Goal: Information Seeking & Learning: Learn about a topic

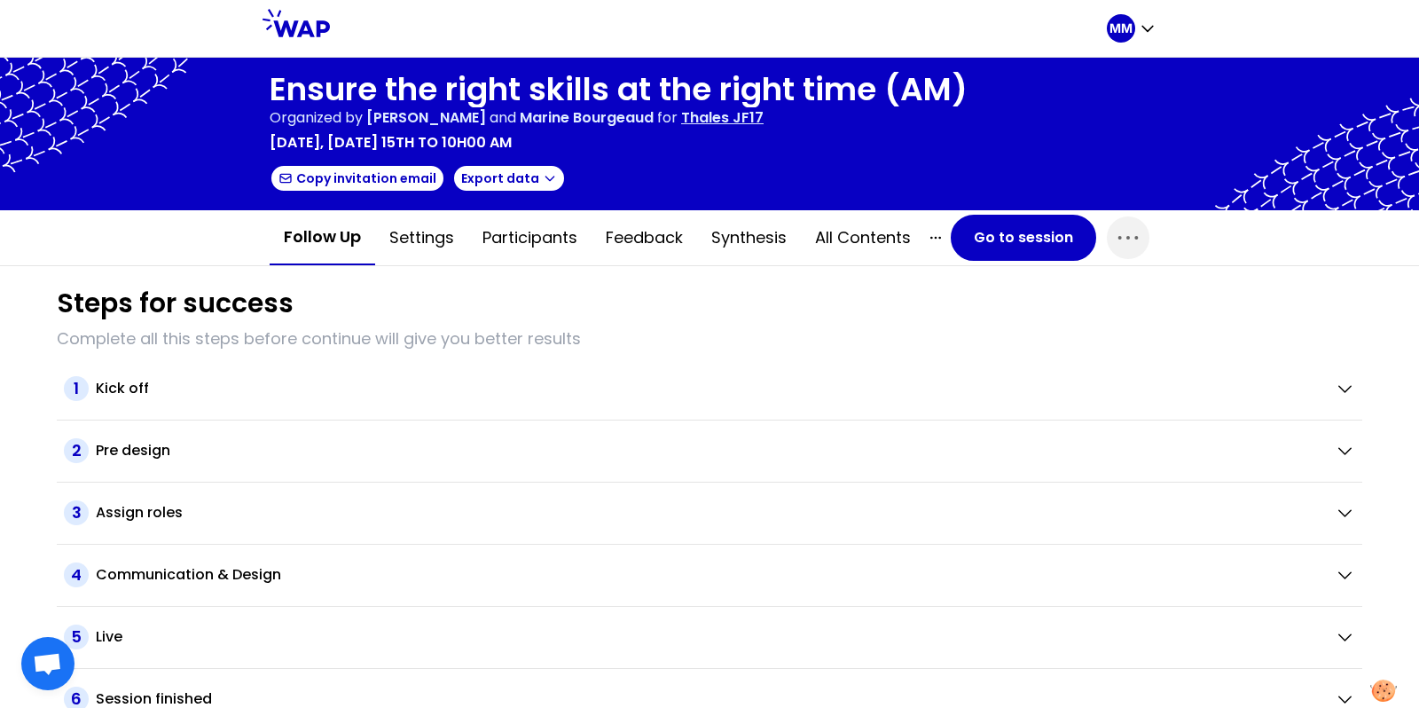
click at [532, 99] on h1 "Ensure the right skills at the right time (AM)" at bounding box center [619, 89] width 698 height 35
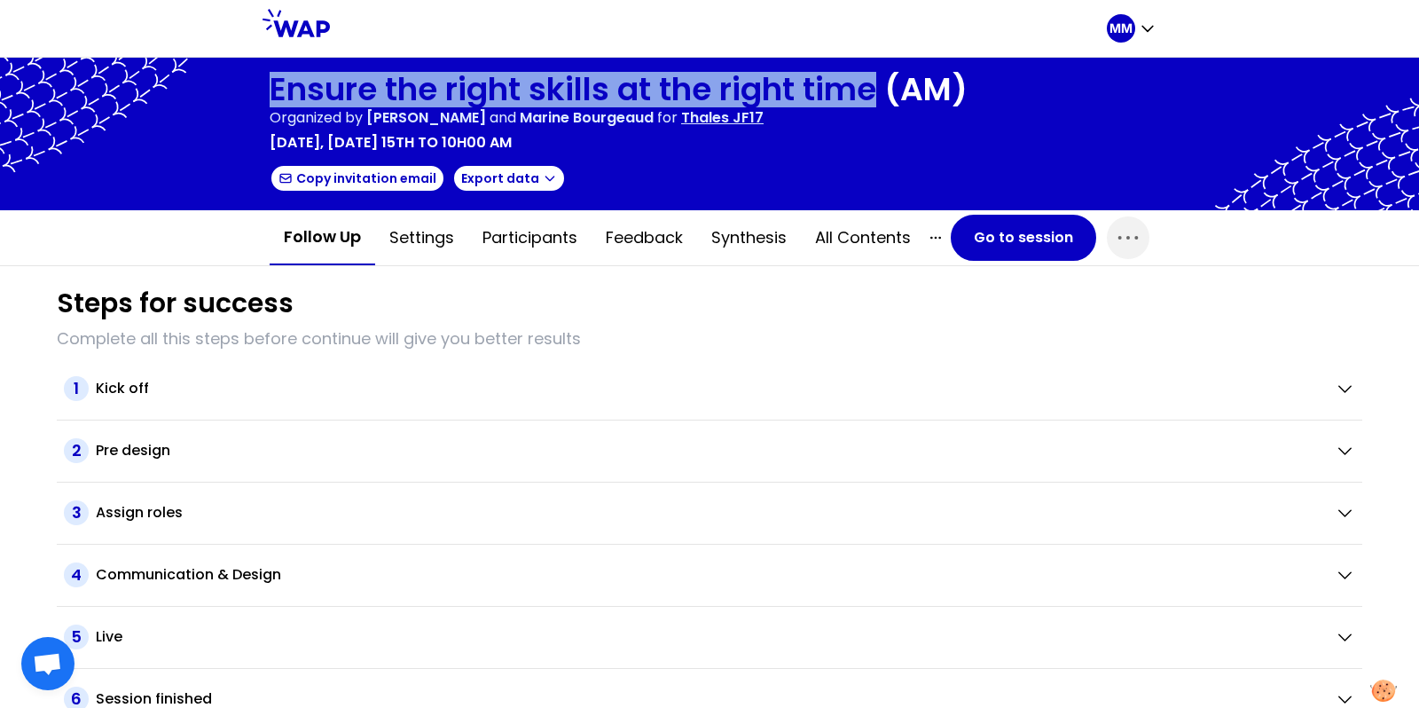
drag, startPoint x: 874, startPoint y: 91, endPoint x: 148, endPoint y: 87, distance: 725.7
click at [148, 87] on div "Ensure the right skills at the right time (AM) Organized by [PERSON_NAME] Mescl…" at bounding box center [709, 134] width 1419 height 153
copy h1 "Ensure the right skills at the right time"
click at [1003, 241] on button "Go to session" at bounding box center [1023, 238] width 145 height 46
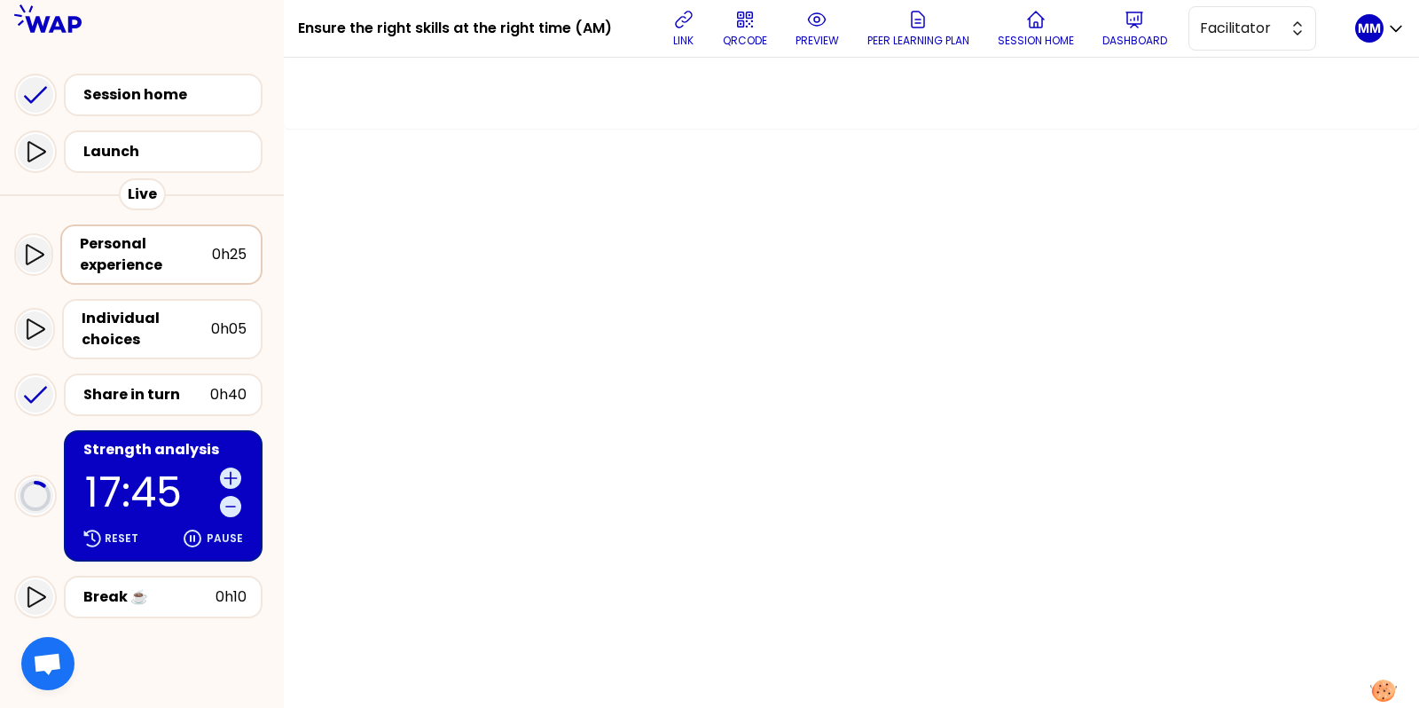
click at [171, 254] on div "Personal experience" at bounding box center [146, 254] width 132 height 43
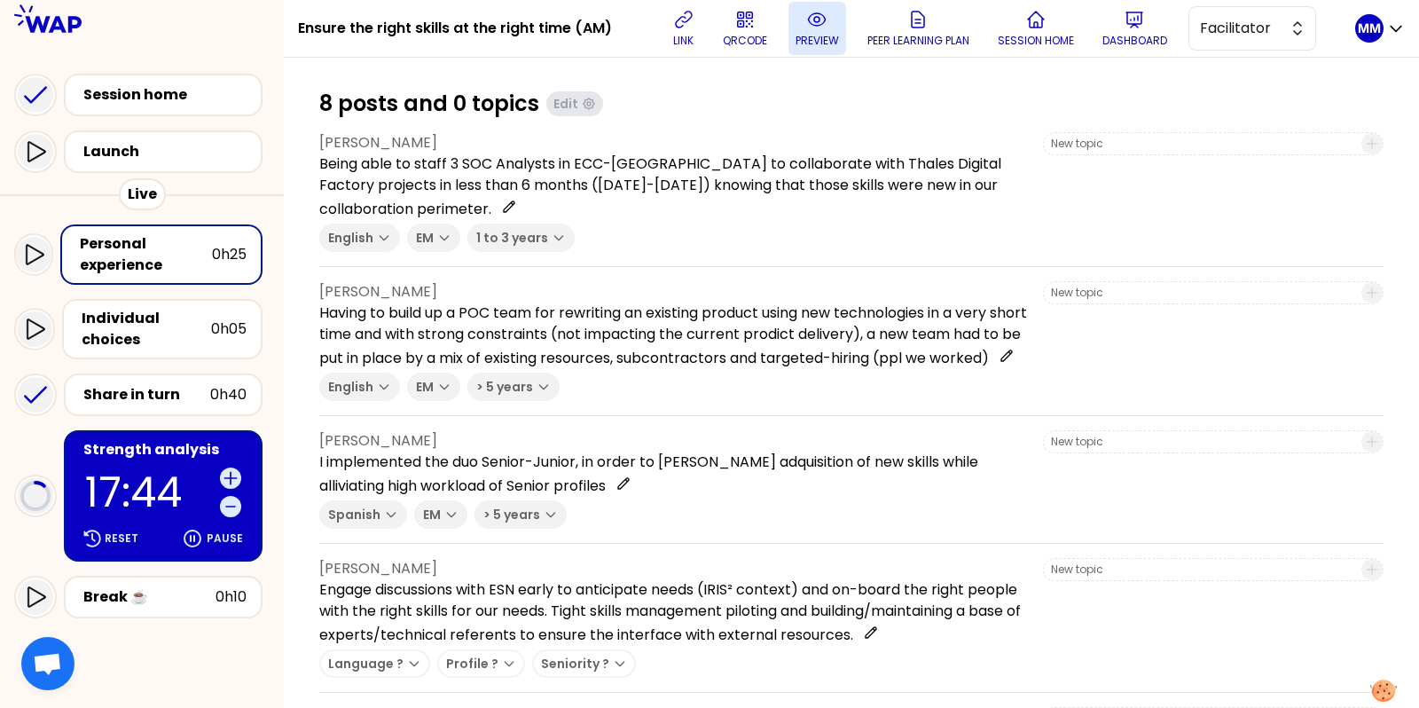
click at [821, 43] on p "preview" at bounding box center [817, 41] width 43 height 14
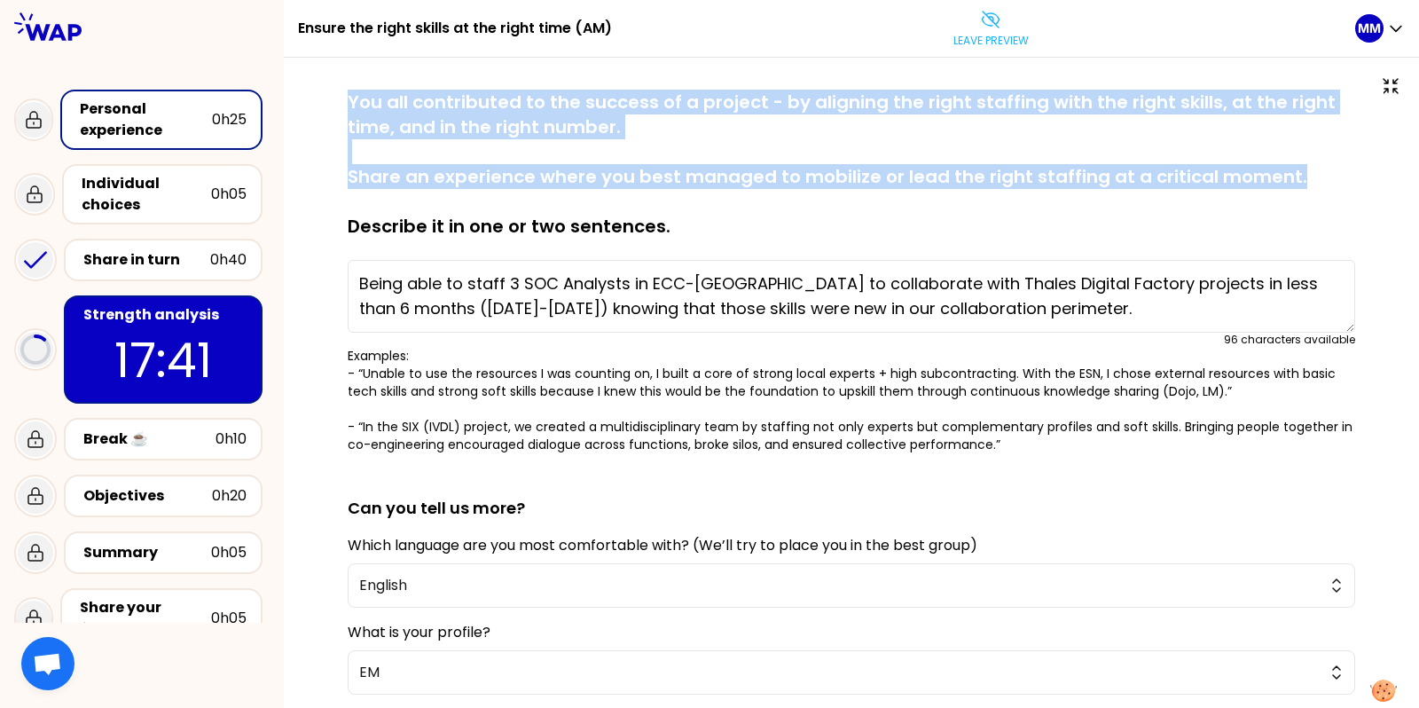
drag, startPoint x: 389, startPoint y: 101, endPoint x: 1377, endPoint y: 185, distance: 991.8
click at [1377, 185] on div "saved You all contributed to the success of a project - by aligning the right s…" at bounding box center [851, 523] width 1135 height 930
copy p "You all contributed to the success of a project - by aligning the right staffin…"
click at [1002, 25] on icon at bounding box center [990, 19] width 21 height 21
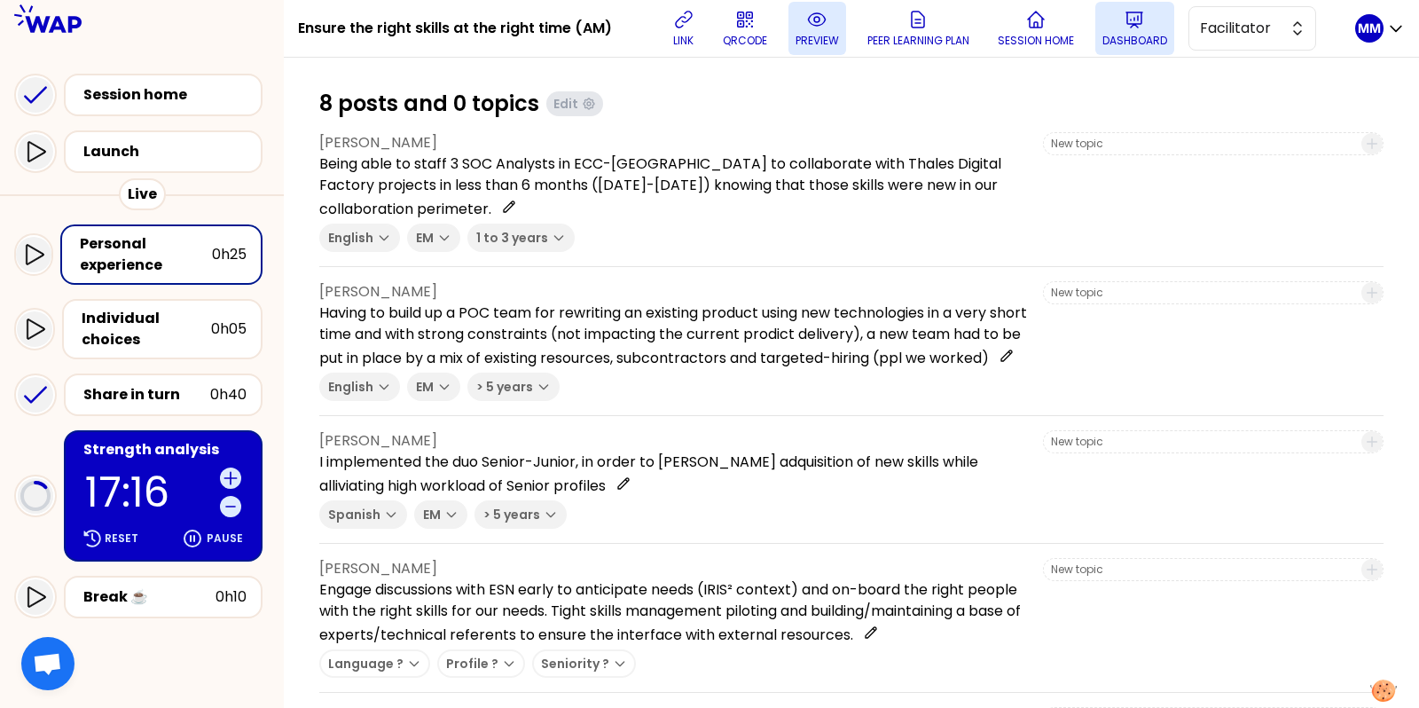
click at [1122, 45] on p "Dashboard" at bounding box center [1135, 41] width 65 height 14
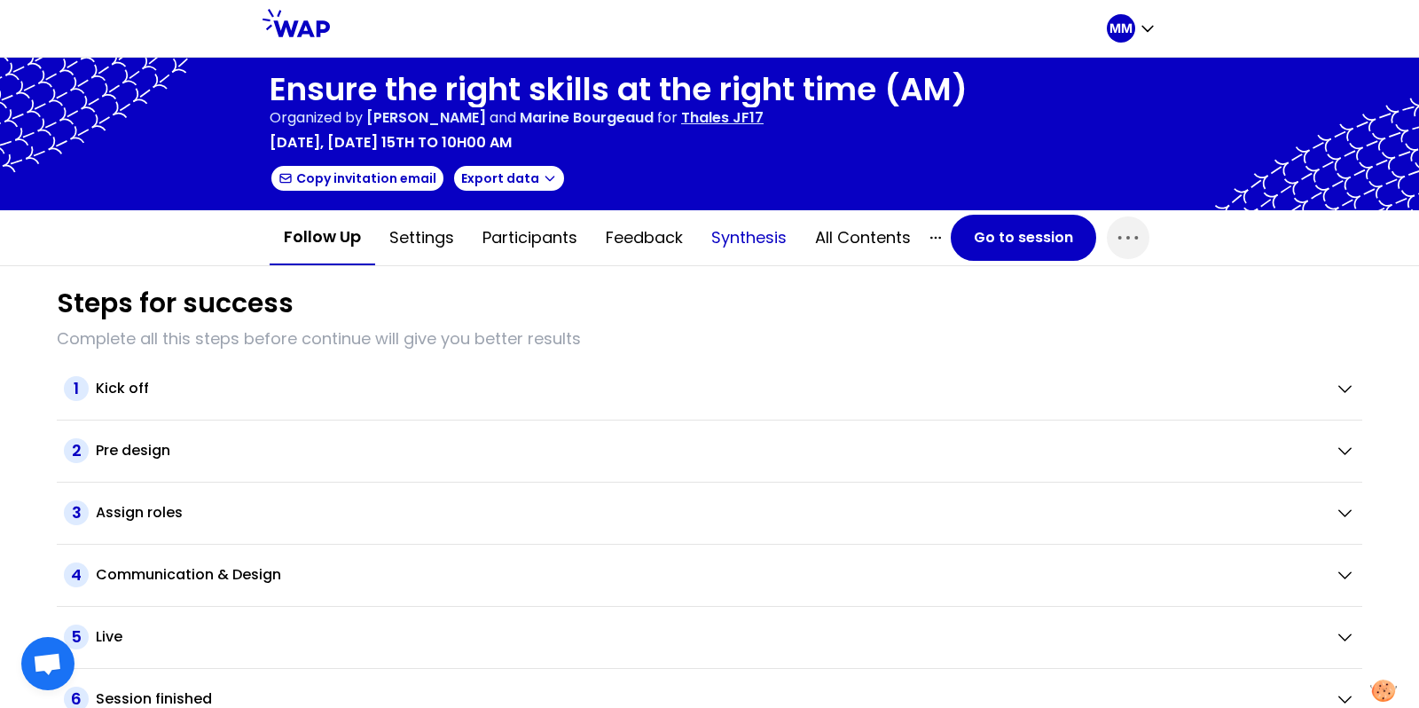
click at [741, 229] on button "Synthesis" at bounding box center [749, 237] width 104 height 53
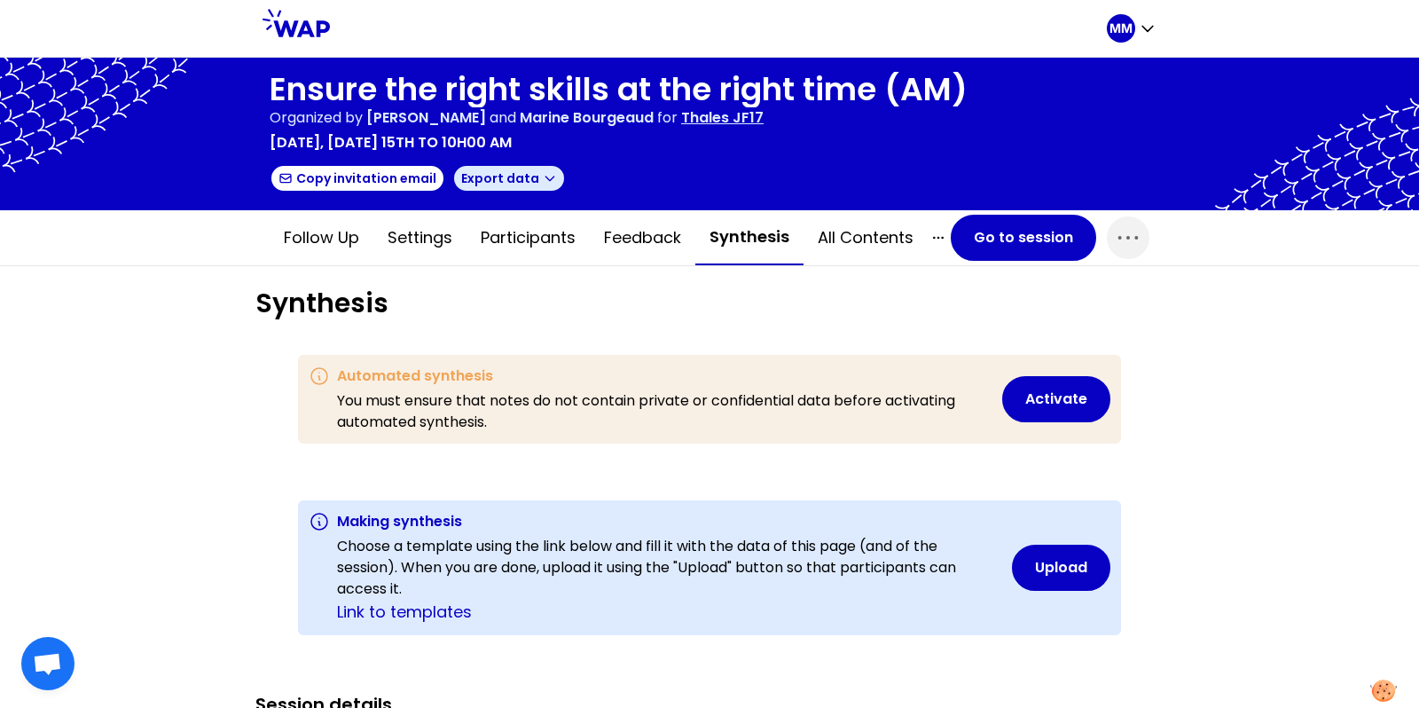
click at [498, 180] on button "Export data" at bounding box center [509, 178] width 114 height 28
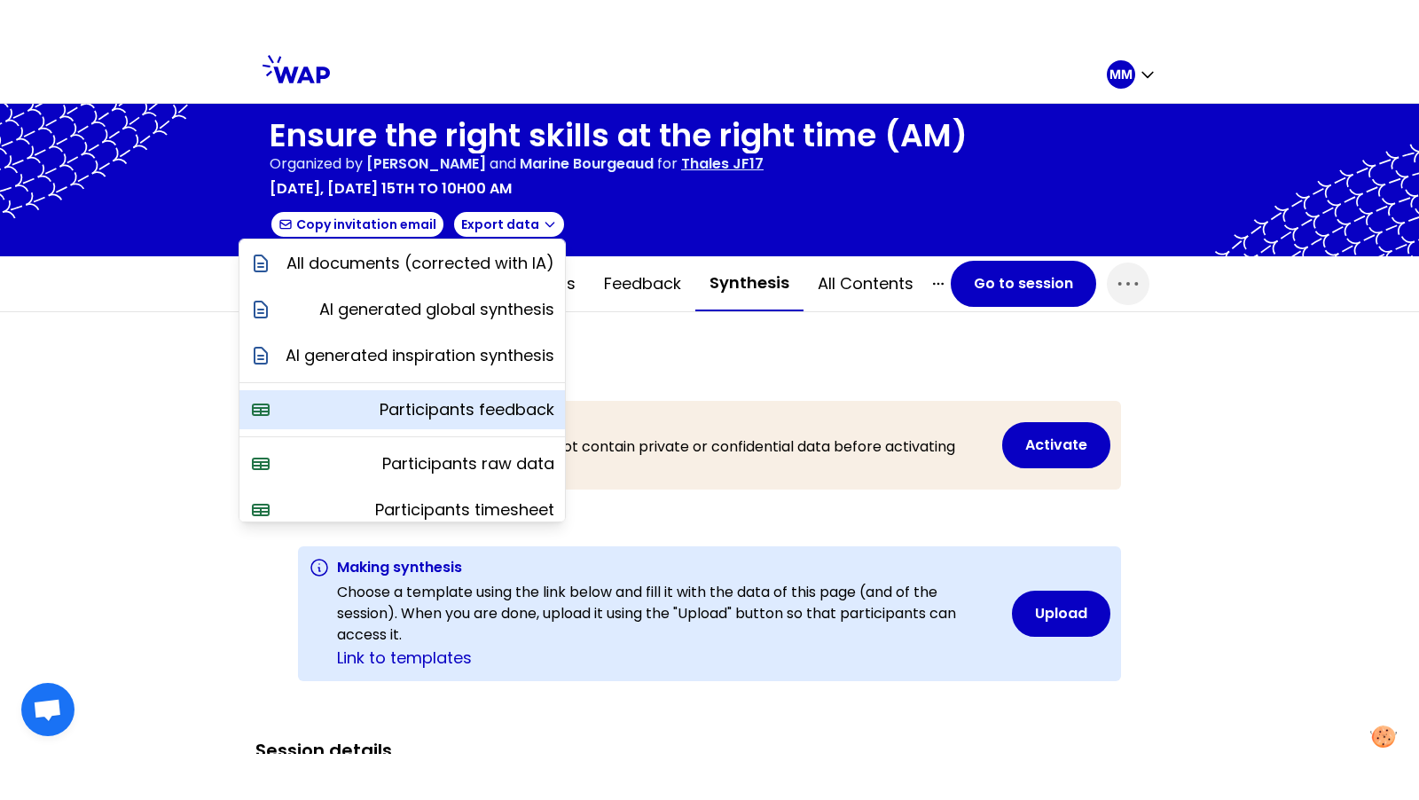
scroll to position [62, 0]
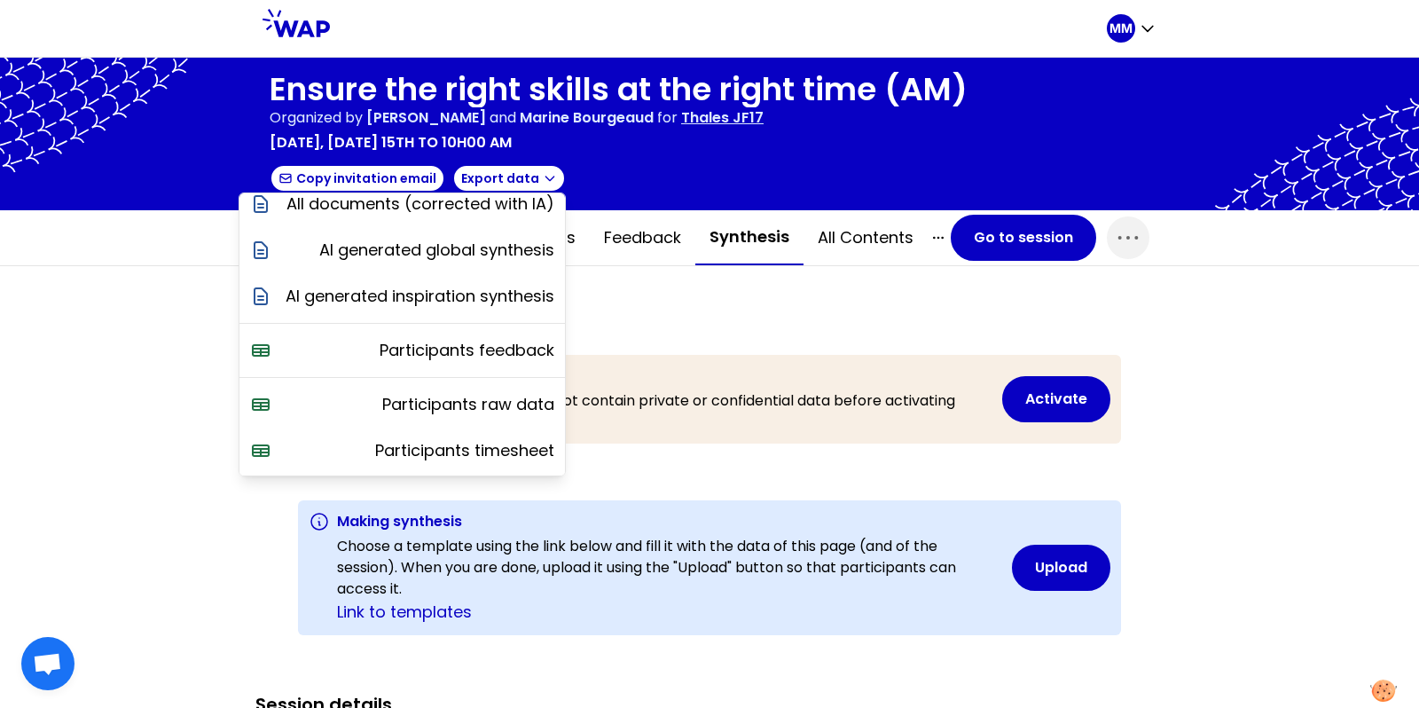
click at [684, 199] on div at bounding box center [709, 134] width 1419 height 153
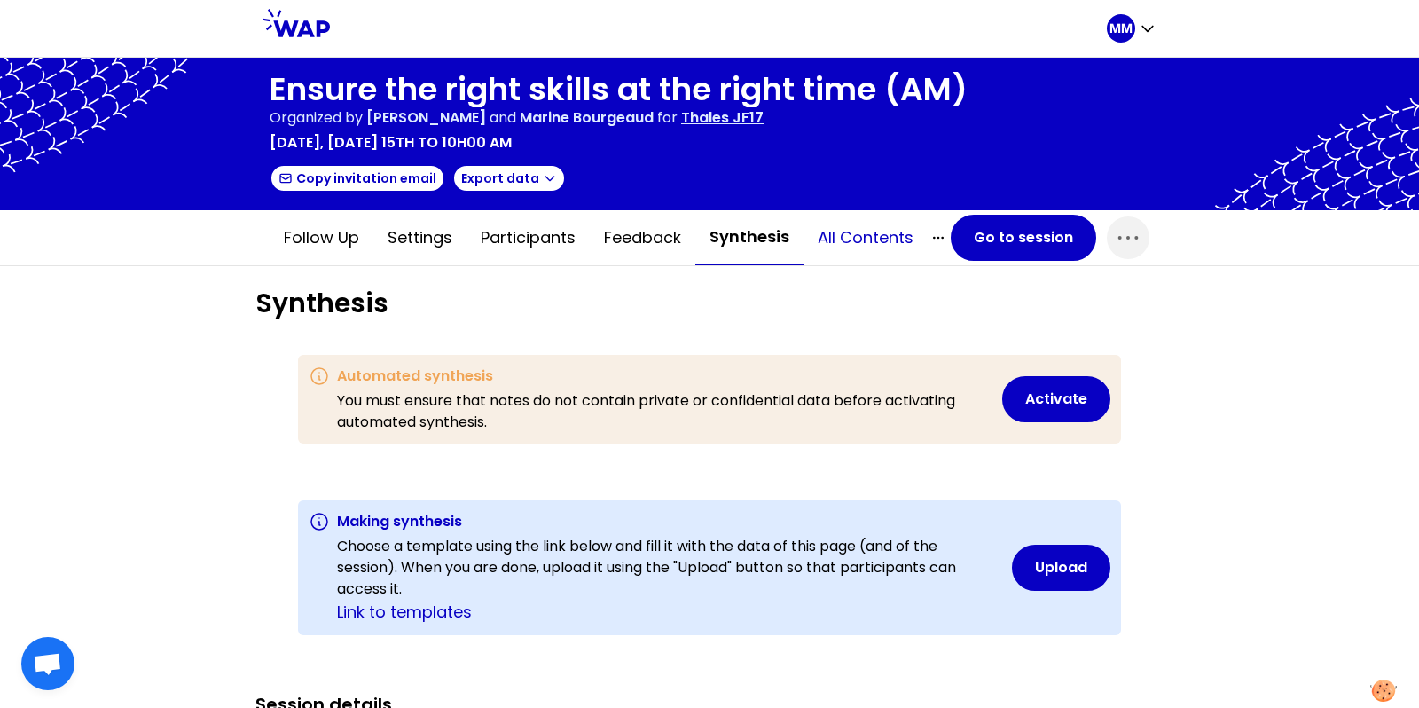
click at [879, 244] on button "All contents" at bounding box center [866, 237] width 124 height 53
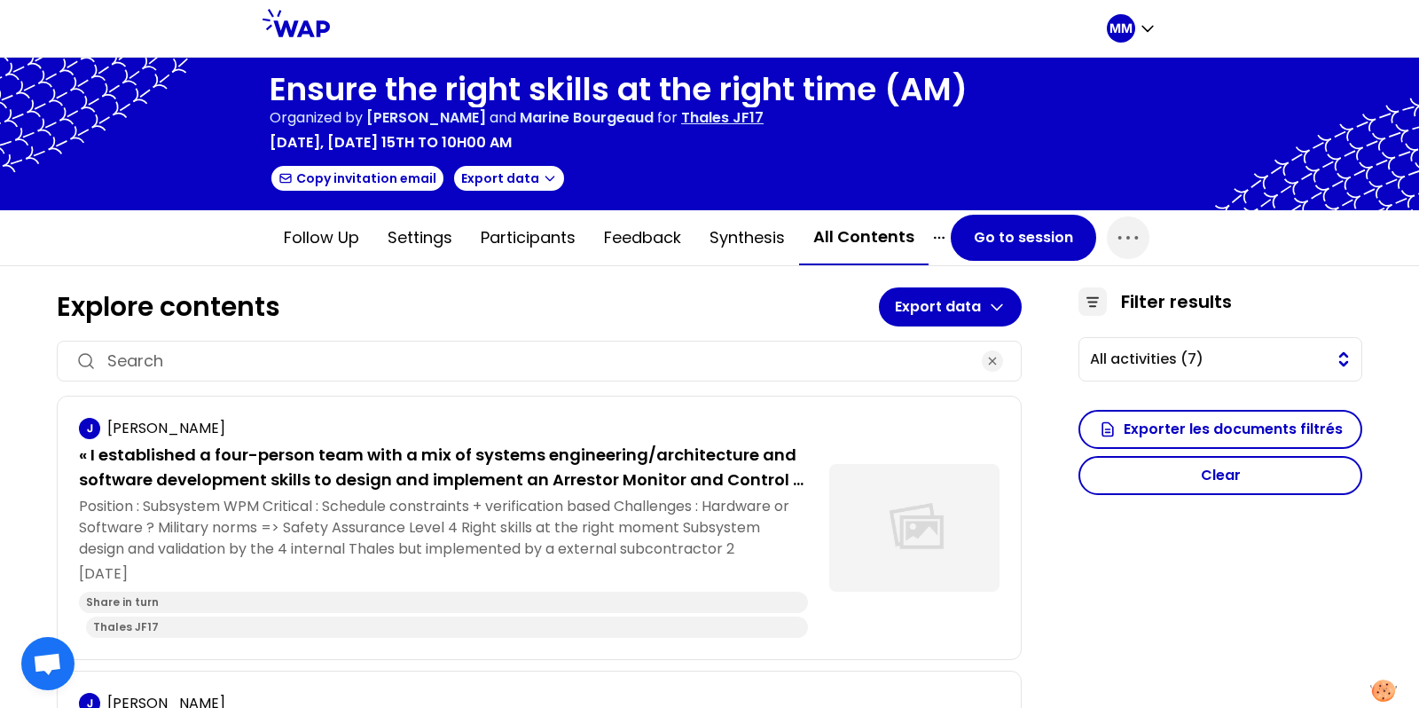
click at [1188, 357] on span "All activities (7)" at bounding box center [1208, 359] width 236 height 21
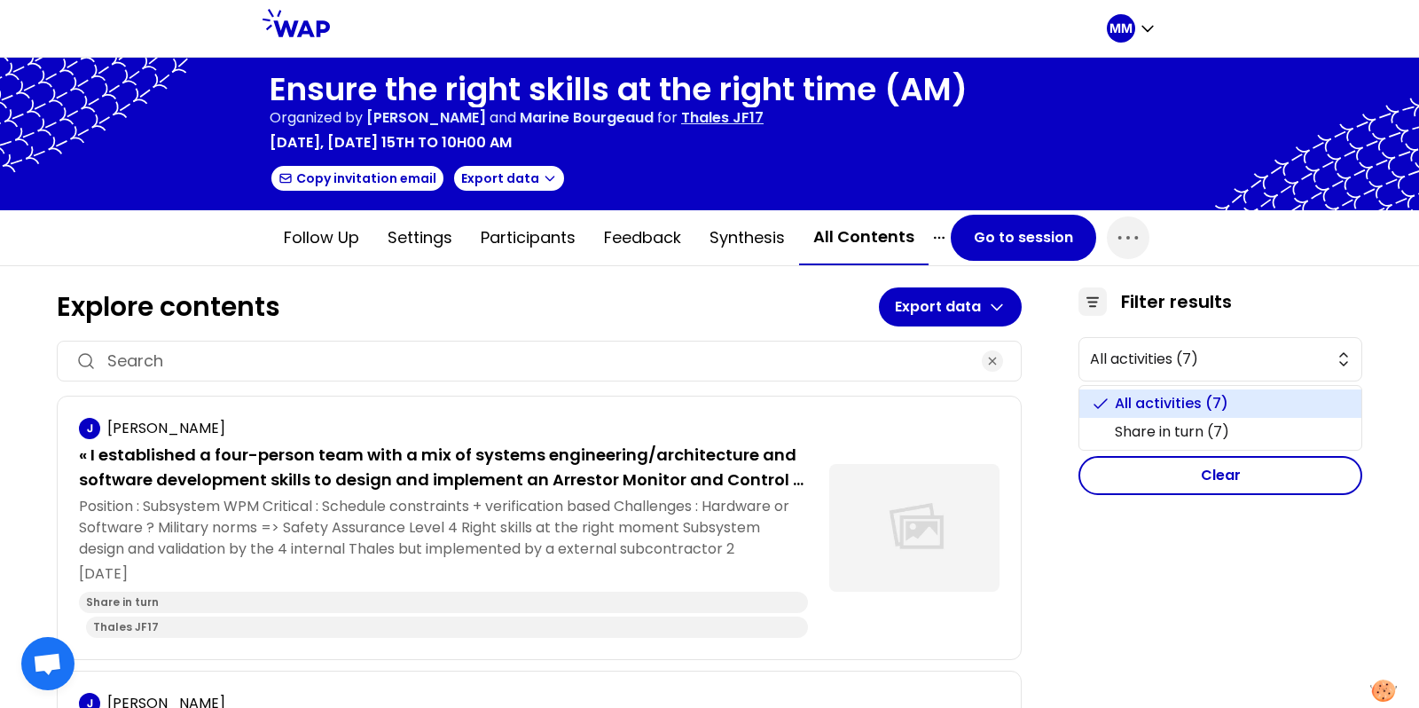
click at [1214, 404] on span "All activities (7)" at bounding box center [1231, 403] width 232 height 21
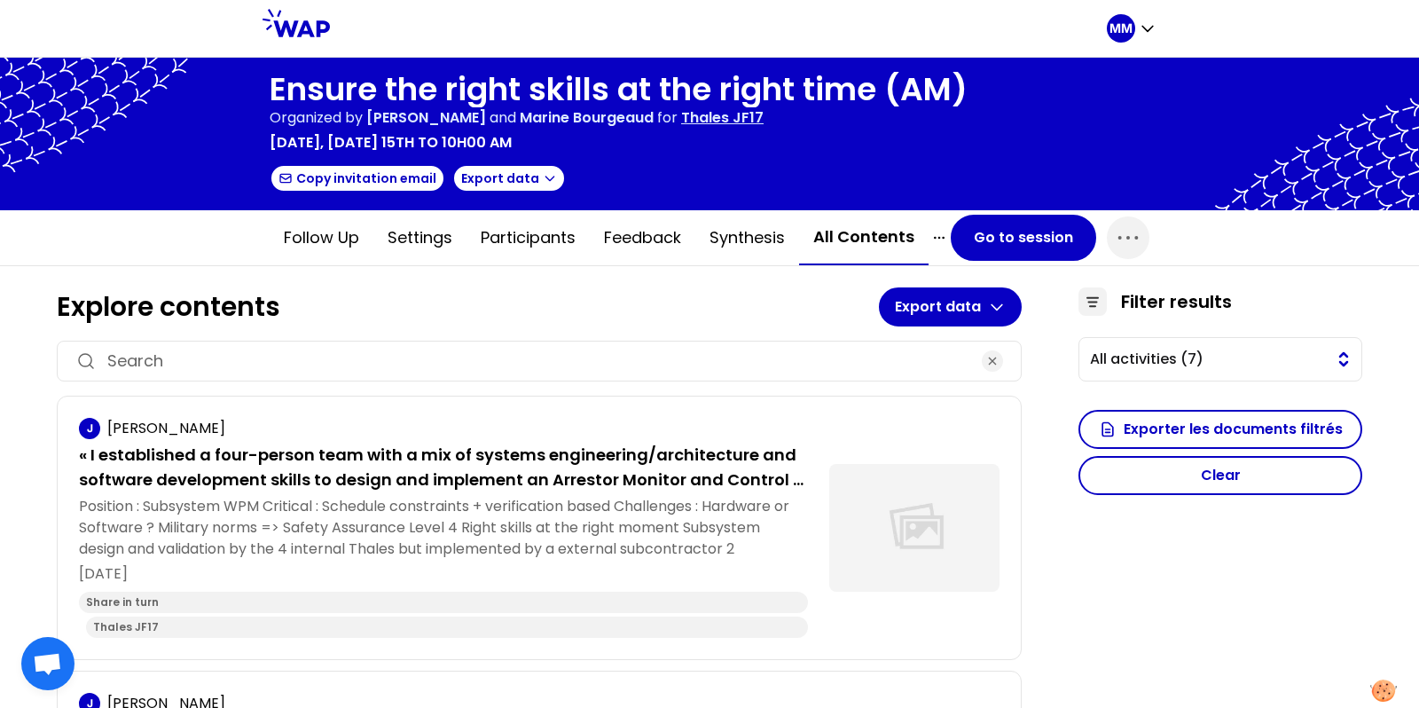
click at [1222, 363] on span "All activities (7)" at bounding box center [1208, 359] width 236 height 21
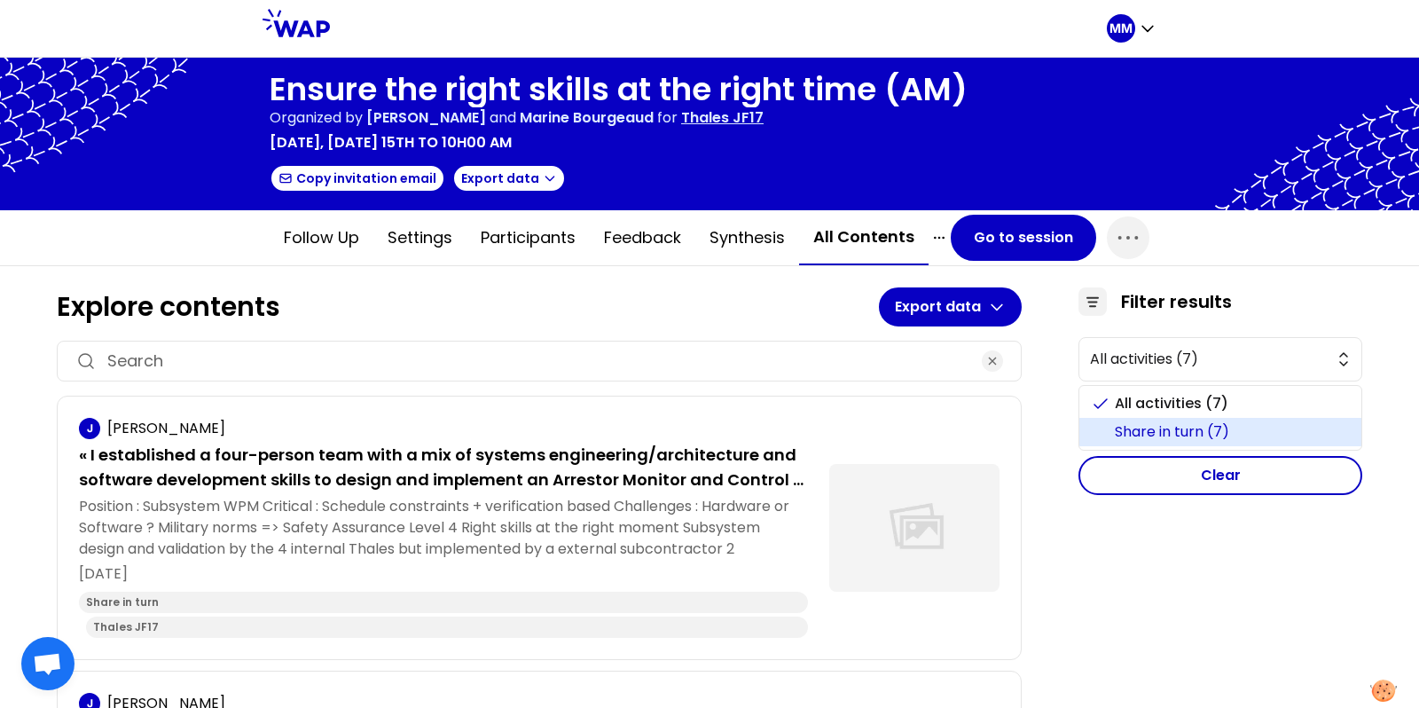
click at [1230, 429] on span "Share in turn (7)" at bounding box center [1231, 431] width 232 height 21
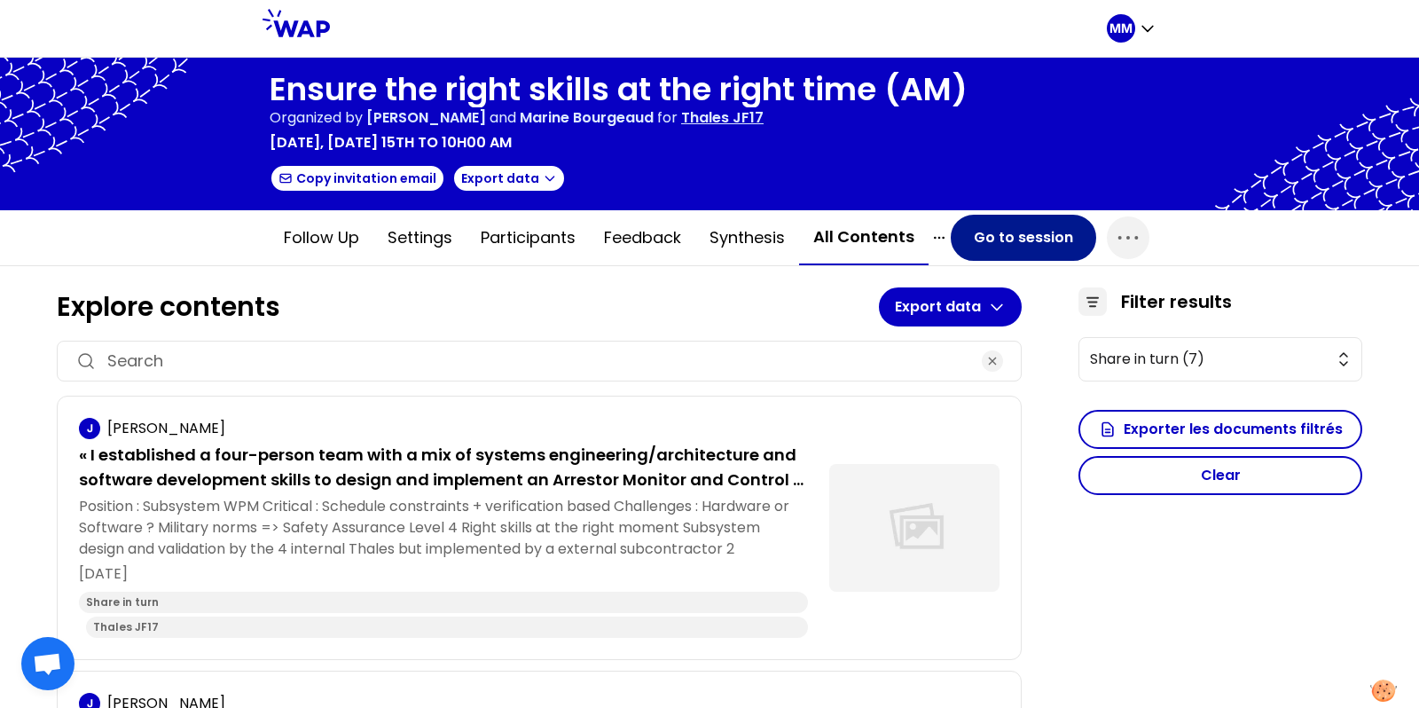
click at [1023, 235] on button "Go to session" at bounding box center [1023, 238] width 145 height 46
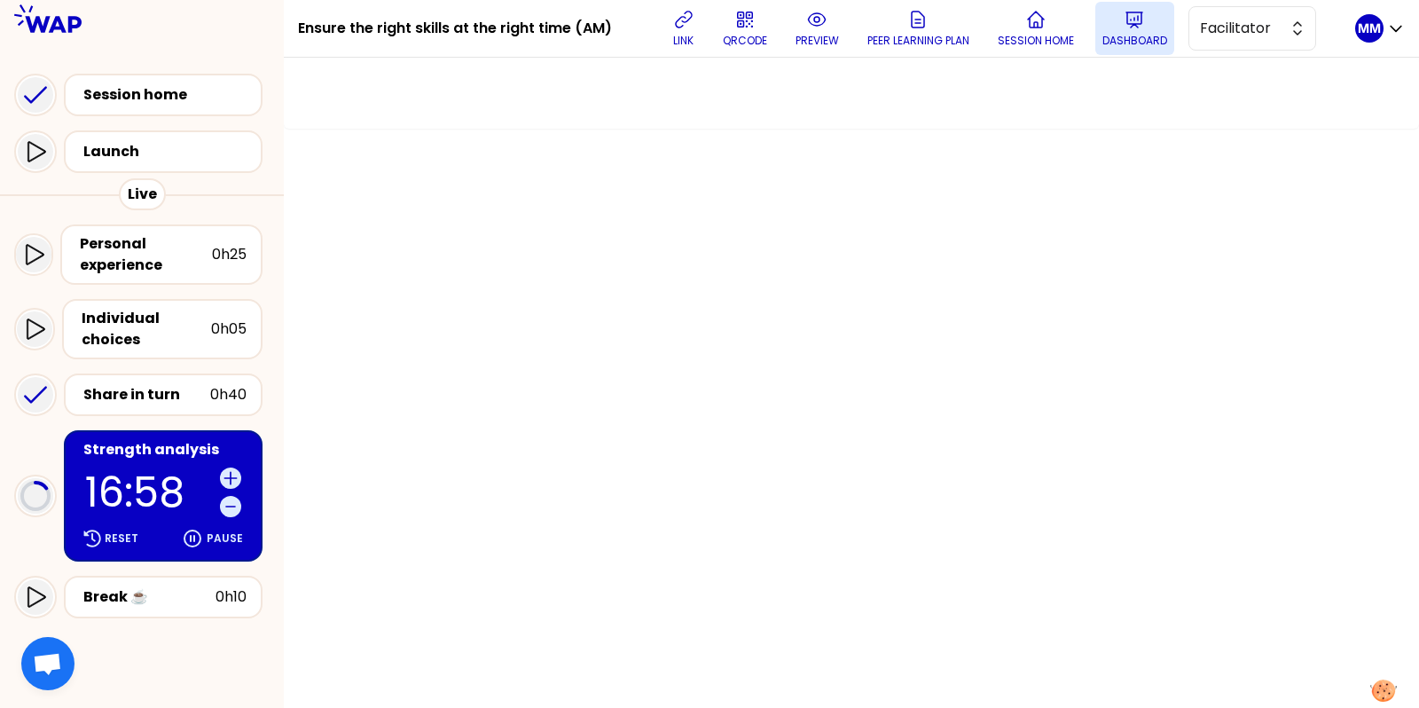
click at [1153, 30] on button "Dashboard" at bounding box center [1135, 28] width 79 height 53
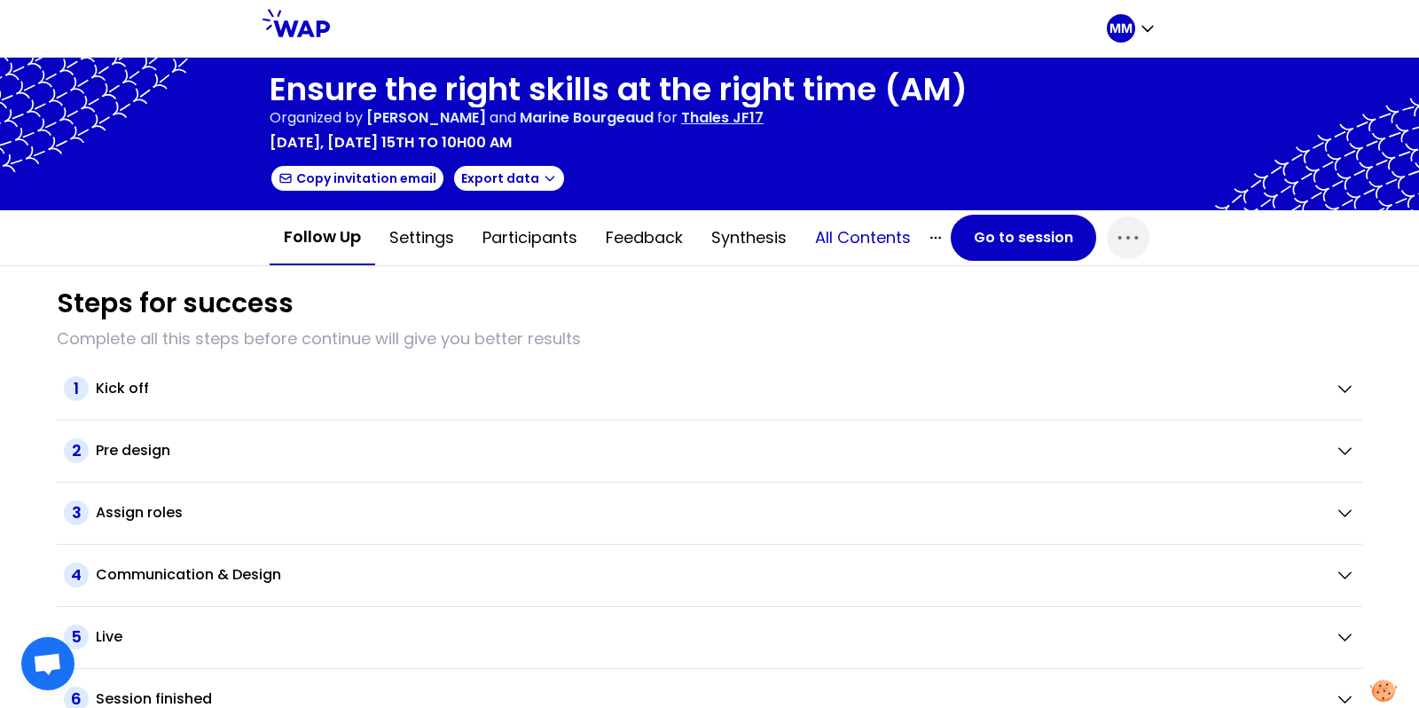
click at [845, 232] on button "All contents" at bounding box center [863, 237] width 124 height 53
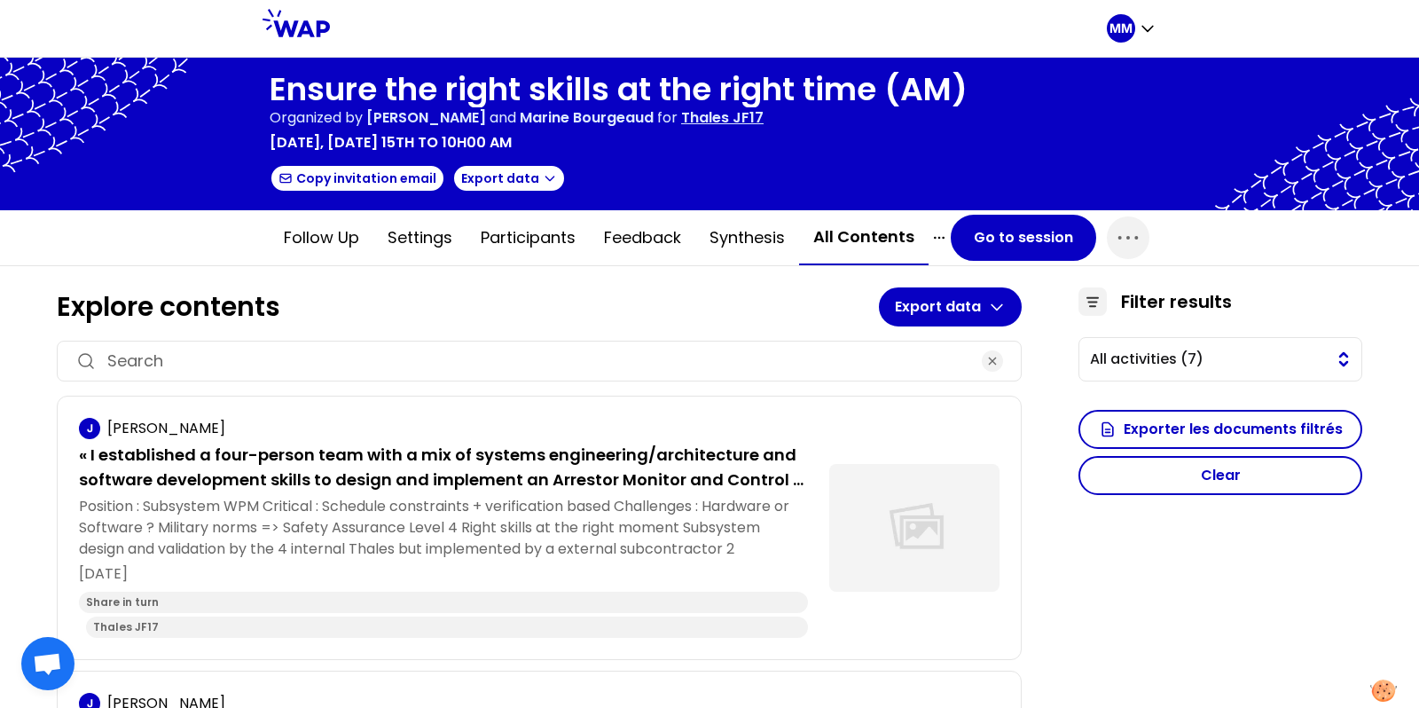
click at [1208, 358] on span "All activities (7)" at bounding box center [1208, 359] width 236 height 21
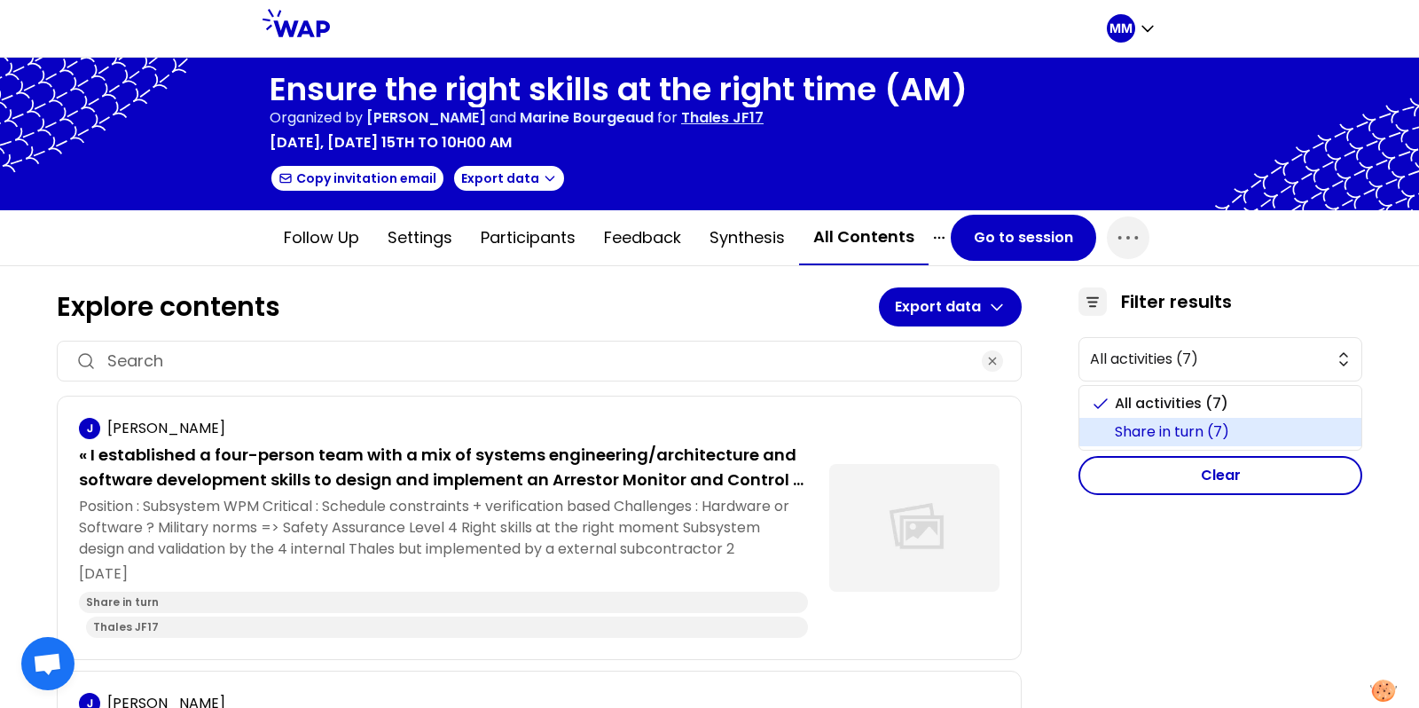
click at [1205, 433] on span "Share in turn (7)" at bounding box center [1231, 431] width 232 height 21
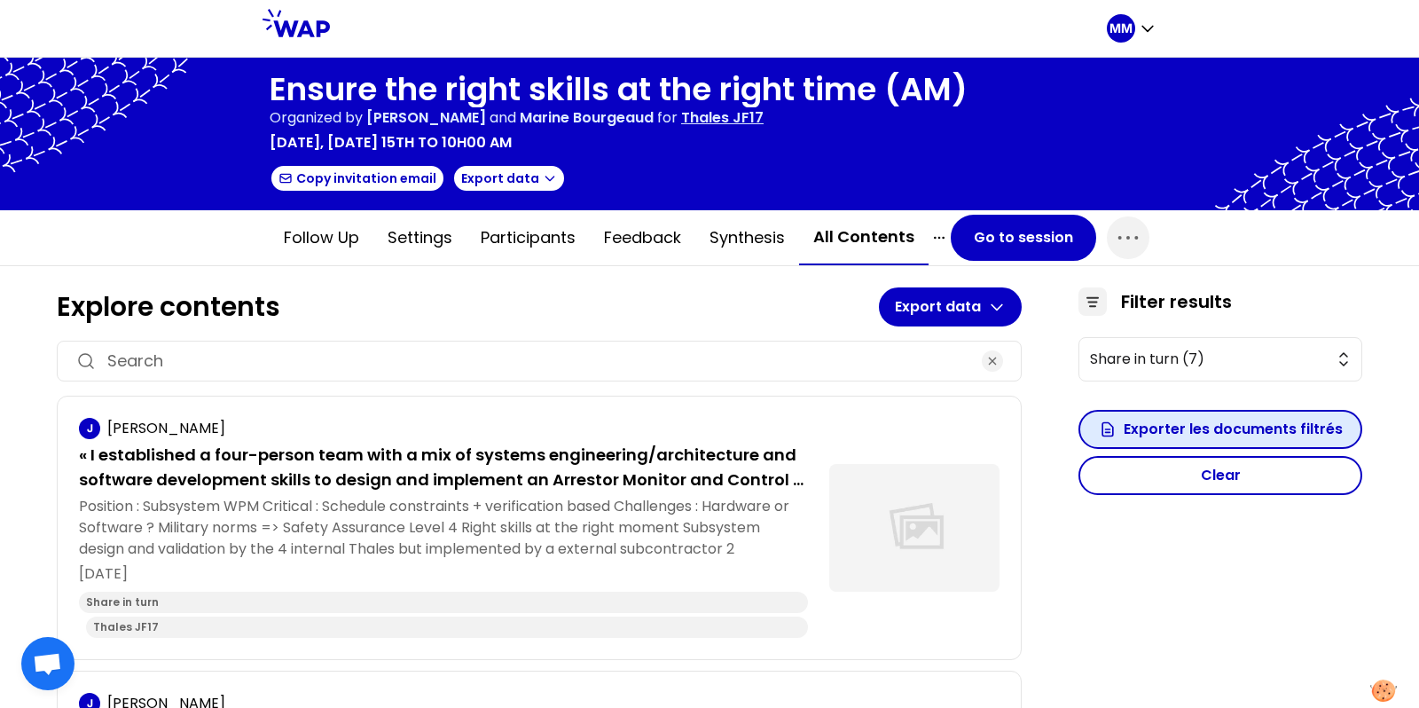
click at [1279, 429] on button "Exporter les documents filtrés" at bounding box center [1221, 429] width 284 height 39
click at [421, 81] on h1 "Ensure the right skills at the right time (AM)" at bounding box center [619, 89] width 698 height 35
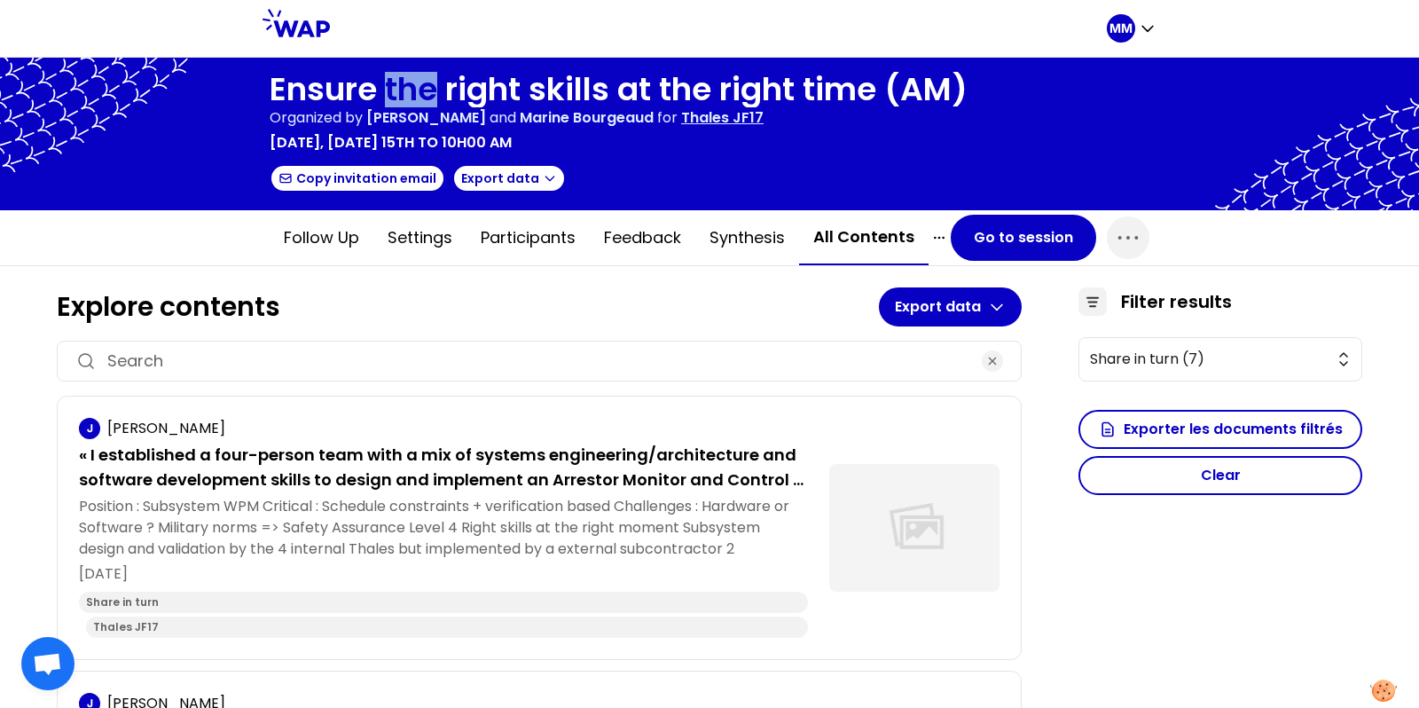
click at [421, 81] on h1 "Ensure the right skills at the right time (AM)" at bounding box center [619, 89] width 698 height 35
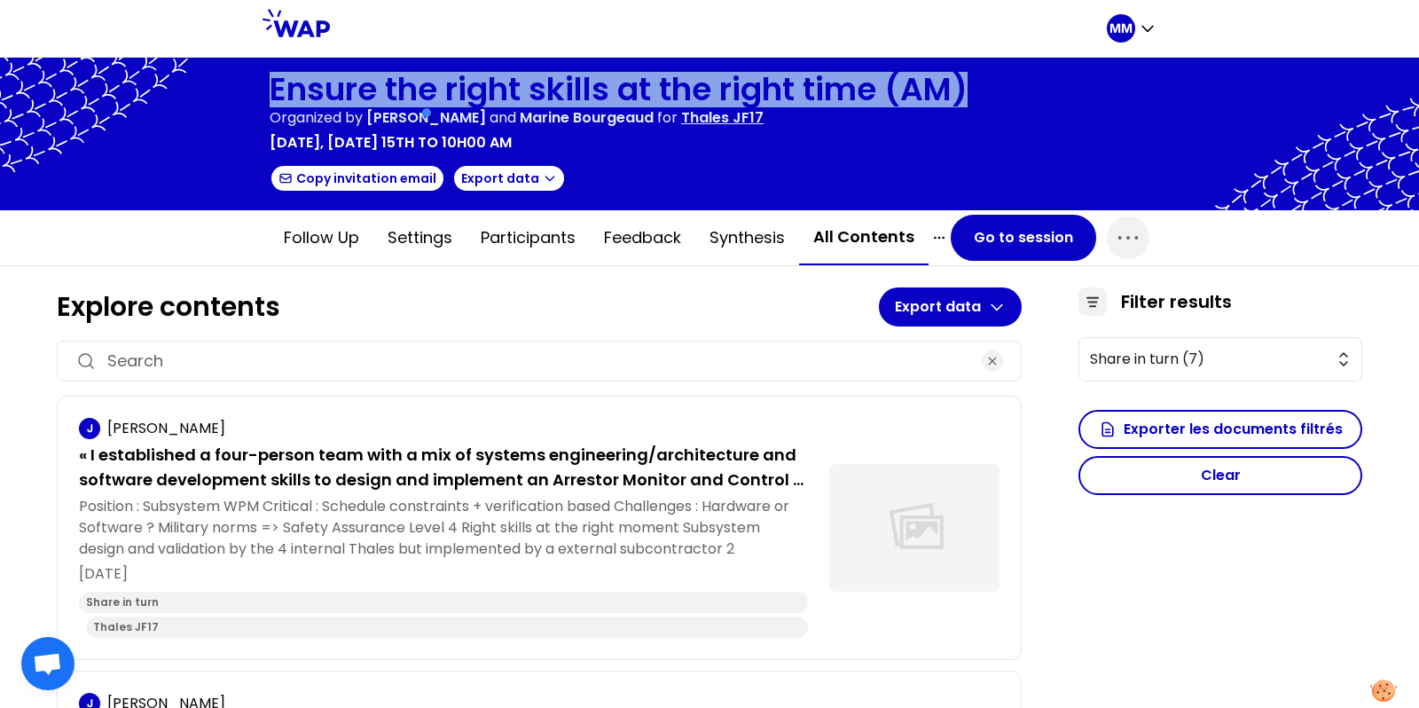
click at [421, 81] on h1 "Ensure the right skills at the right time (AM)" at bounding box center [619, 89] width 698 height 35
copy h1 "Ensure the right skills at the right time (AM)"
click at [1013, 251] on button "Go to session" at bounding box center [1023, 238] width 145 height 46
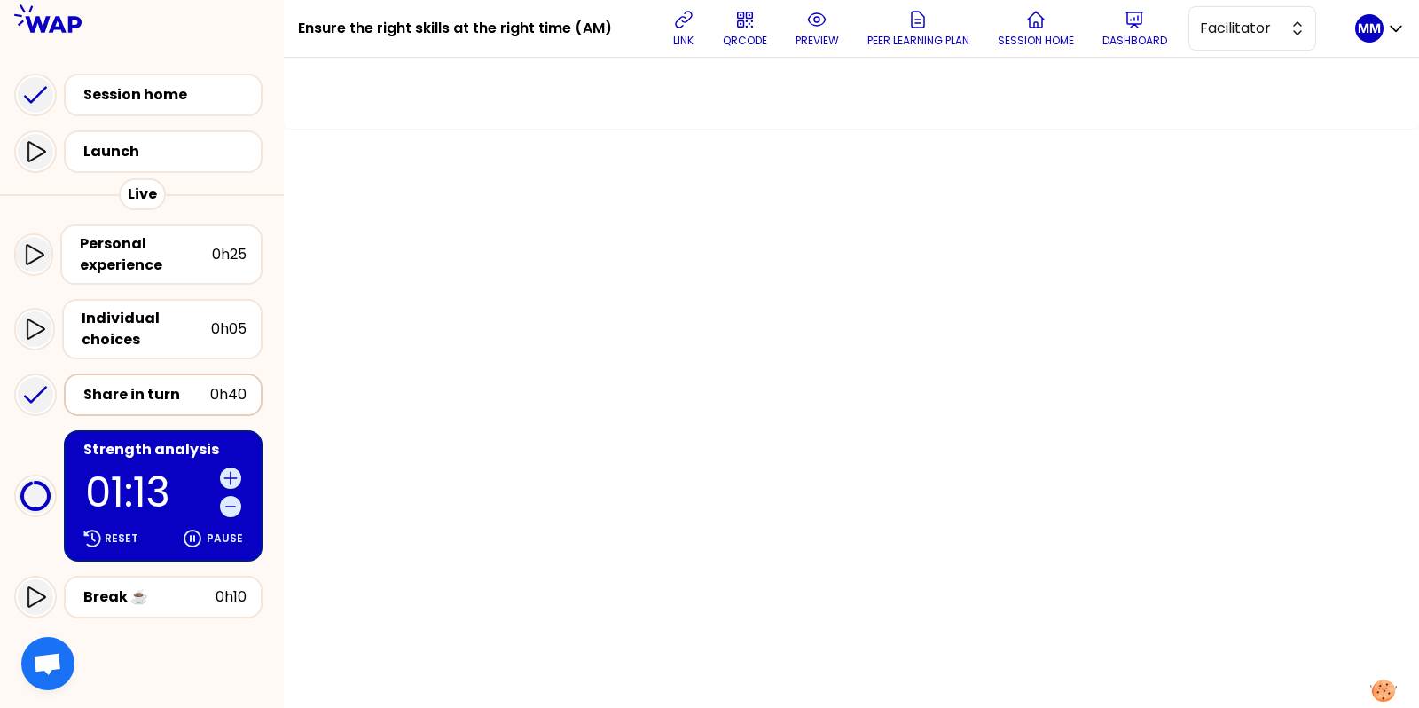
click at [160, 393] on div "Share in turn" at bounding box center [146, 394] width 127 height 21
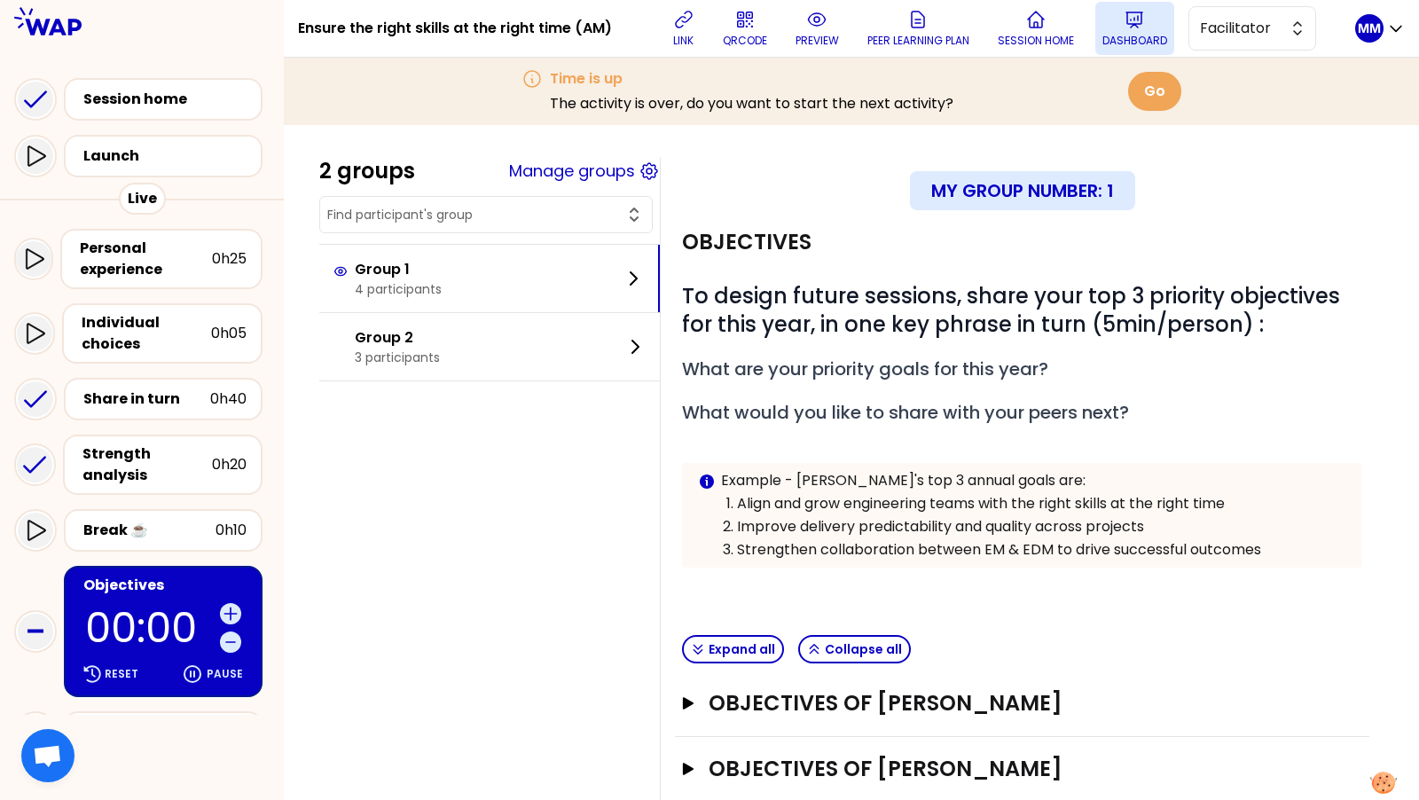
click at [1145, 26] on icon at bounding box center [1134, 19] width 21 height 21
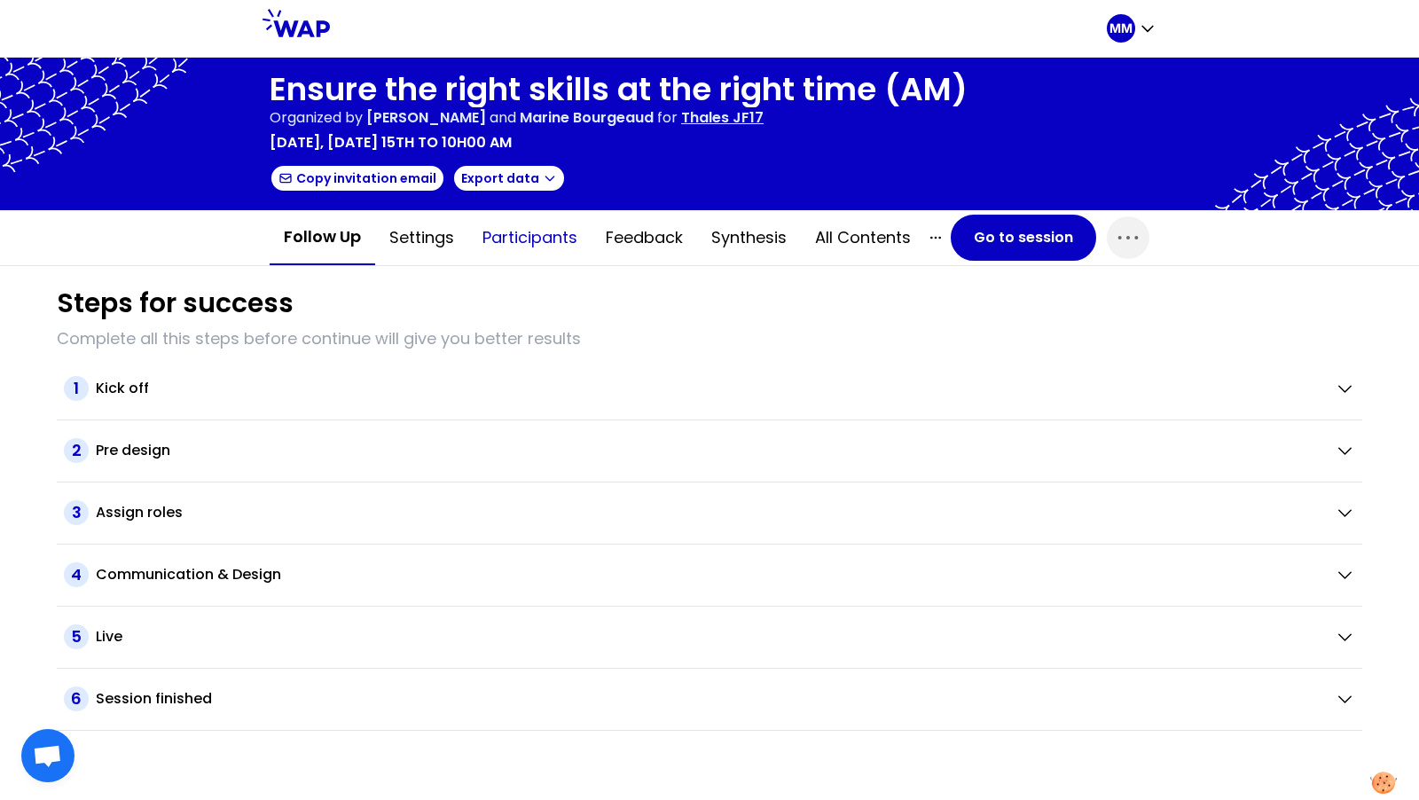
click at [538, 244] on button "Participants" at bounding box center [529, 237] width 123 height 53
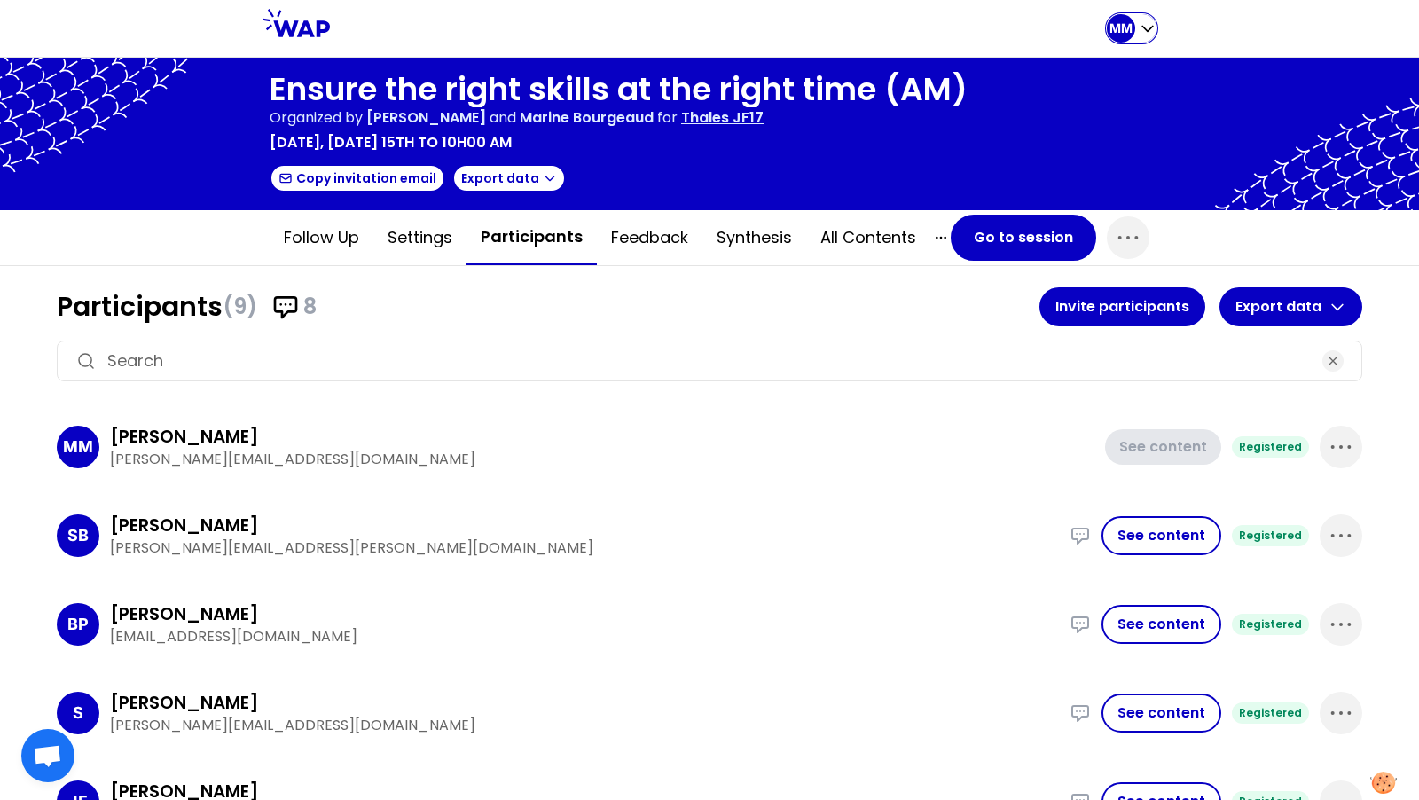
click at [1141, 30] on icon "button" at bounding box center [1148, 29] width 18 height 18
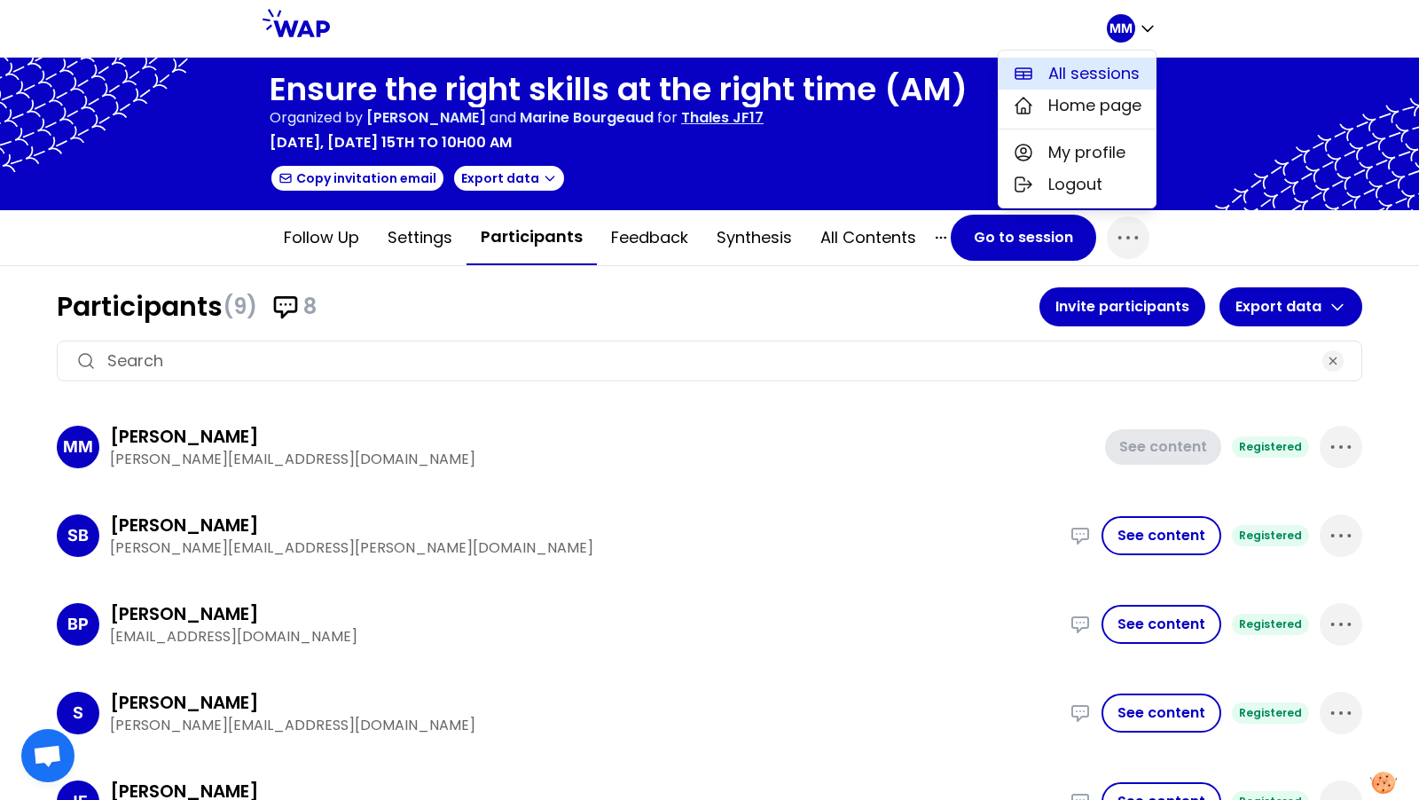
click at [1113, 75] on span "All sessions" at bounding box center [1094, 73] width 91 height 25
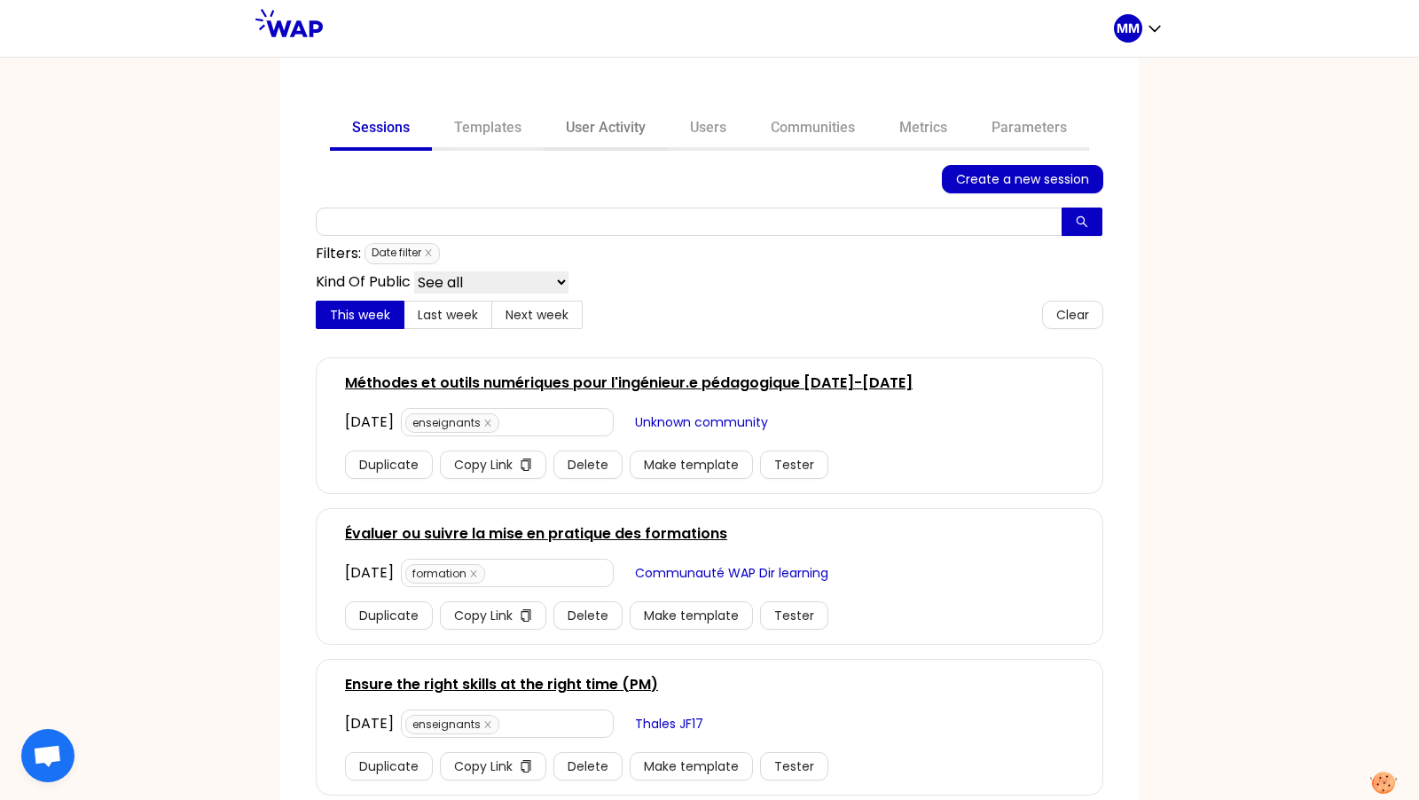
click at [614, 133] on link "User Activity" at bounding box center [606, 129] width 124 height 43
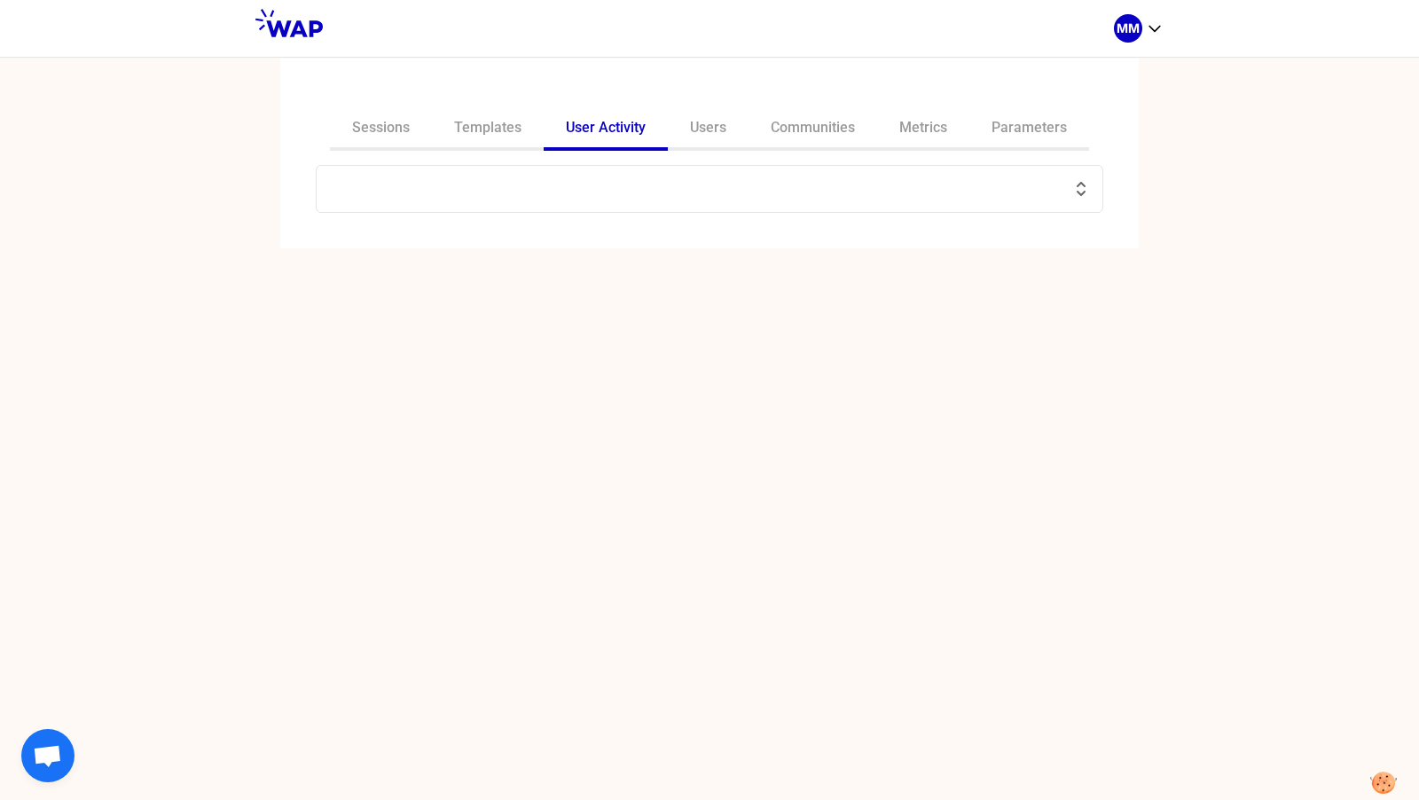
click at [635, 186] on input "text" at bounding box center [698, 189] width 743 height 25
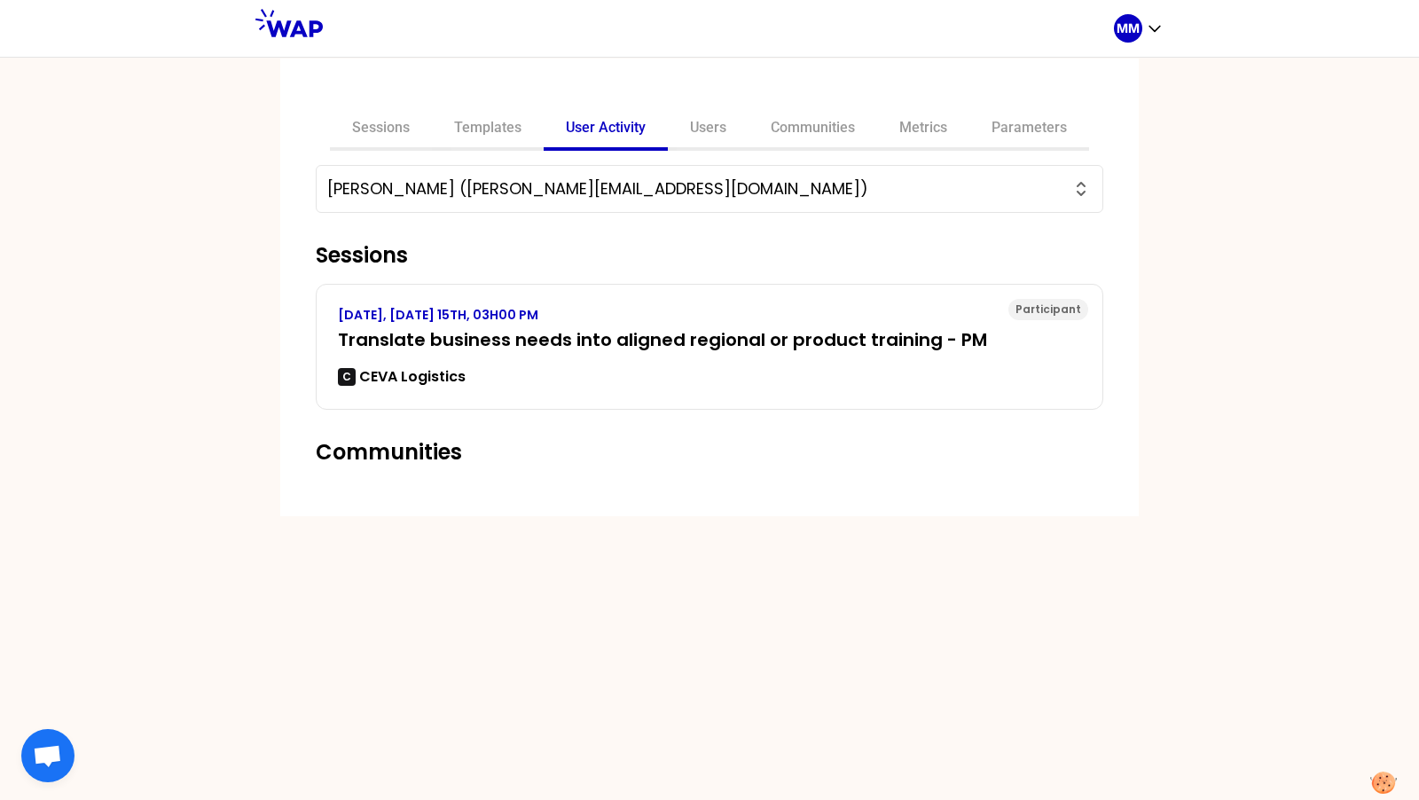
click at [650, 184] on input "[PERSON_NAME] ([PERSON_NAME][EMAIL_ADDRESS][DOMAIN_NAME])" at bounding box center [698, 189] width 743 height 25
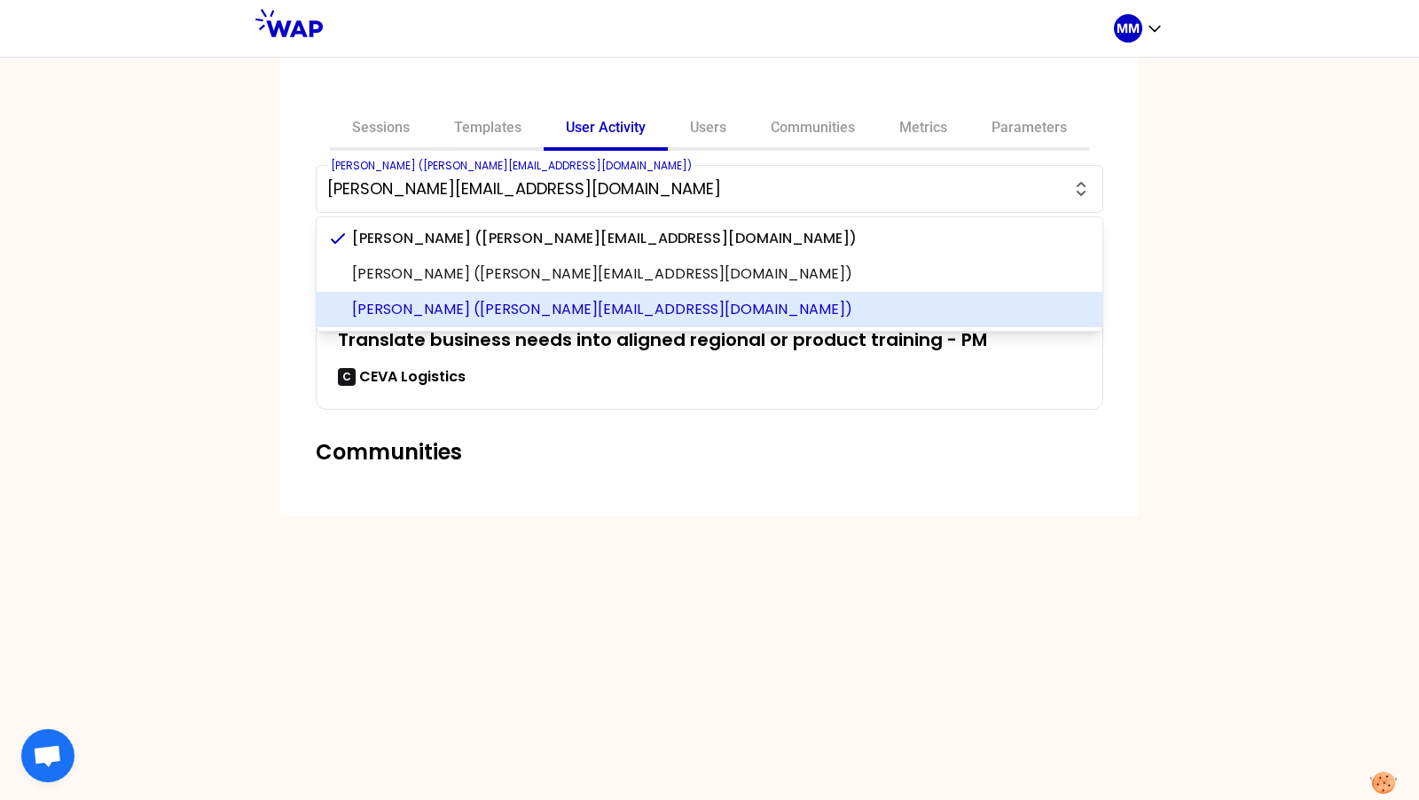
click at [616, 310] on span "[PERSON_NAME] ([PERSON_NAME][EMAIL_ADDRESS][DOMAIN_NAME])" at bounding box center [720, 309] width 736 height 21
type input "[PERSON_NAME] ([PERSON_NAME][EMAIL_ADDRESS][DOMAIN_NAME])"
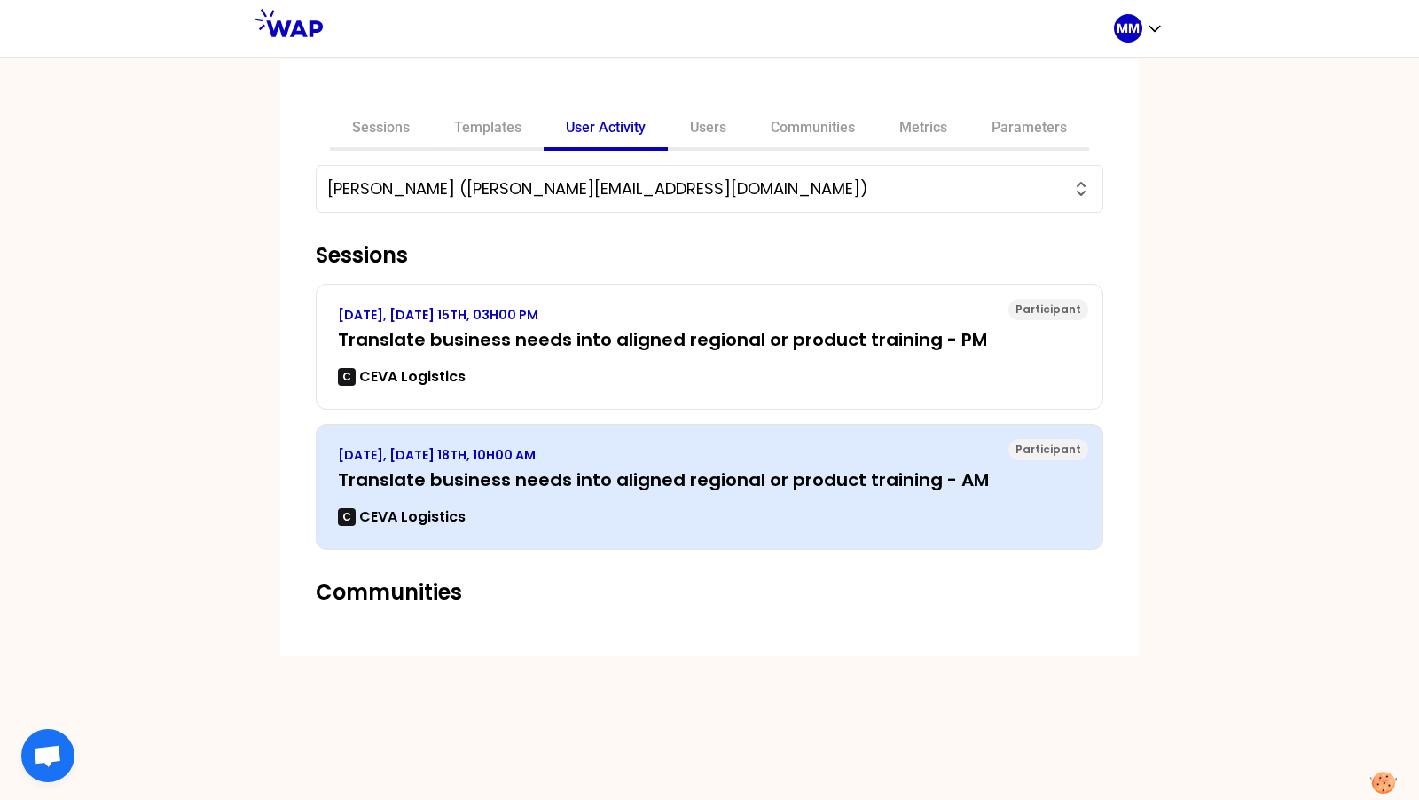
click at [757, 487] on h3 "Translate business needs into aligned regional or product training - AM" at bounding box center [709, 479] width 743 height 25
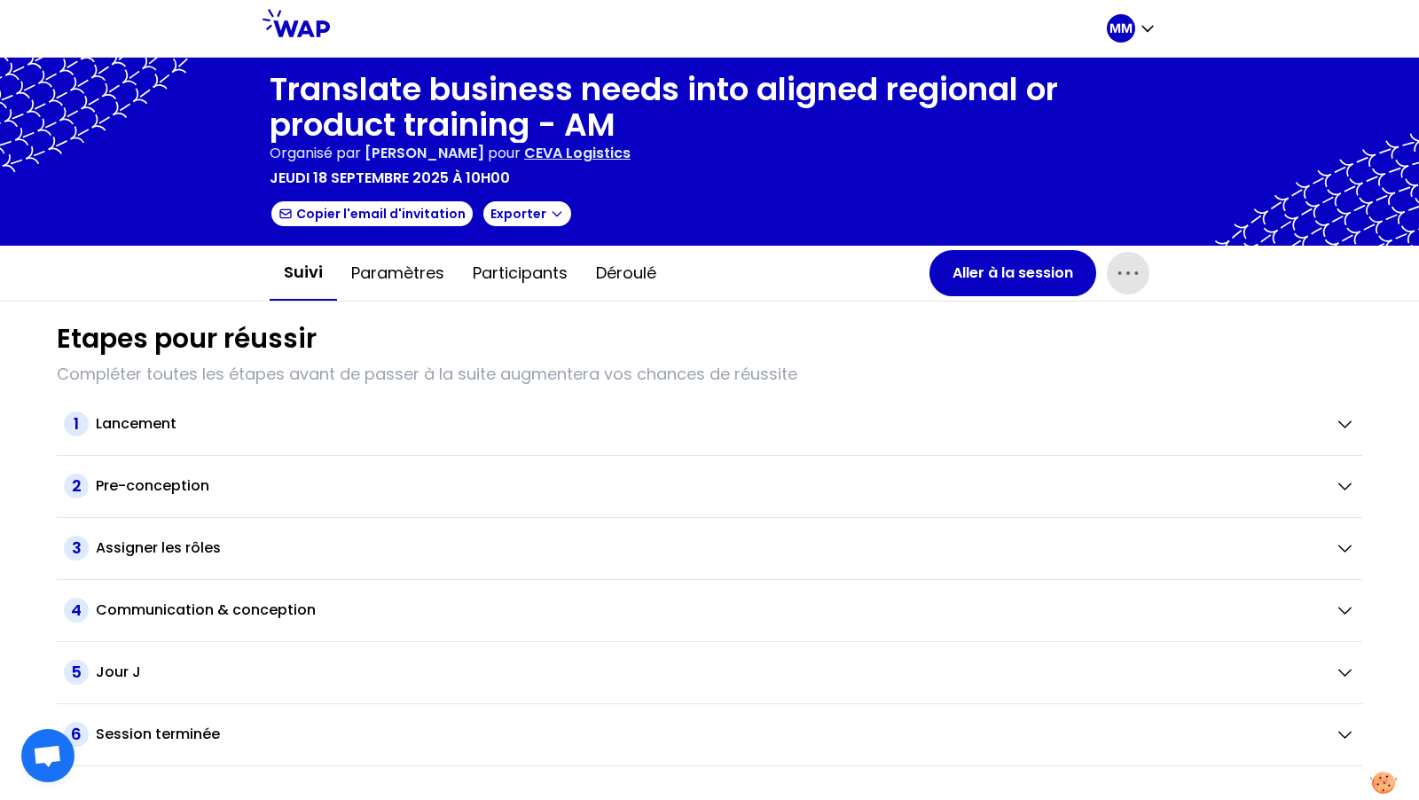
click at [1128, 275] on icon "button" at bounding box center [1128, 273] width 28 height 28
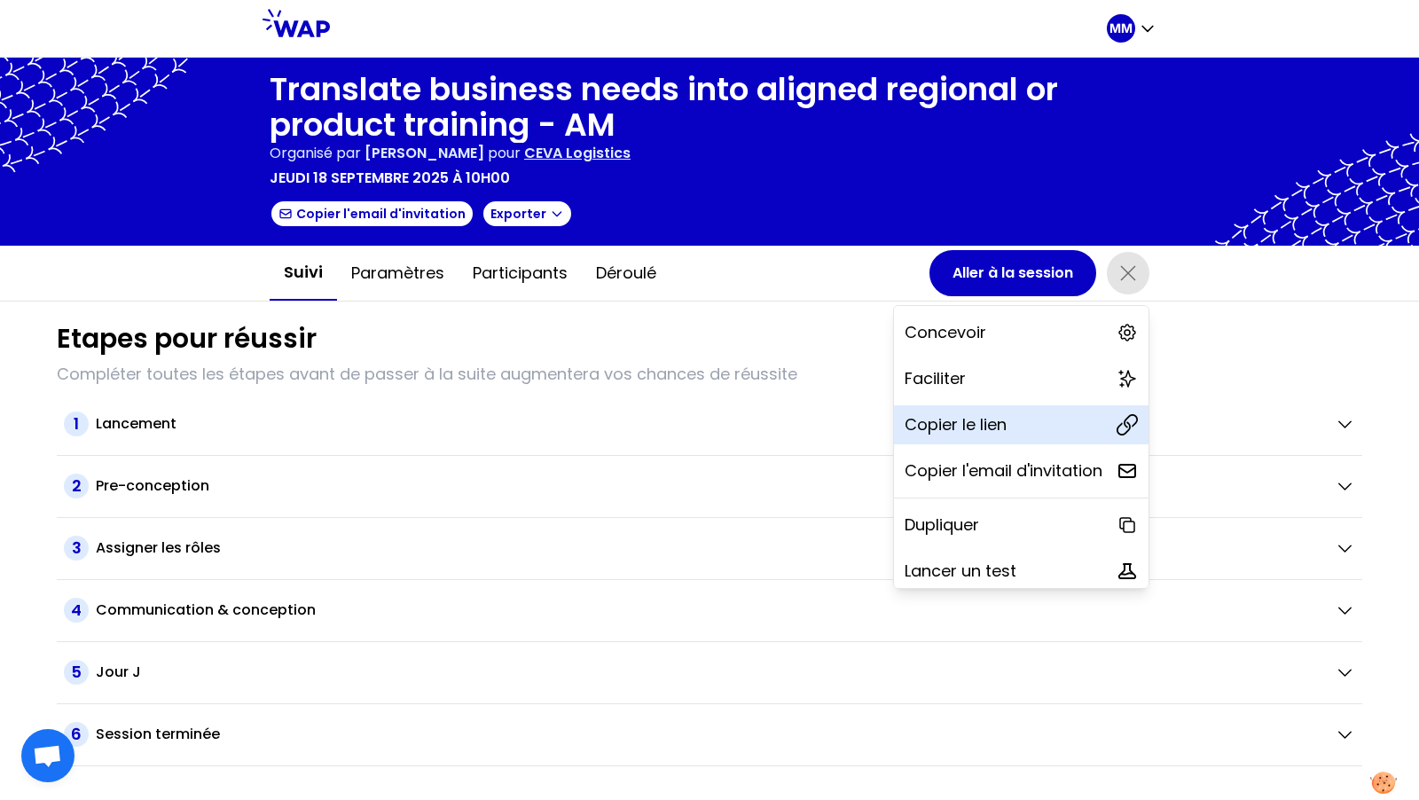
click at [1065, 423] on div "Copier le lien" at bounding box center [1021, 424] width 255 height 39
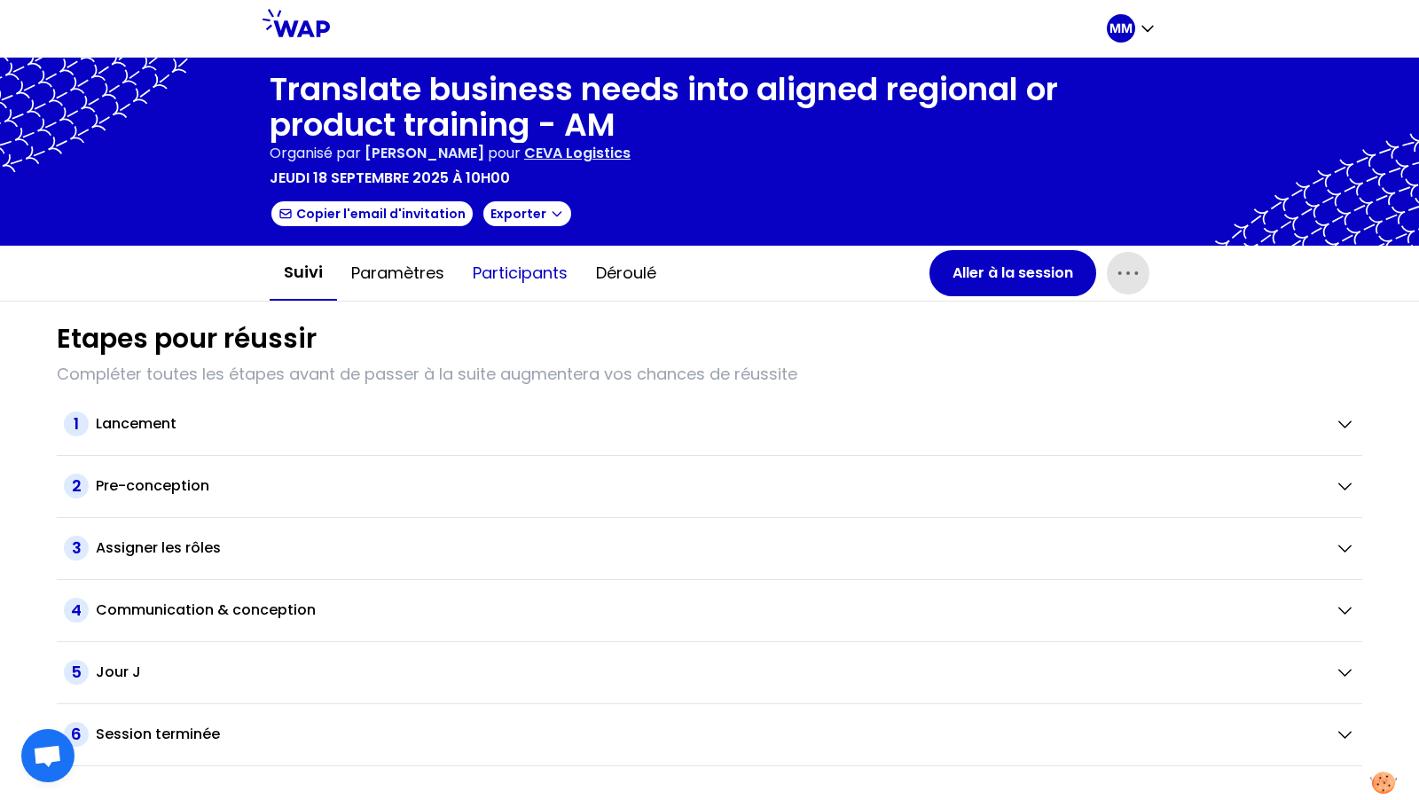
click at [518, 272] on button "Participants" at bounding box center [520, 273] width 123 height 53
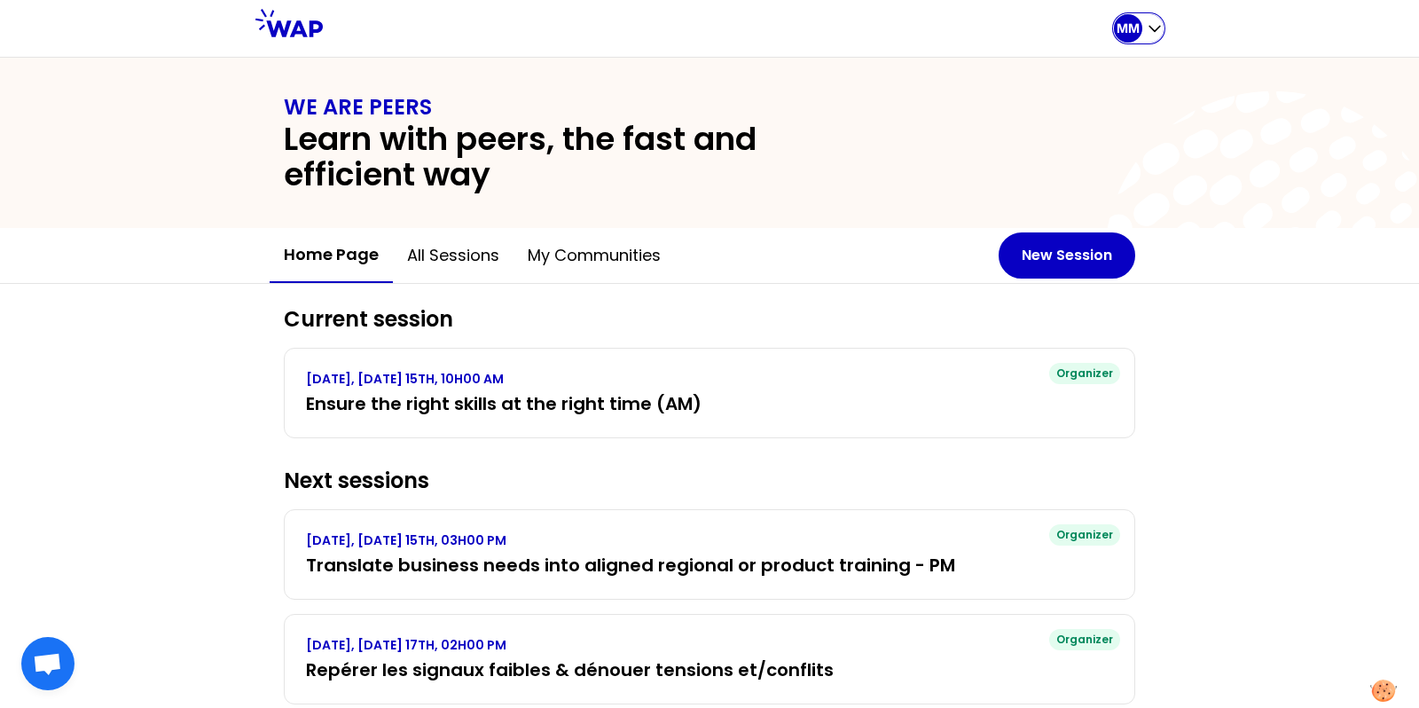
click at [1128, 30] on p "MM" at bounding box center [1128, 29] width 23 height 18
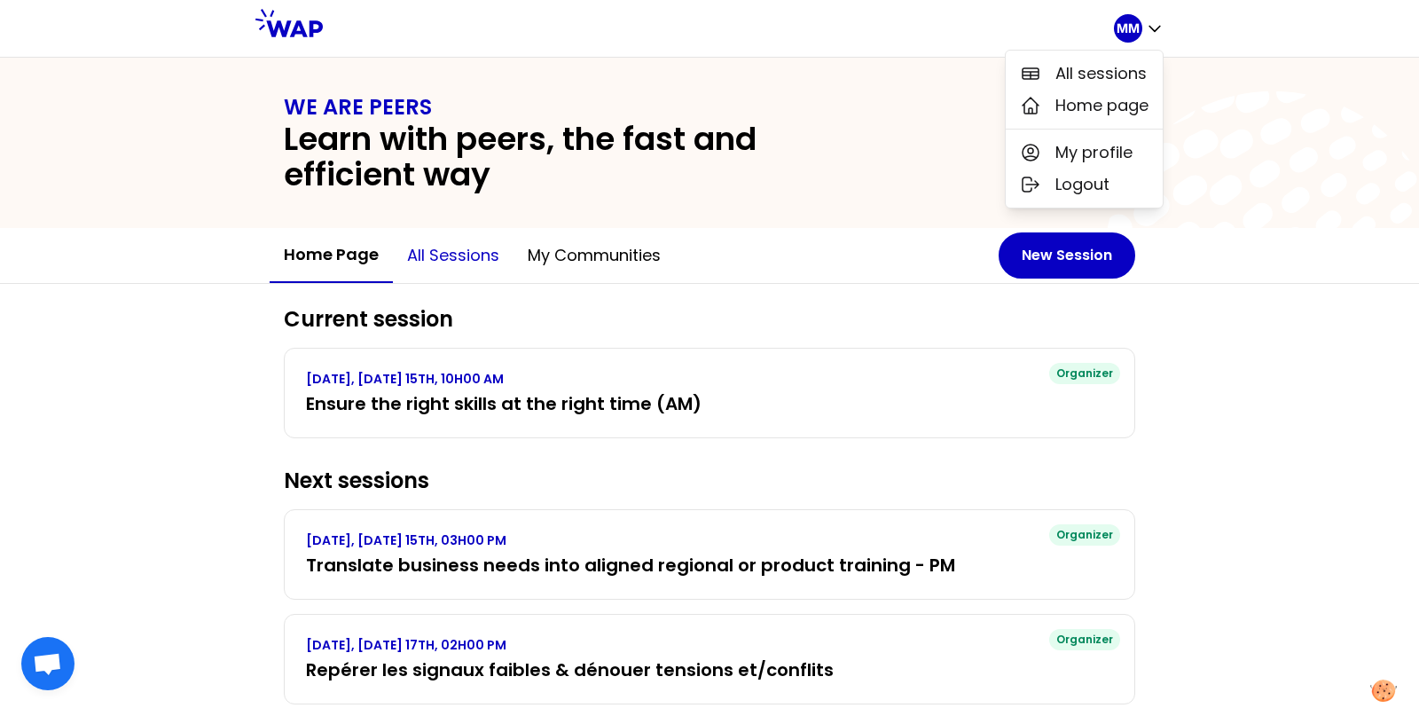
click at [459, 246] on button "All sessions" at bounding box center [453, 255] width 121 height 53
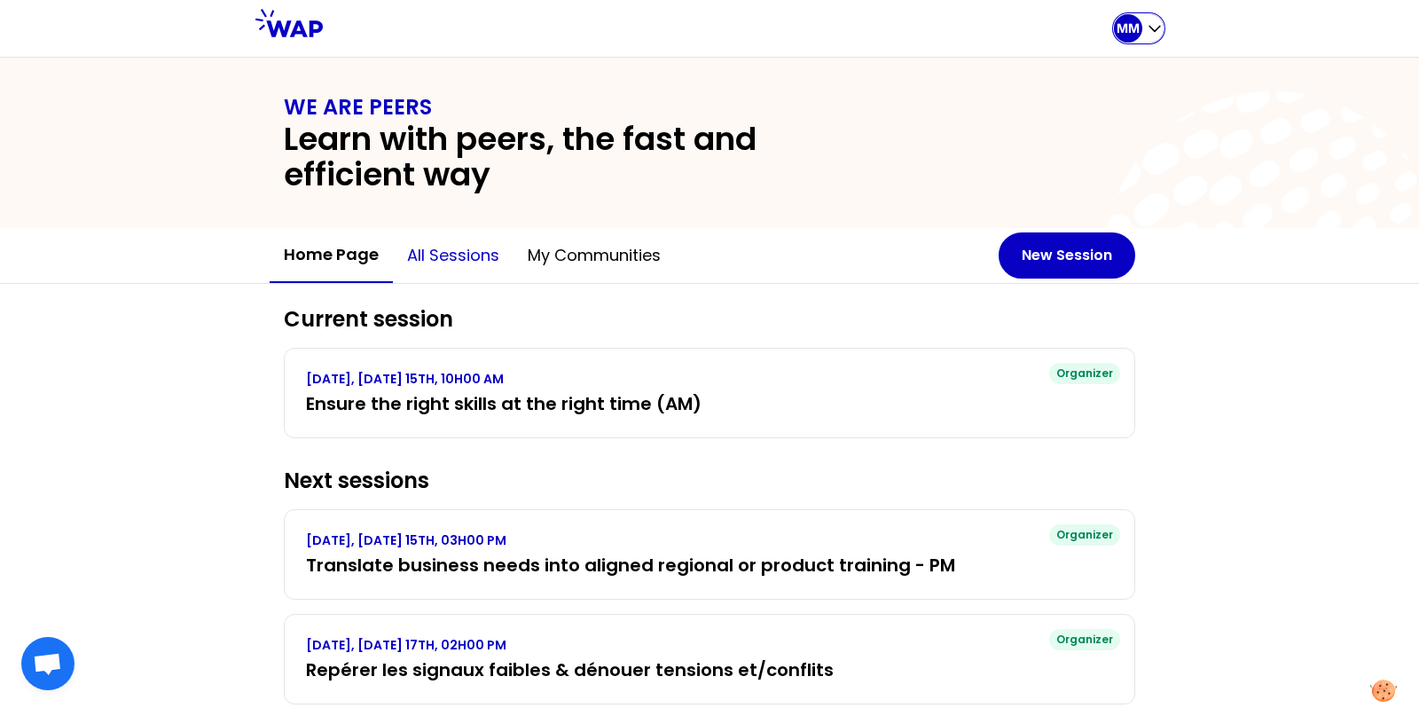
click at [465, 250] on button "All sessions" at bounding box center [453, 255] width 121 height 53
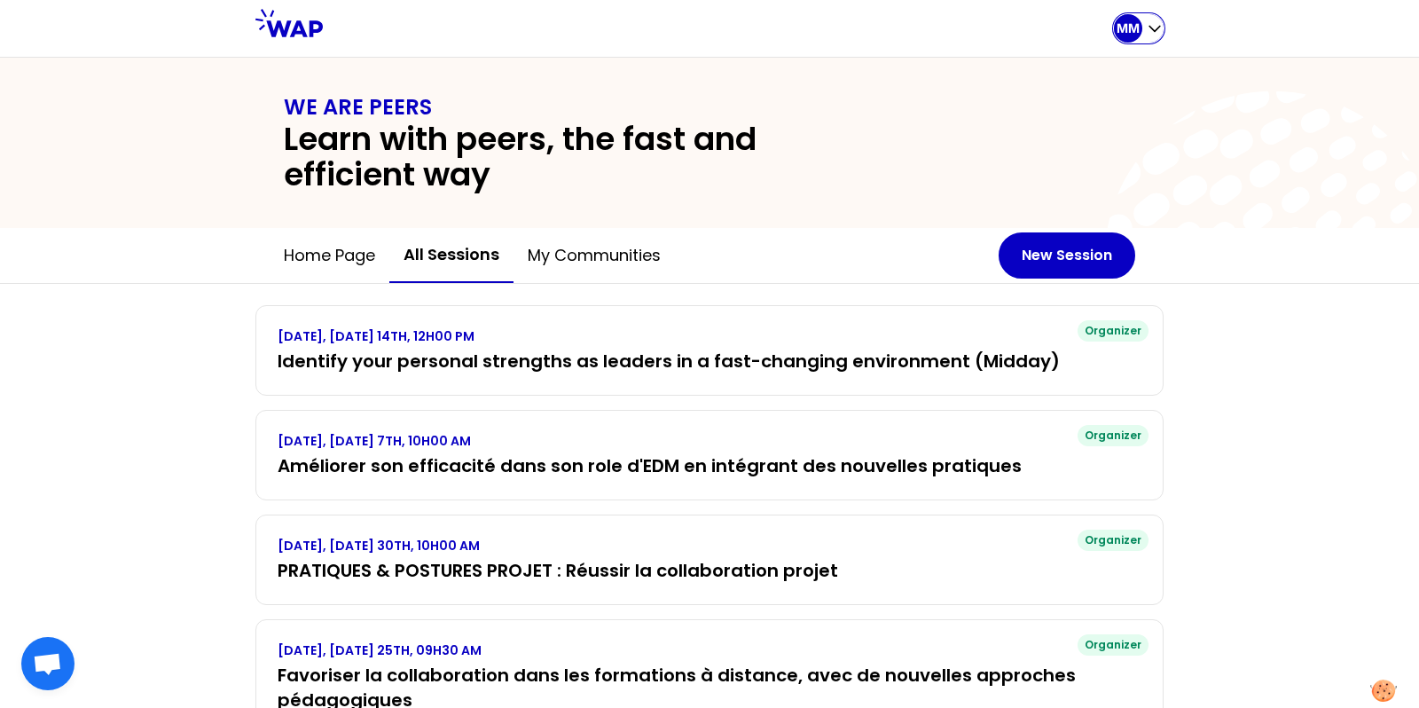
click at [1143, 25] on div "MM" at bounding box center [1139, 28] width 50 height 28
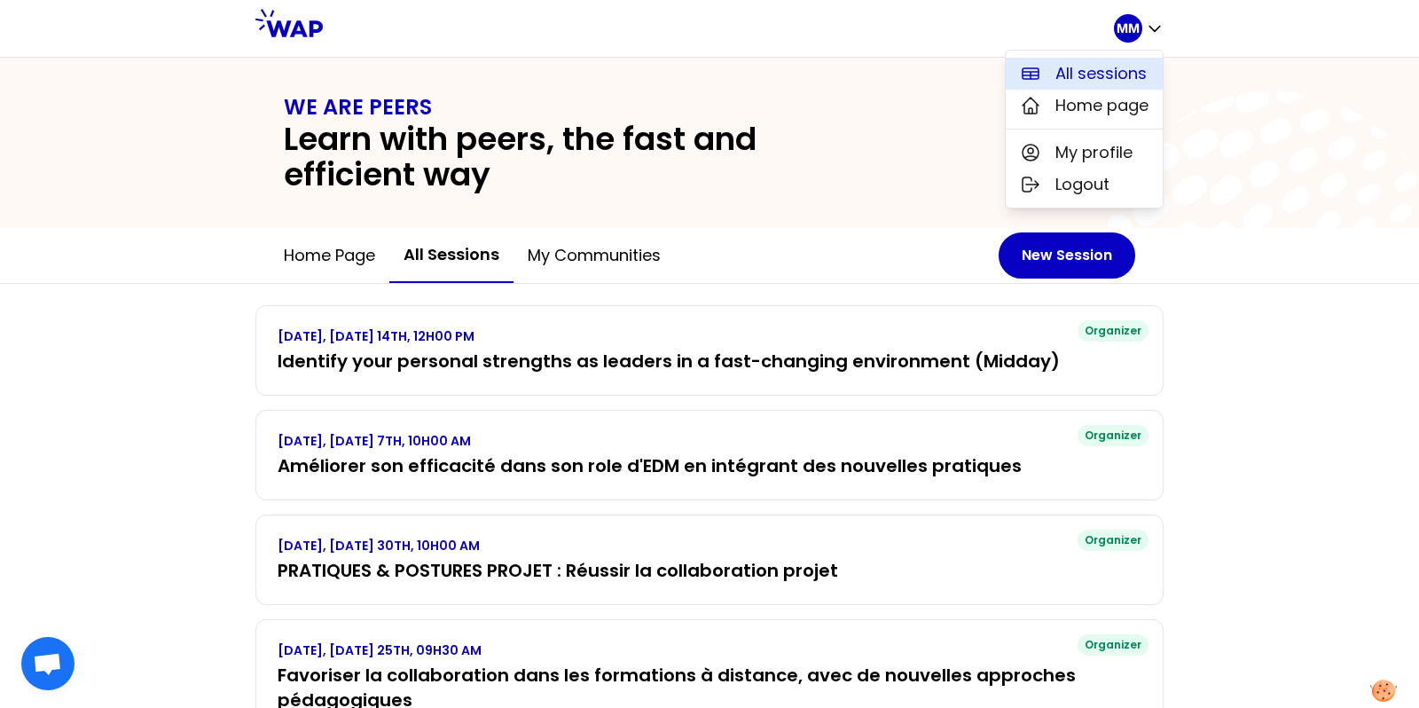
click at [1110, 61] on span "All sessions" at bounding box center [1101, 73] width 91 height 25
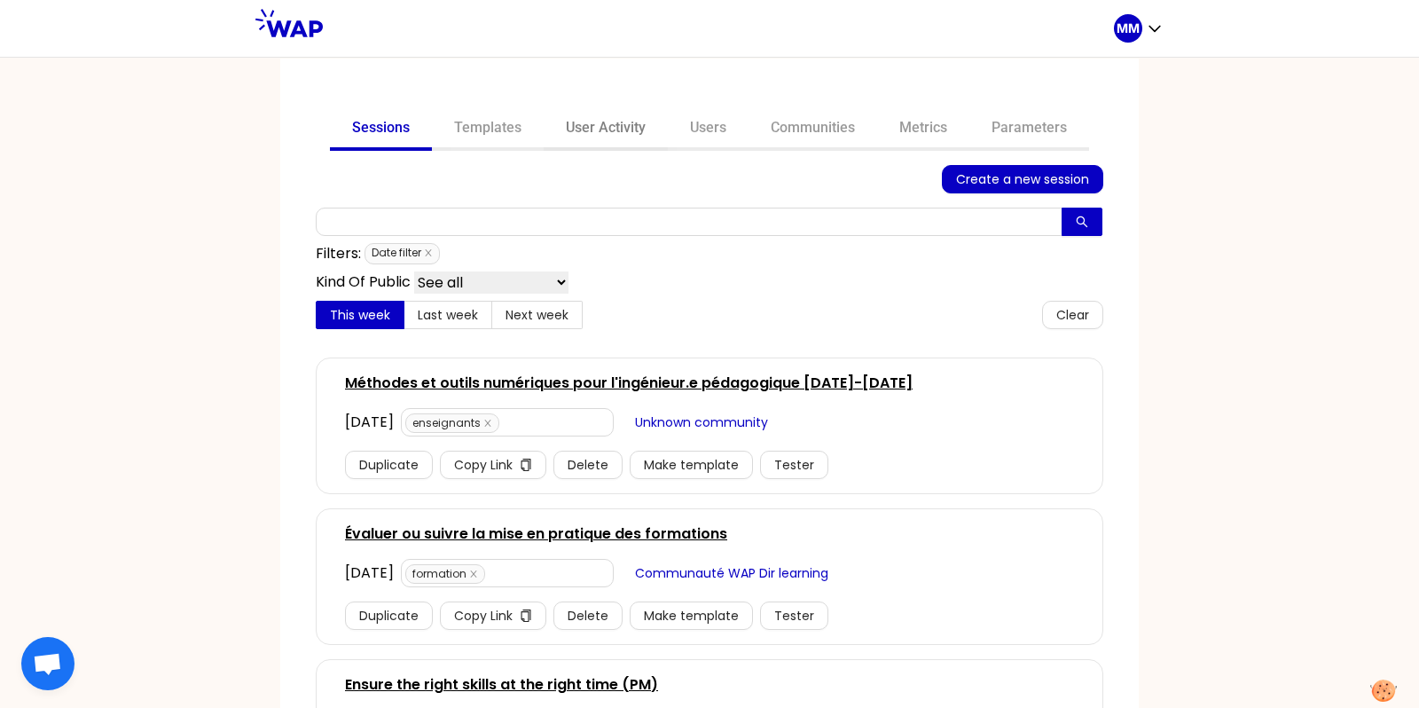
click at [599, 135] on link "User Activity" at bounding box center [606, 129] width 124 height 43
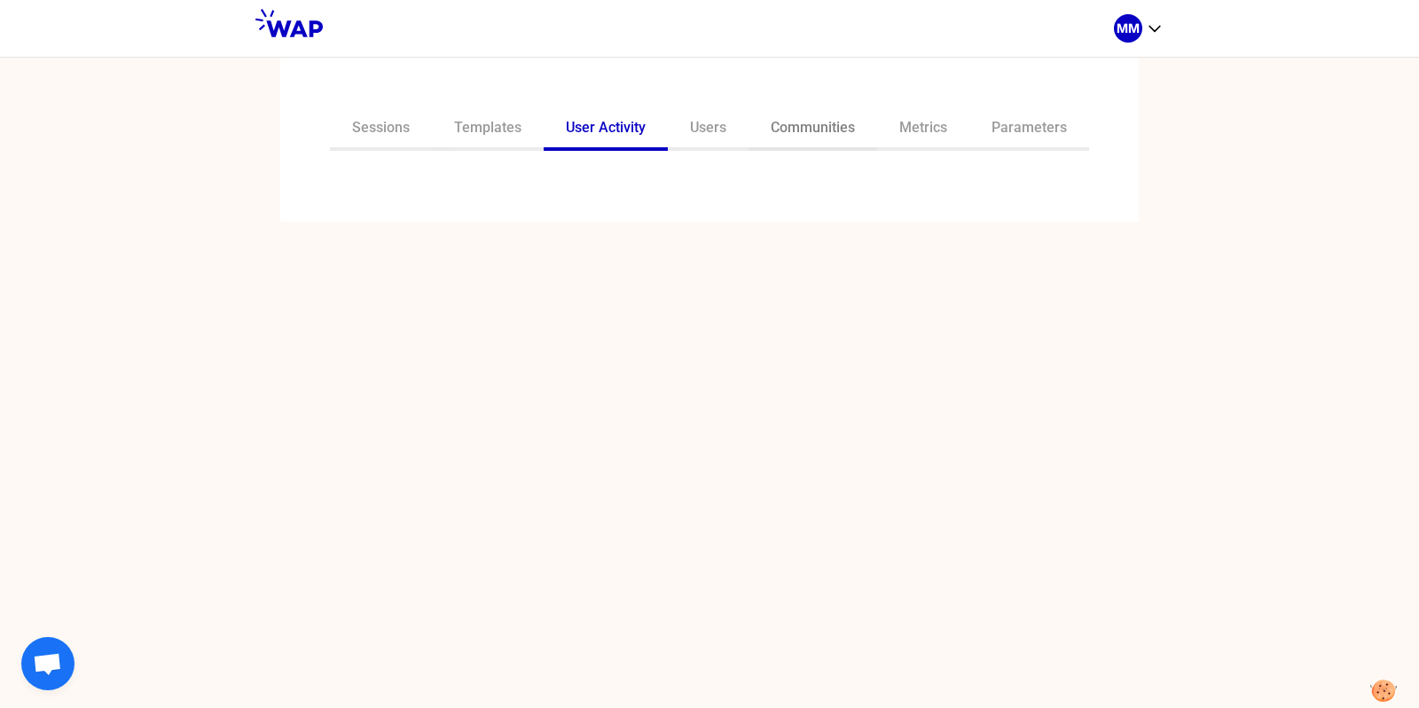
click at [805, 119] on link "Communities" at bounding box center [813, 129] width 129 height 43
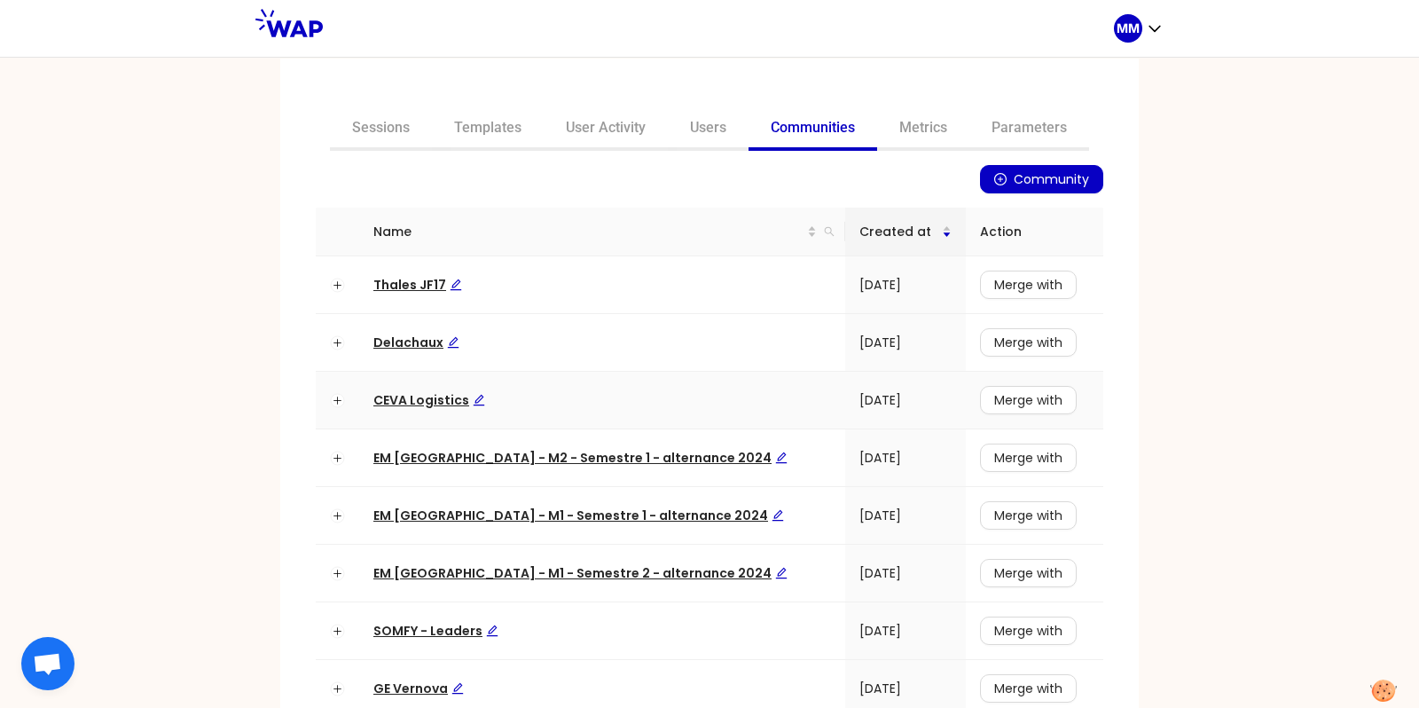
click at [404, 397] on span "CEVA Logistics" at bounding box center [429, 400] width 112 height 18
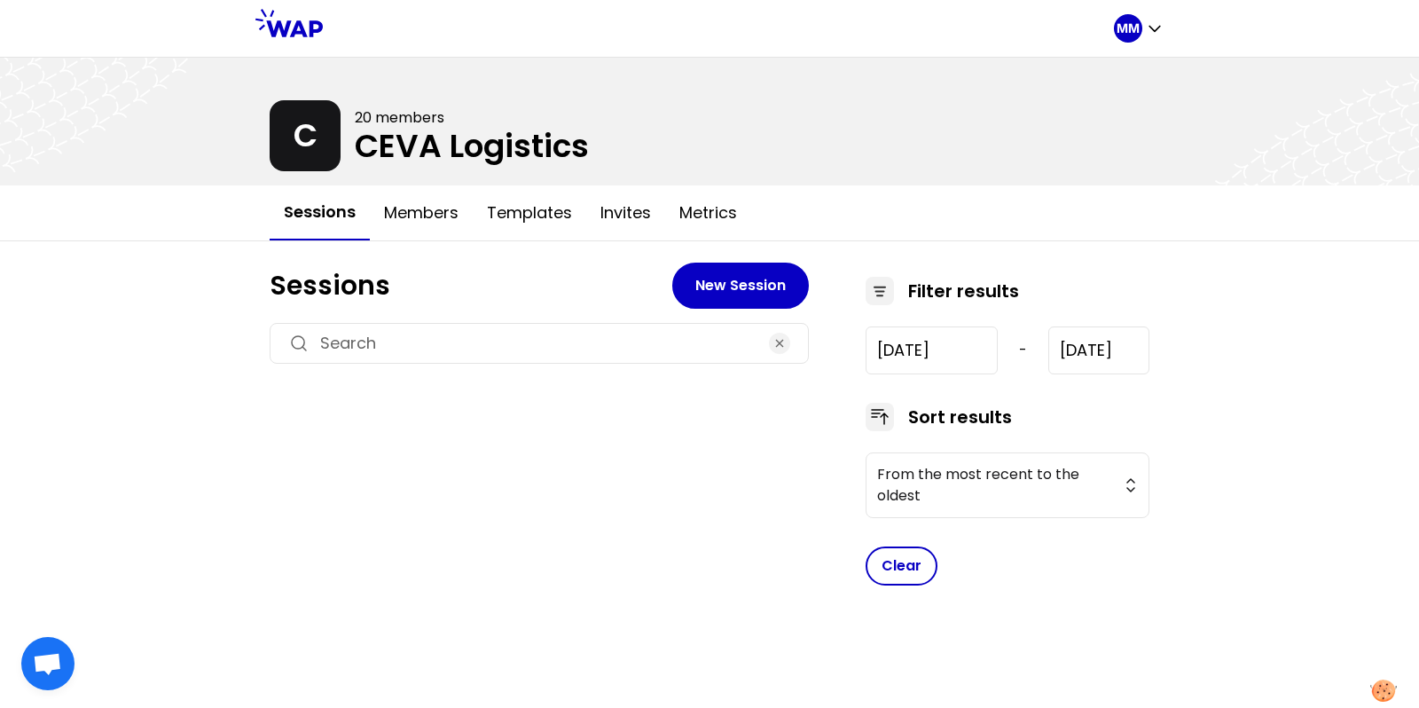
type input "2025-6-18"
type input "2025-9-18"
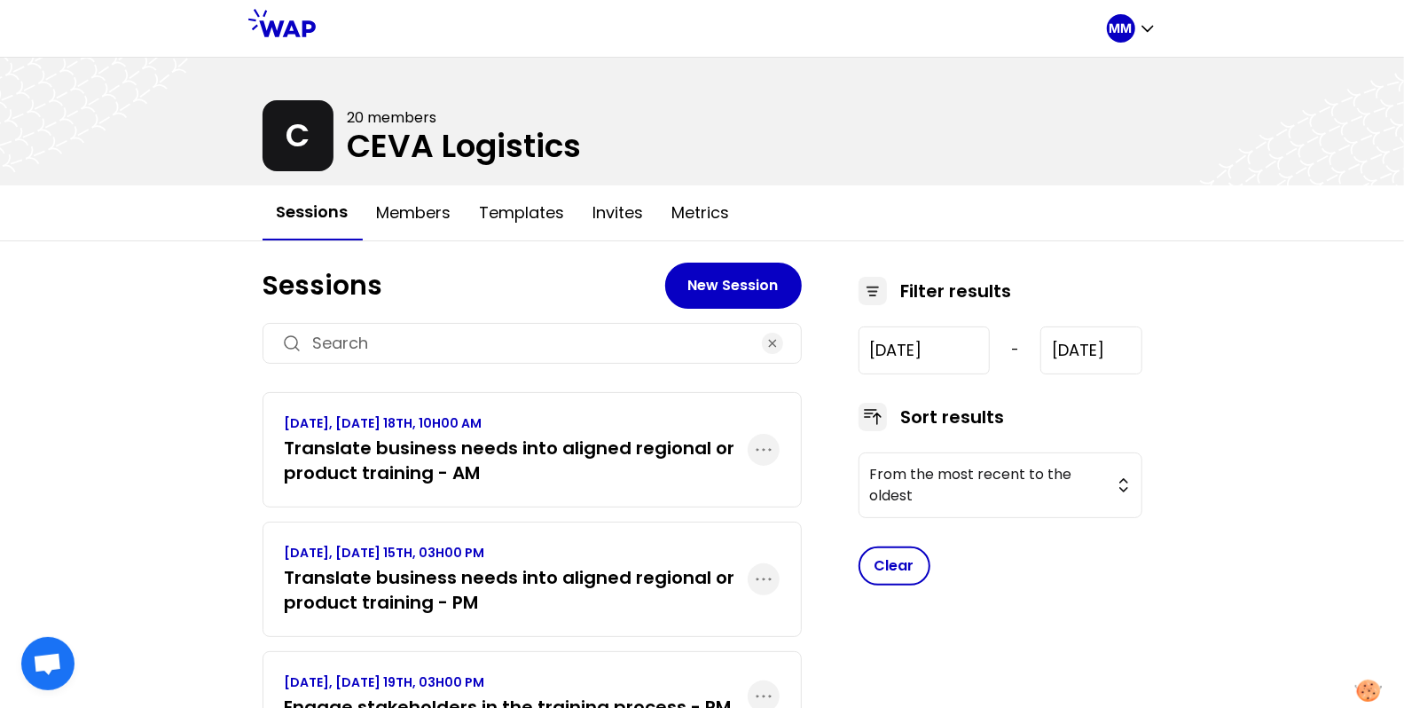
click at [495, 589] on h3 "Translate business needs into aligned regional or product training - PM" at bounding box center [516, 590] width 463 height 50
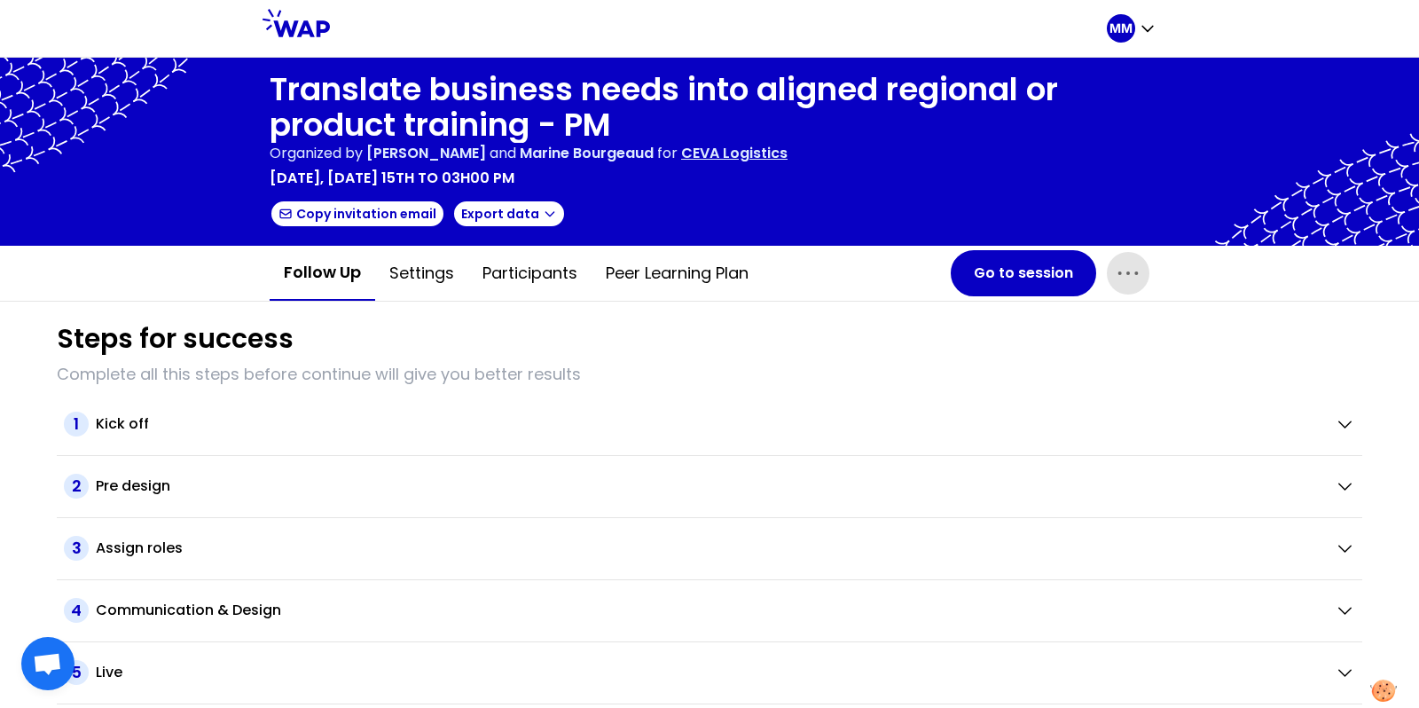
click at [1120, 278] on icon "button" at bounding box center [1128, 273] width 28 height 28
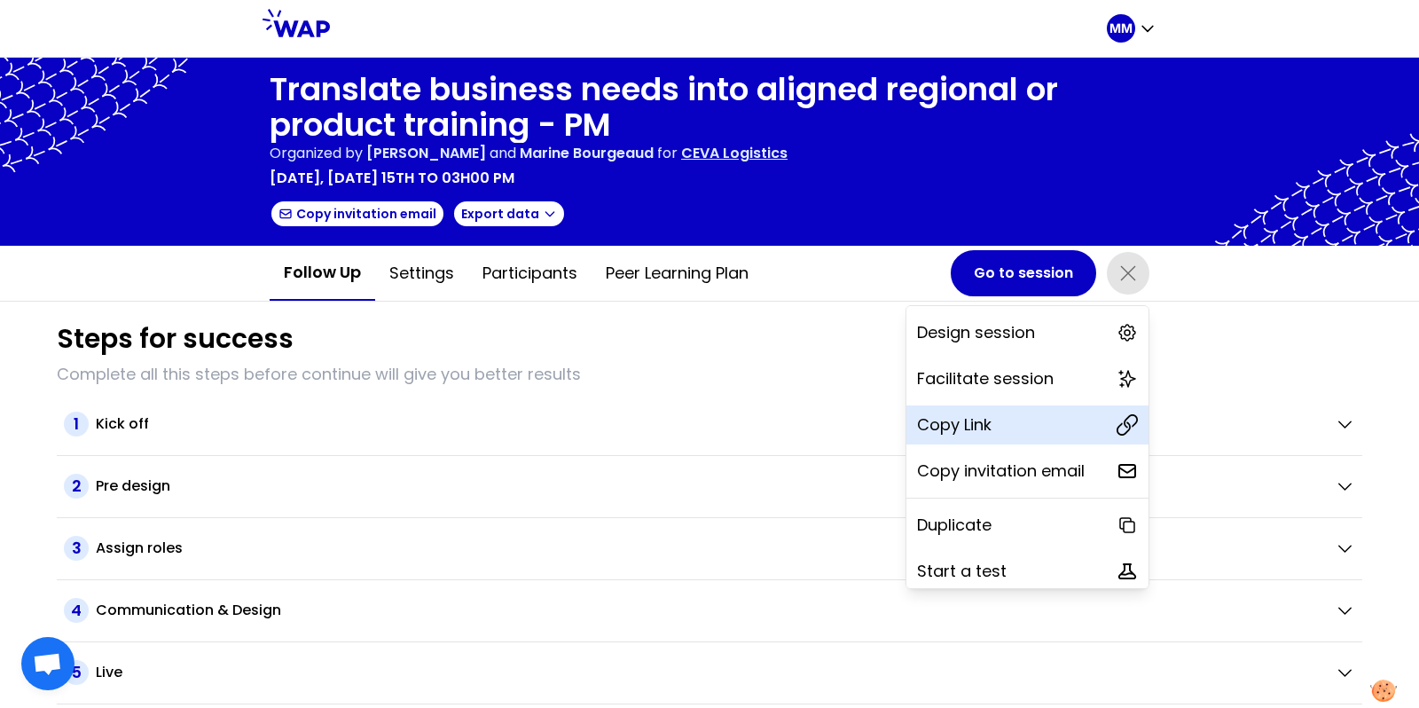
click at [1088, 432] on div "Copy Link" at bounding box center [1028, 424] width 242 height 39
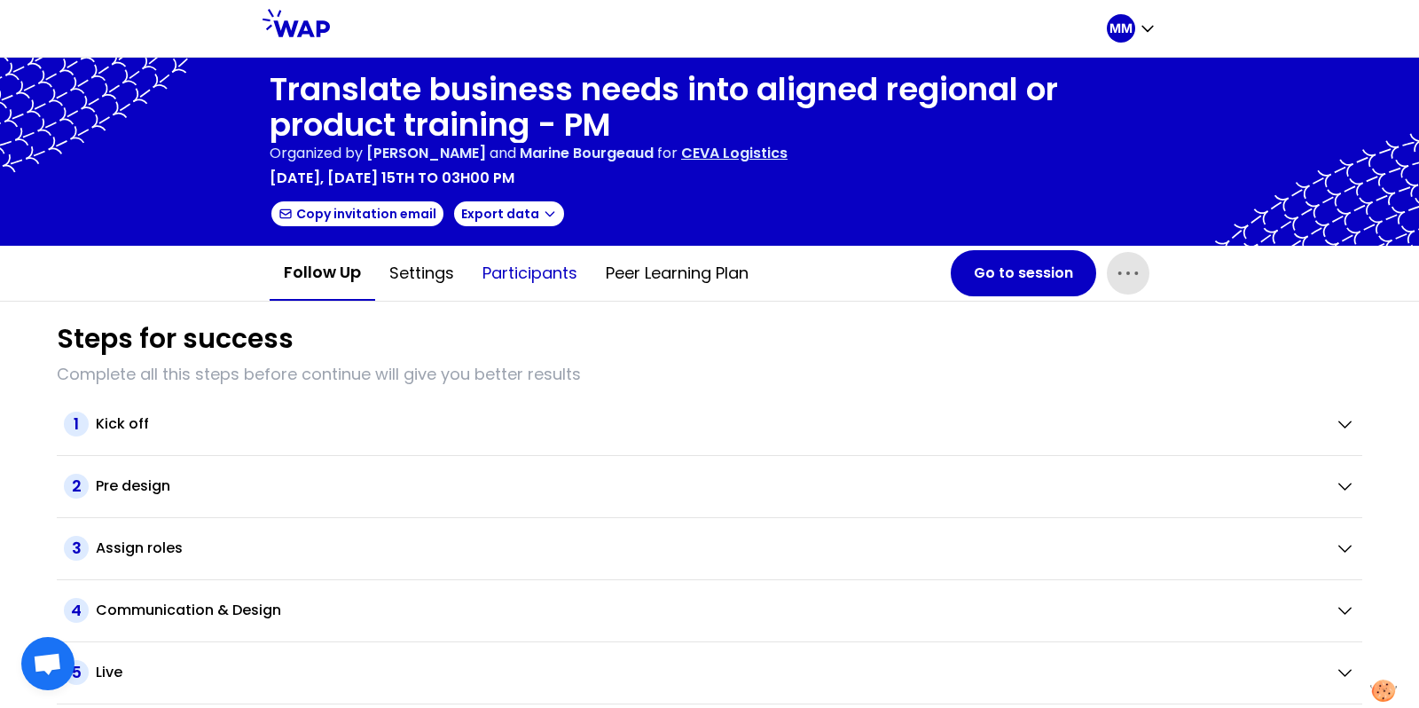
click at [517, 270] on button "Participants" at bounding box center [529, 273] width 123 height 53
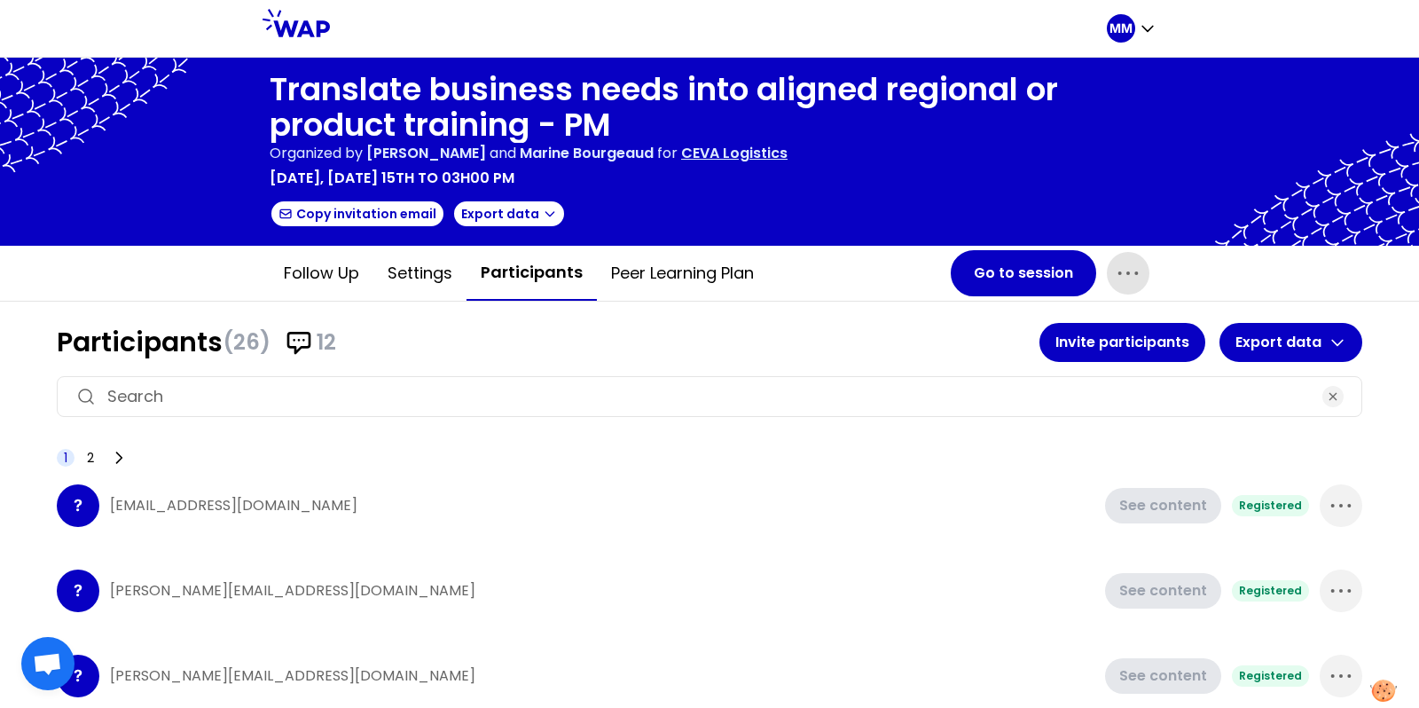
click at [589, 389] on input at bounding box center [709, 396] width 1205 height 25
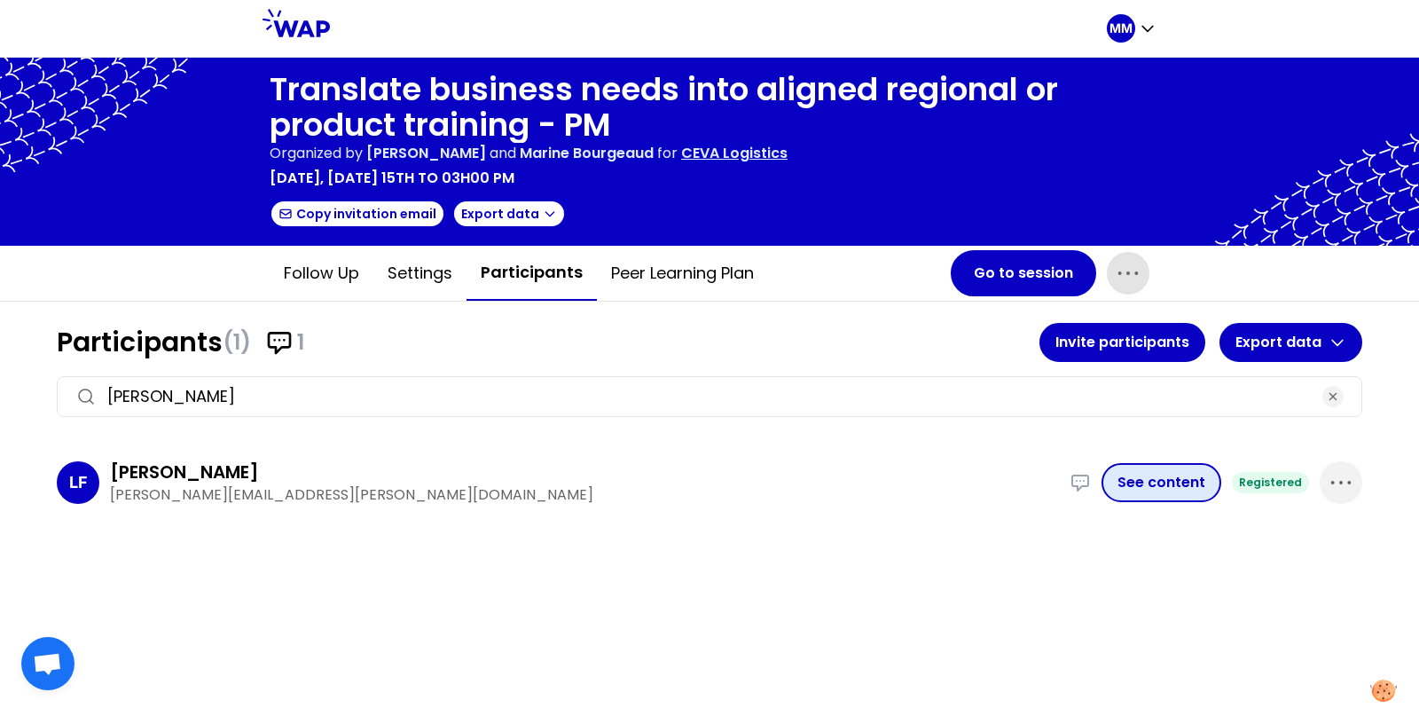
type input "lucas"
click at [1154, 495] on button "See content" at bounding box center [1162, 482] width 120 height 39
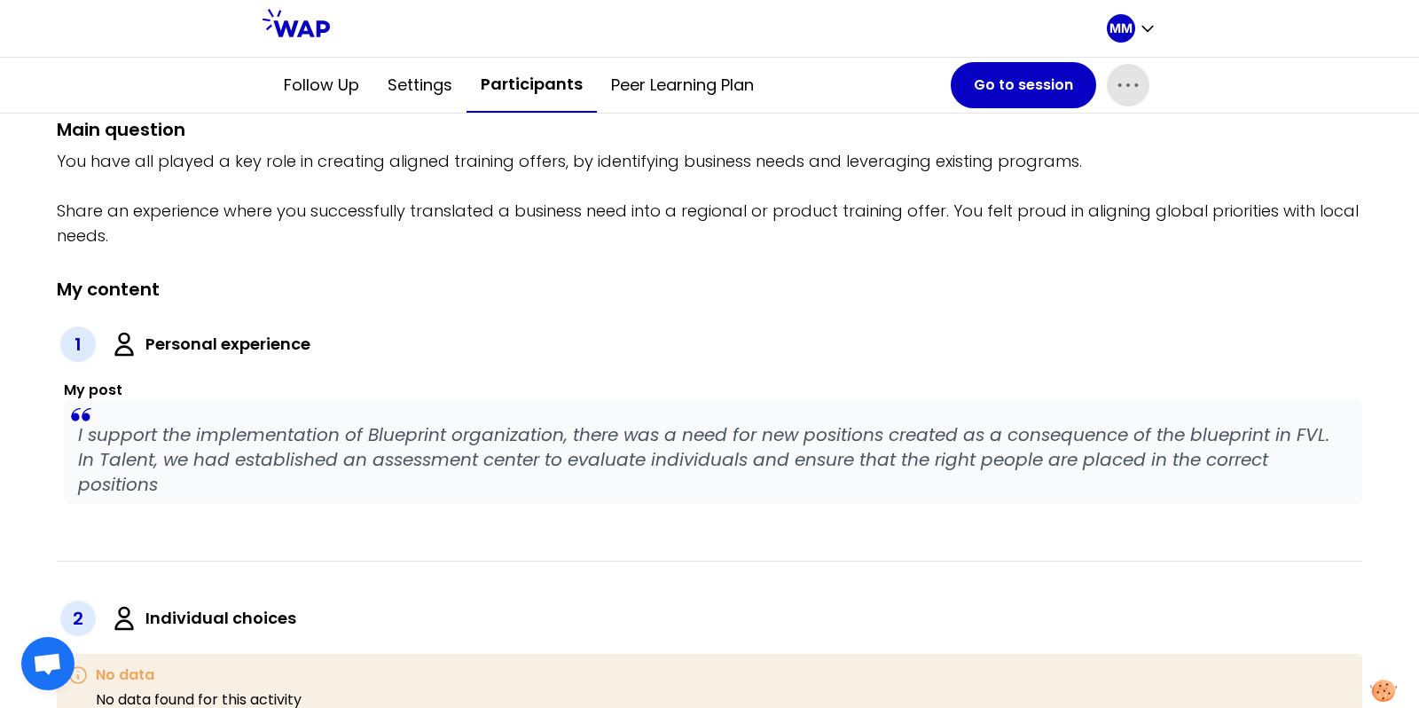
scroll to position [289, 0]
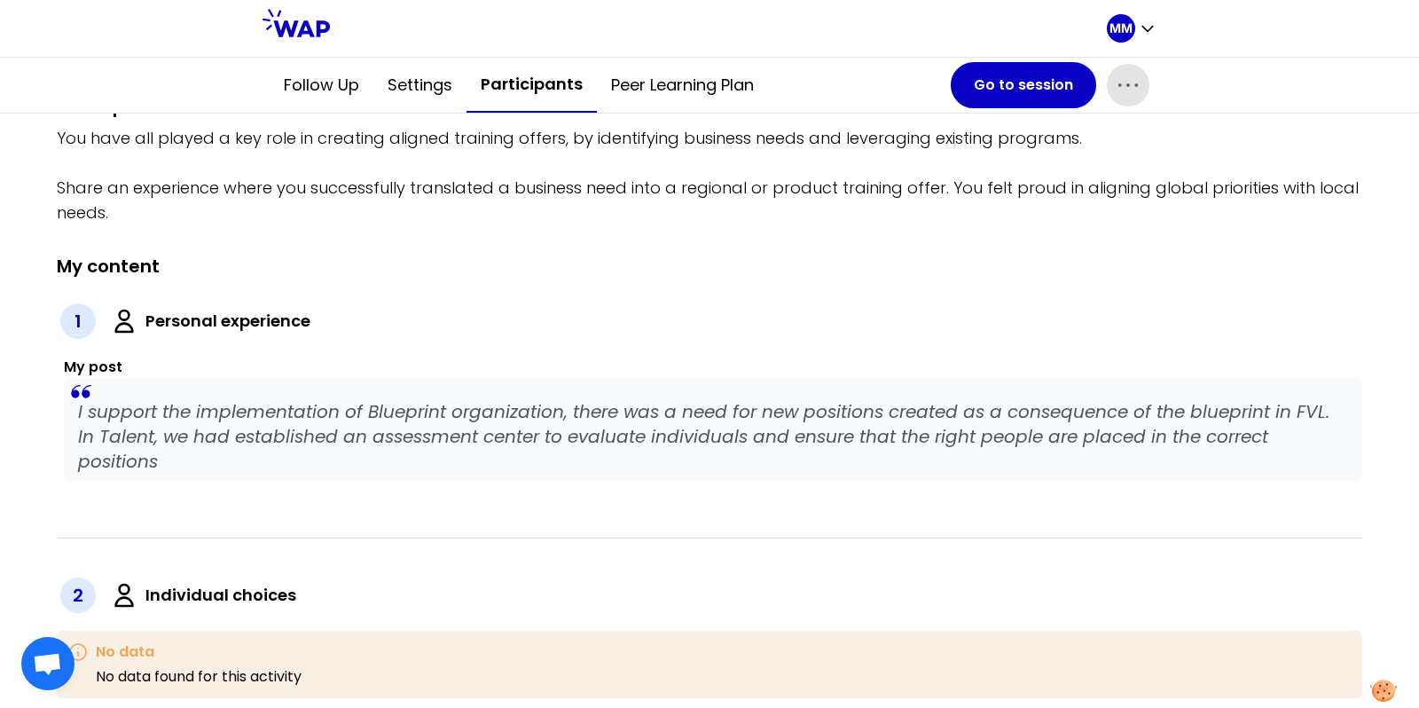
click at [321, 413] on p "I support the implementation of Blueprint organization, there was a need for ne…" at bounding box center [713, 436] width 1270 height 75
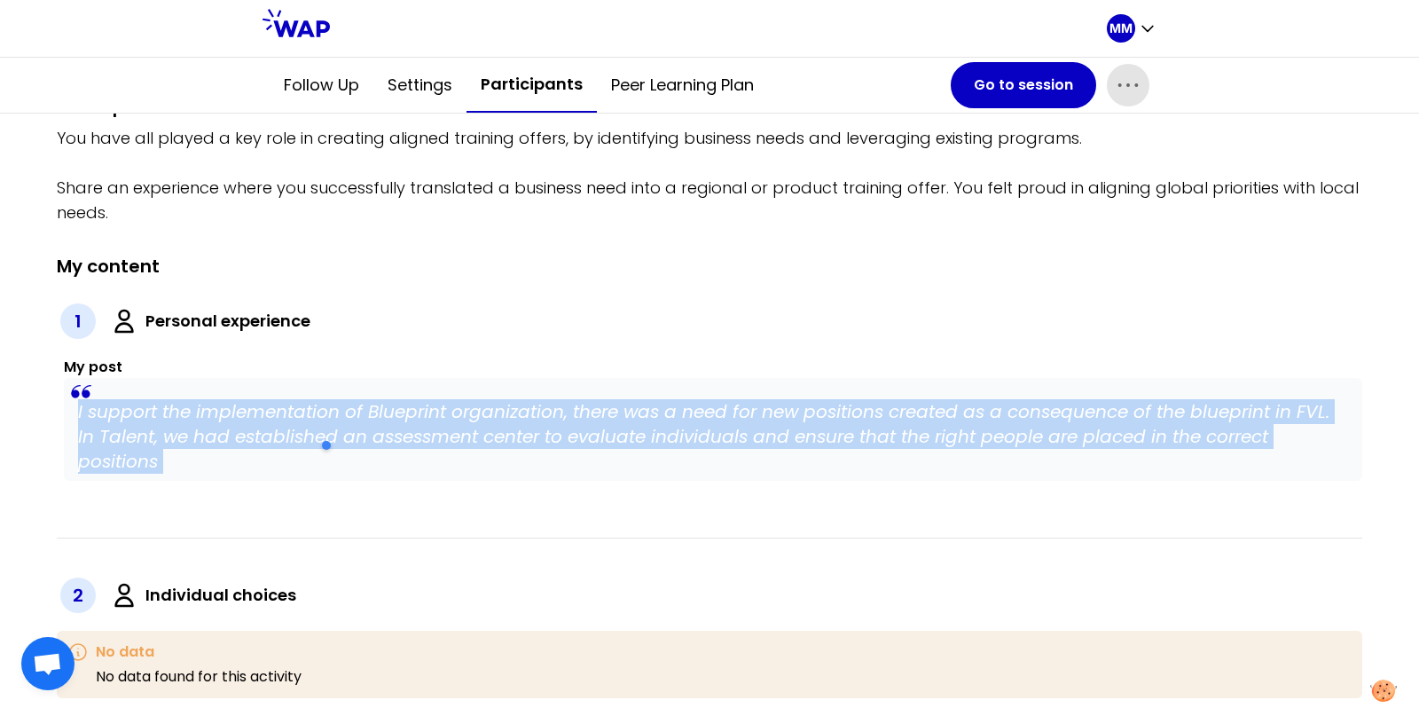
click at [321, 413] on p "I support the implementation of Blueprint organization, there was a need for ne…" at bounding box center [713, 436] width 1270 height 75
copy p "I support the implementation of Blueprint organization, there was a need for ne…"
click at [1129, 28] on p "MM" at bounding box center [1121, 29] width 23 height 18
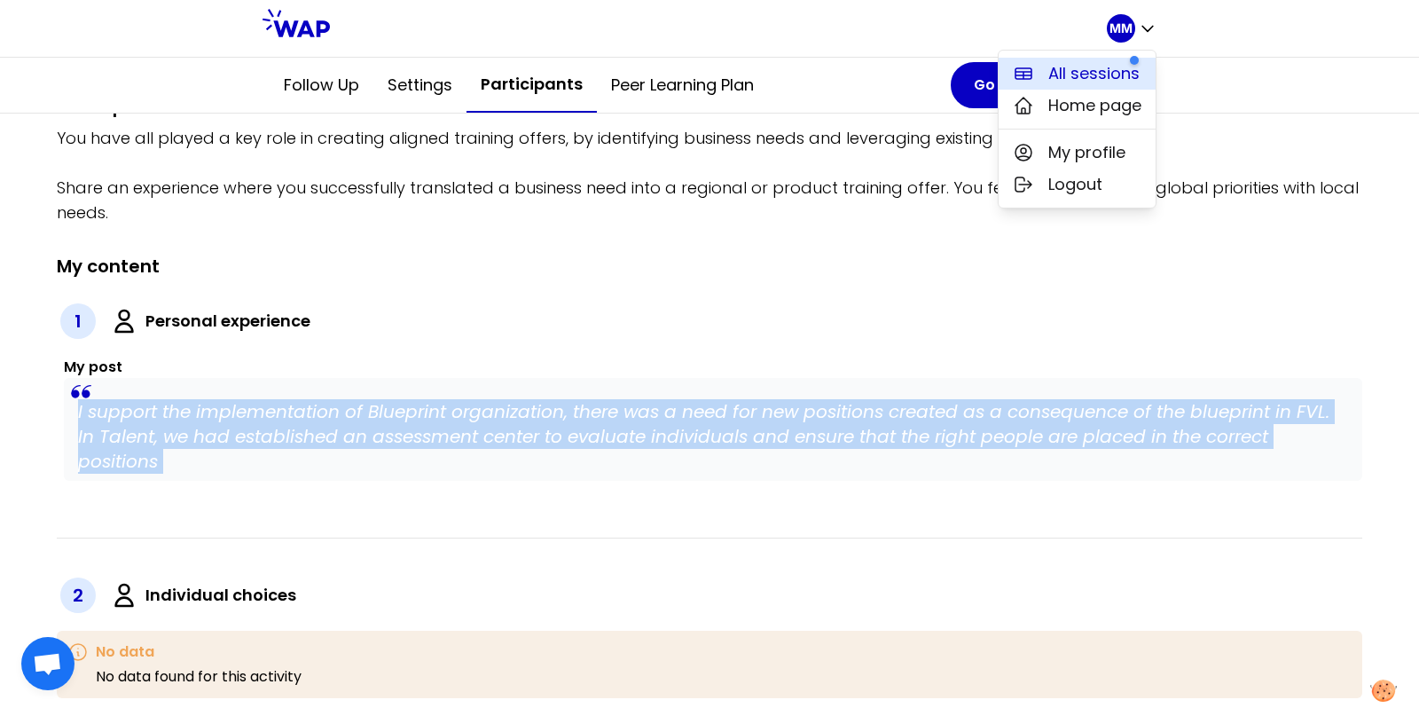
click at [1085, 65] on span "All sessions" at bounding box center [1094, 73] width 91 height 25
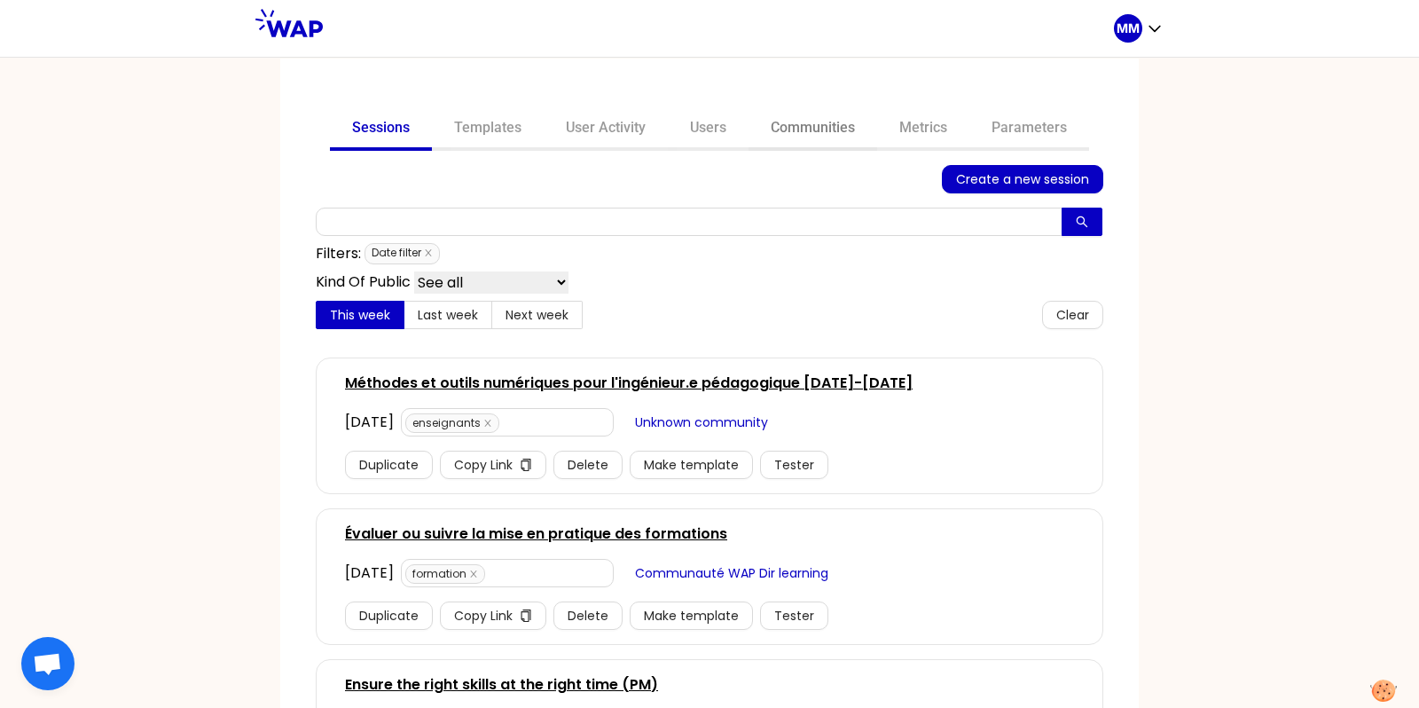
click at [782, 132] on link "Communities" at bounding box center [813, 129] width 129 height 43
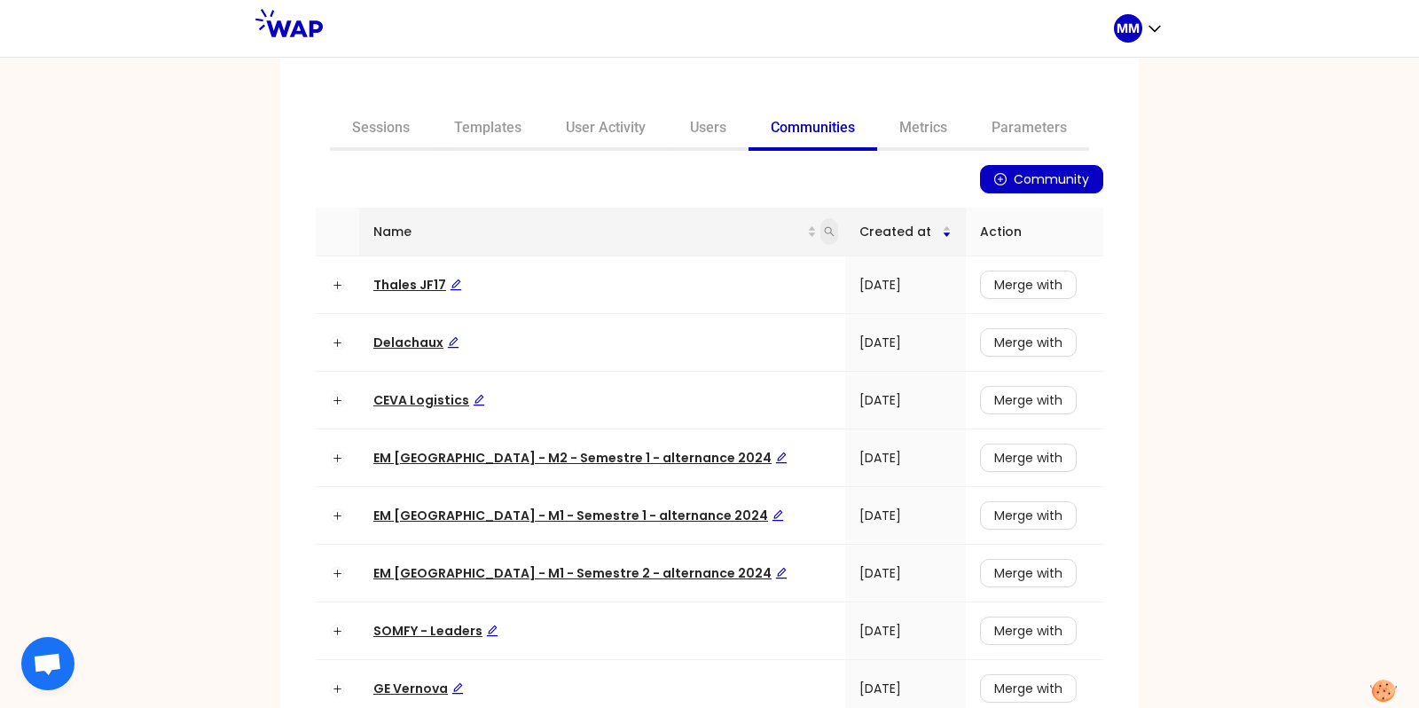
click at [824, 235] on icon "search" at bounding box center [829, 231] width 11 height 11
type input "ed"
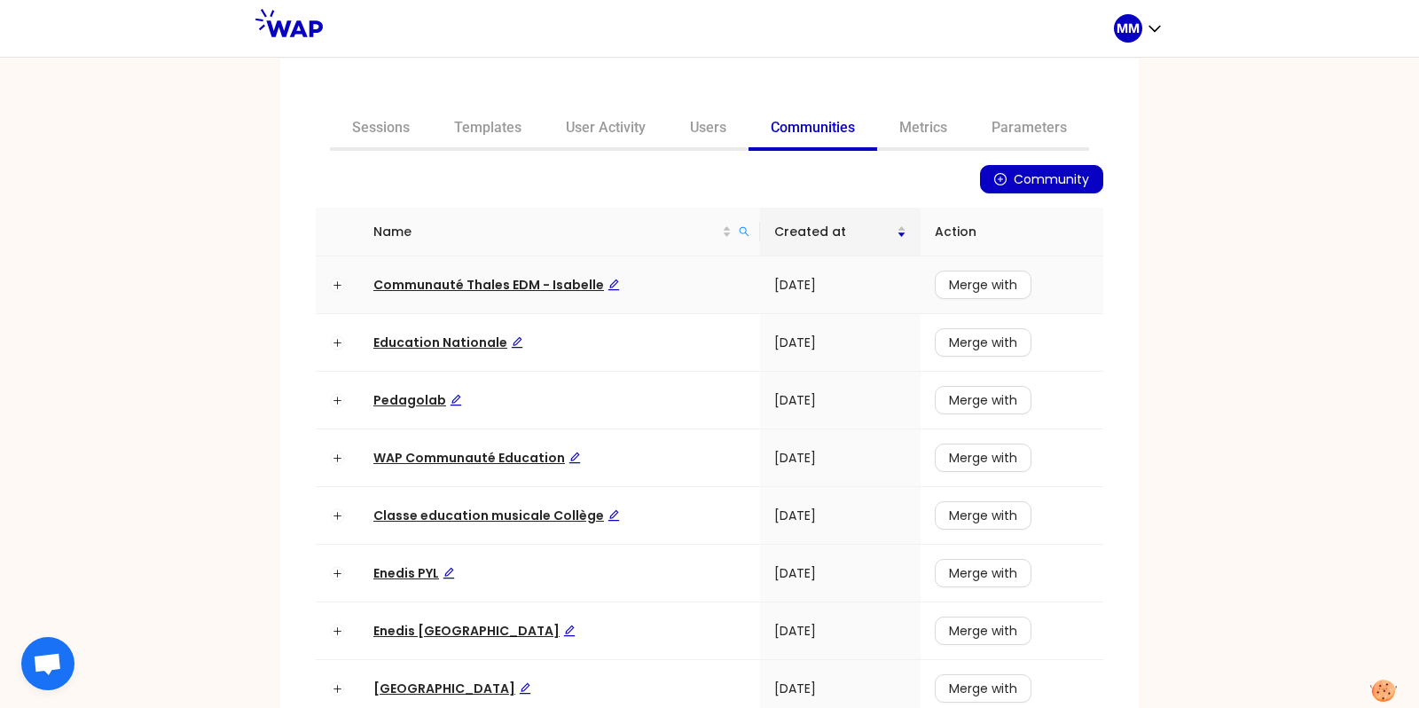
click at [562, 280] on span "Communauté Thales EDM - Isabelle" at bounding box center [496, 285] width 247 height 18
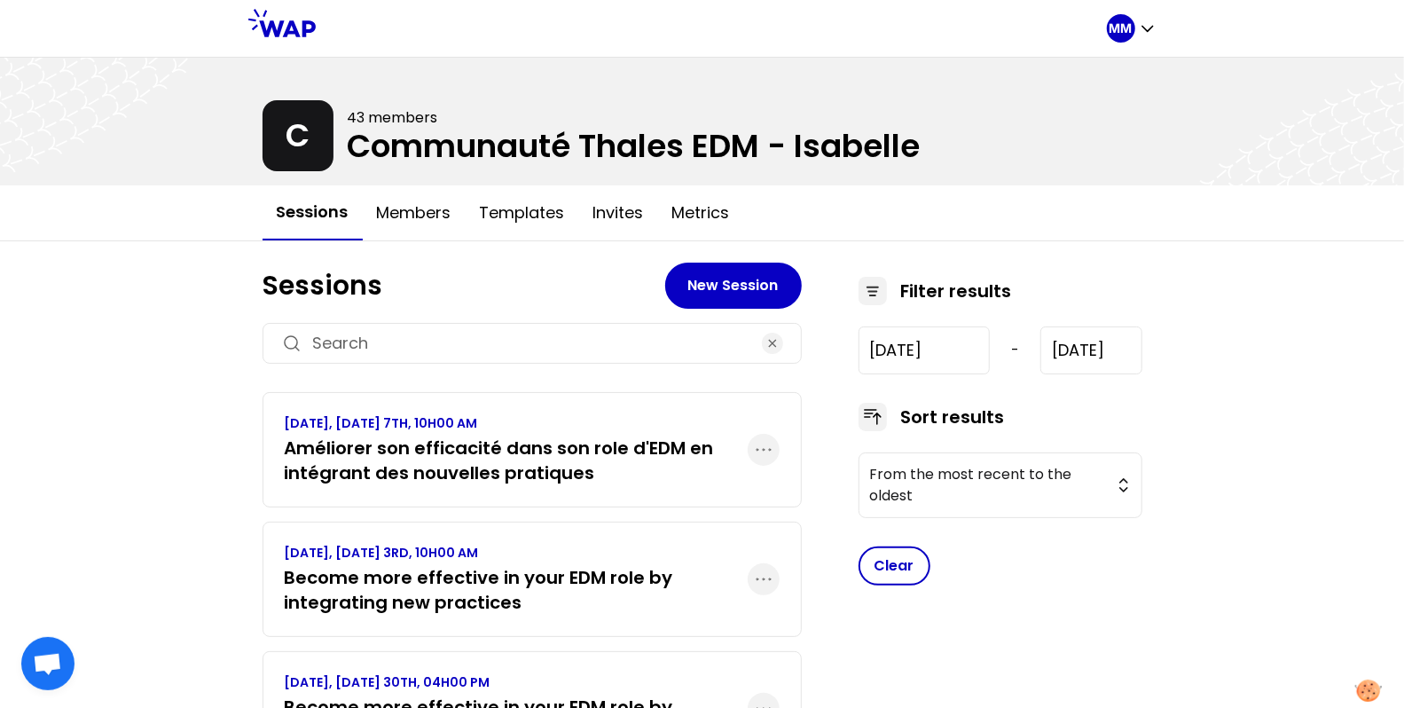
click at [547, 570] on h3 "Become more effective in your EDM role by integrating new practices" at bounding box center [516, 590] width 463 height 50
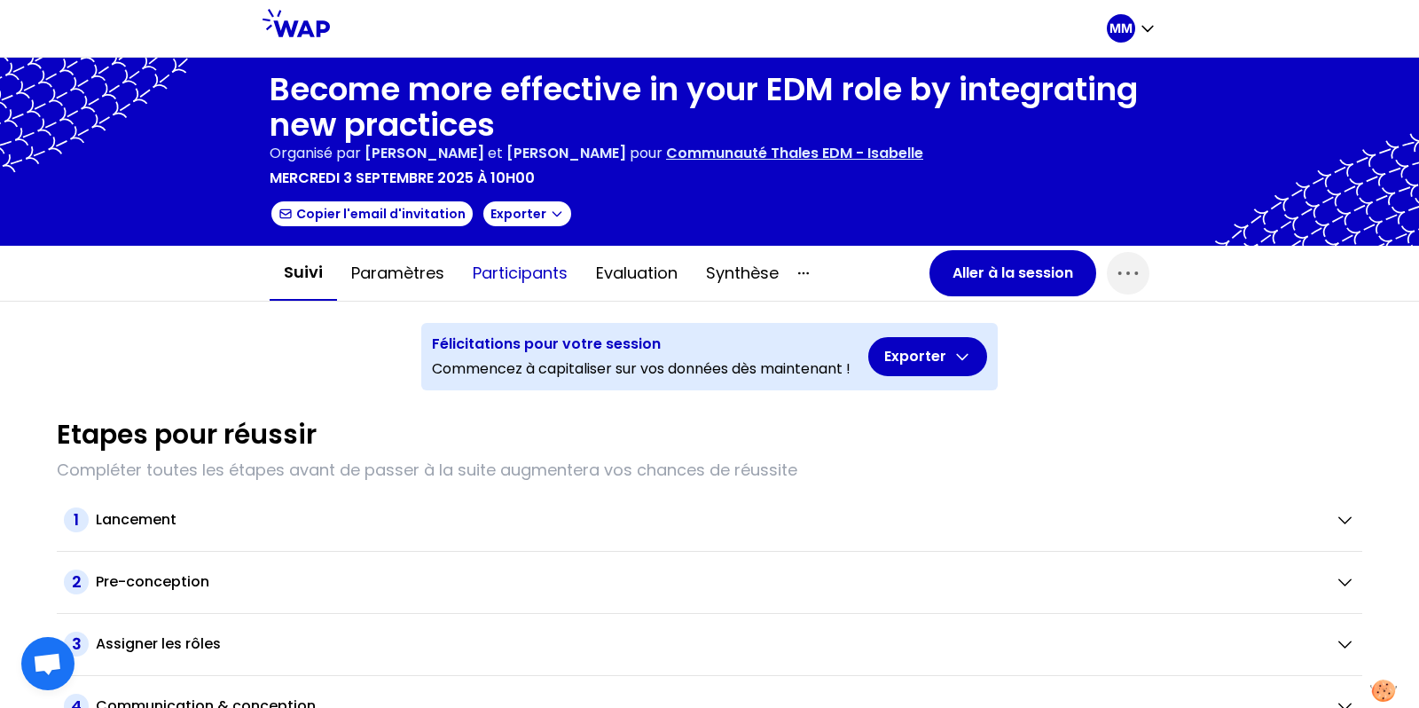
click at [540, 268] on button "Participants" at bounding box center [520, 273] width 123 height 53
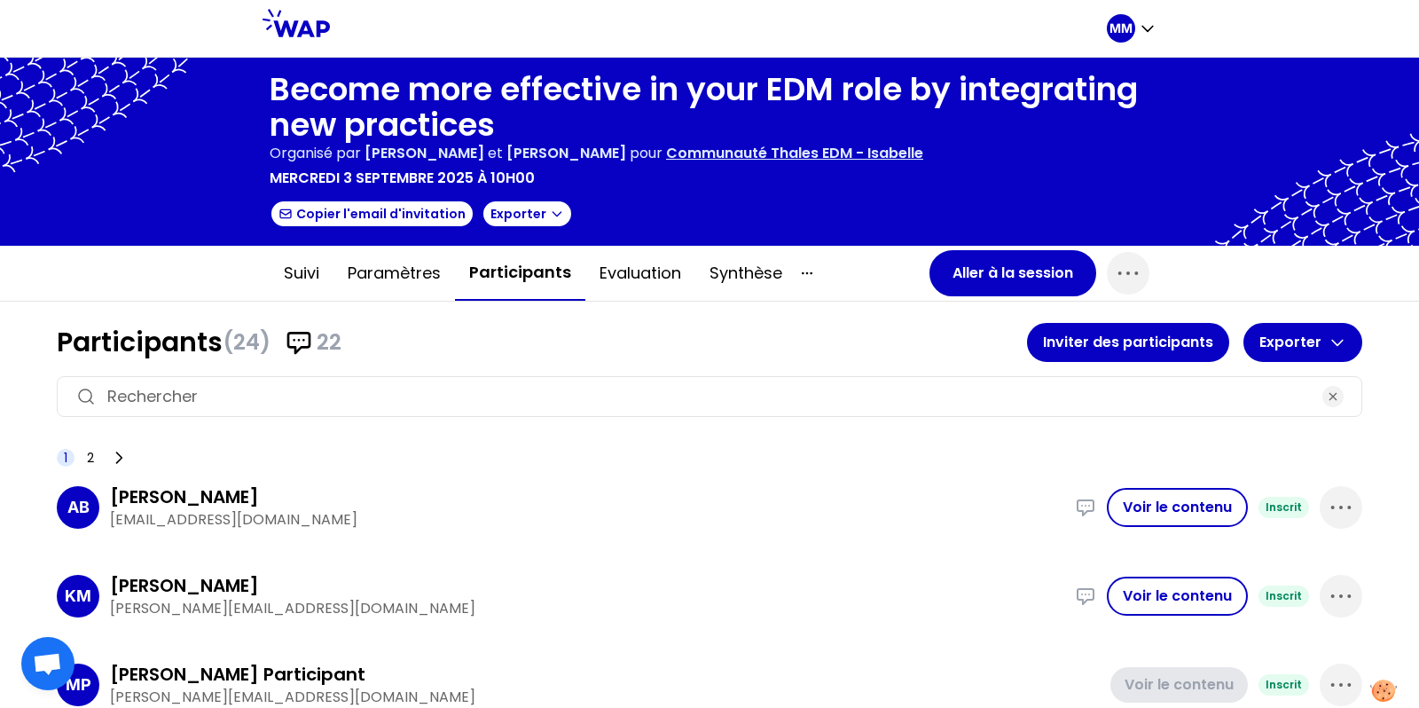
click at [606, 397] on input at bounding box center [709, 396] width 1205 height 25
paste input "BENSON"
type input "BENSON"
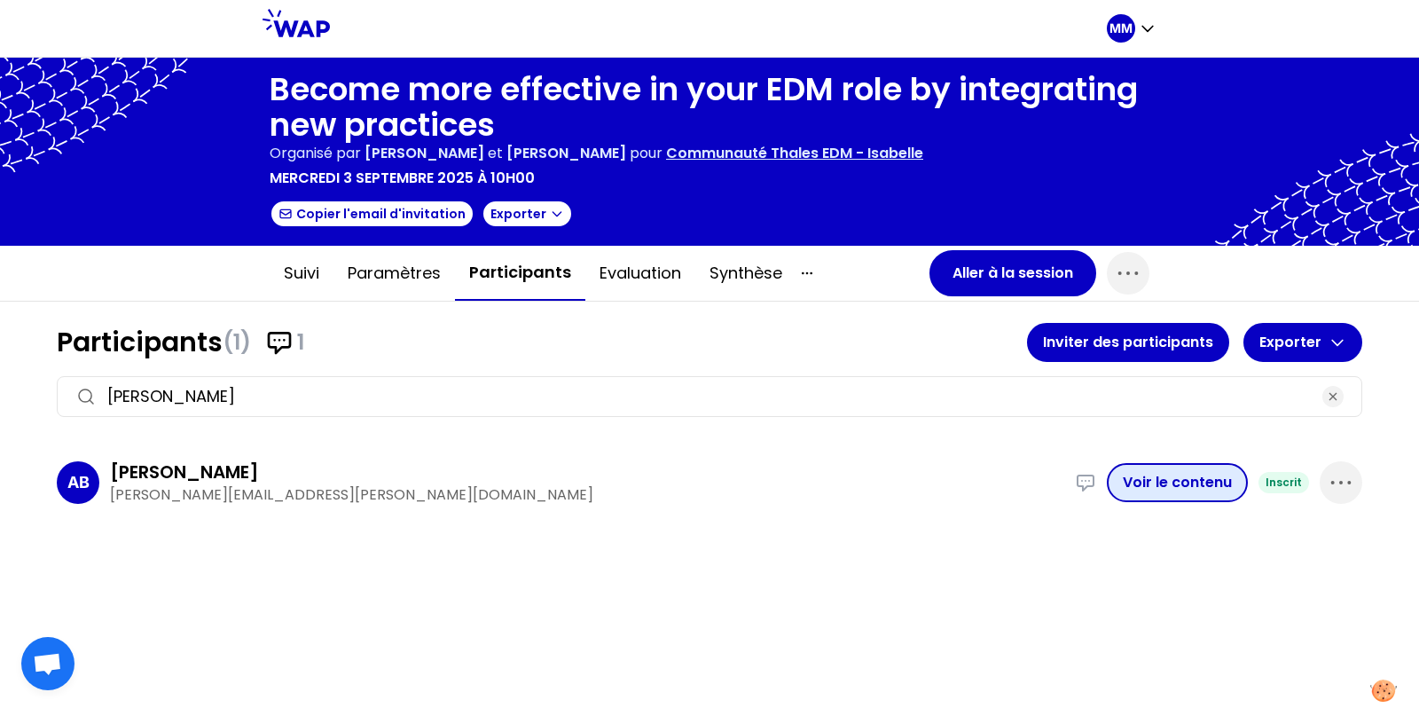
click at [1202, 467] on button "Voir le contenu" at bounding box center [1177, 482] width 141 height 39
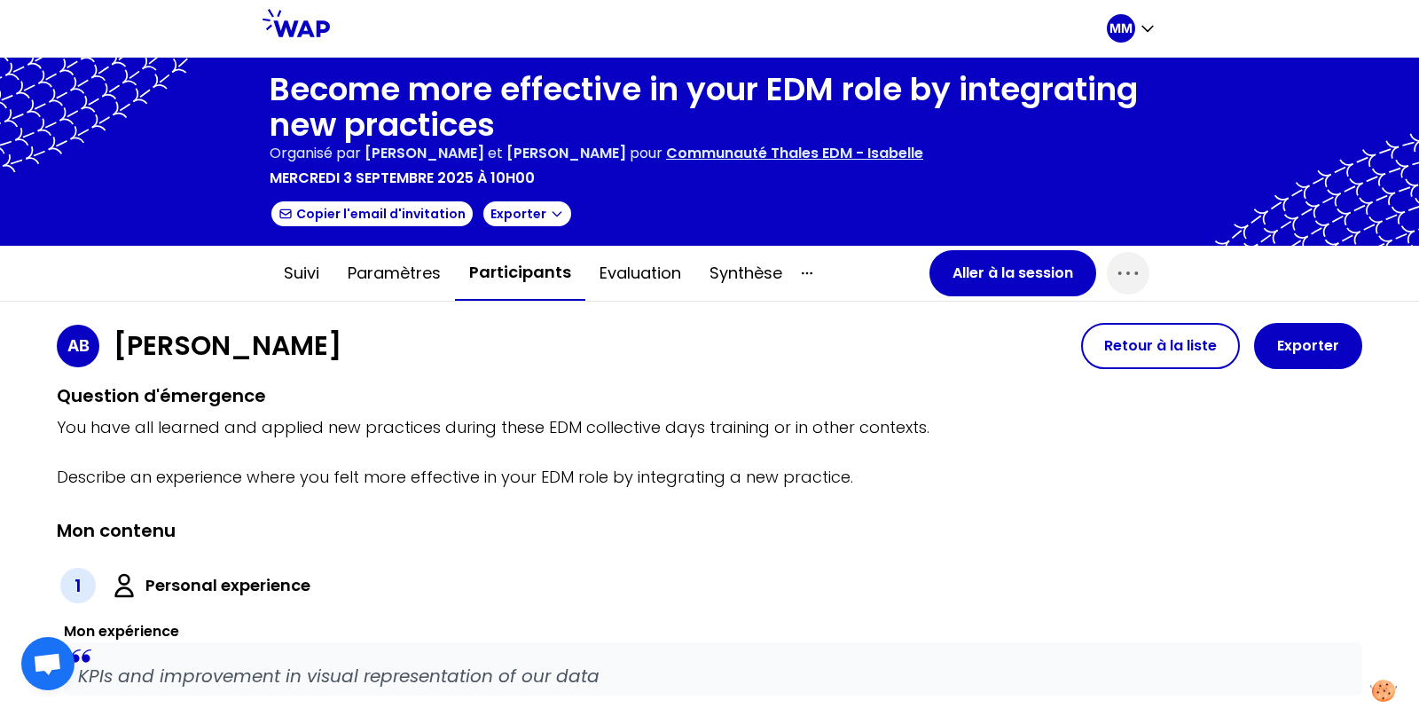
click at [522, 283] on button "Participants" at bounding box center [520, 273] width 130 height 55
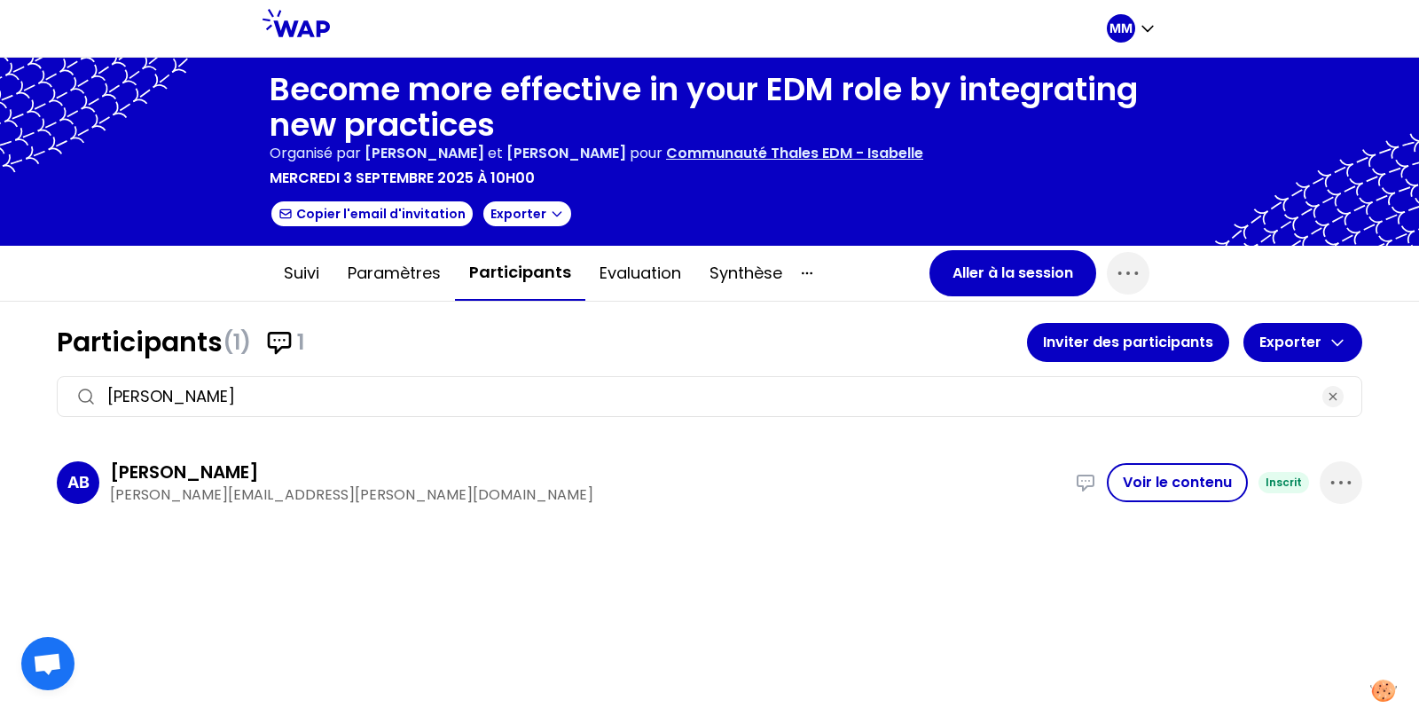
click at [506, 400] on input "BENSON" at bounding box center [709, 396] width 1205 height 25
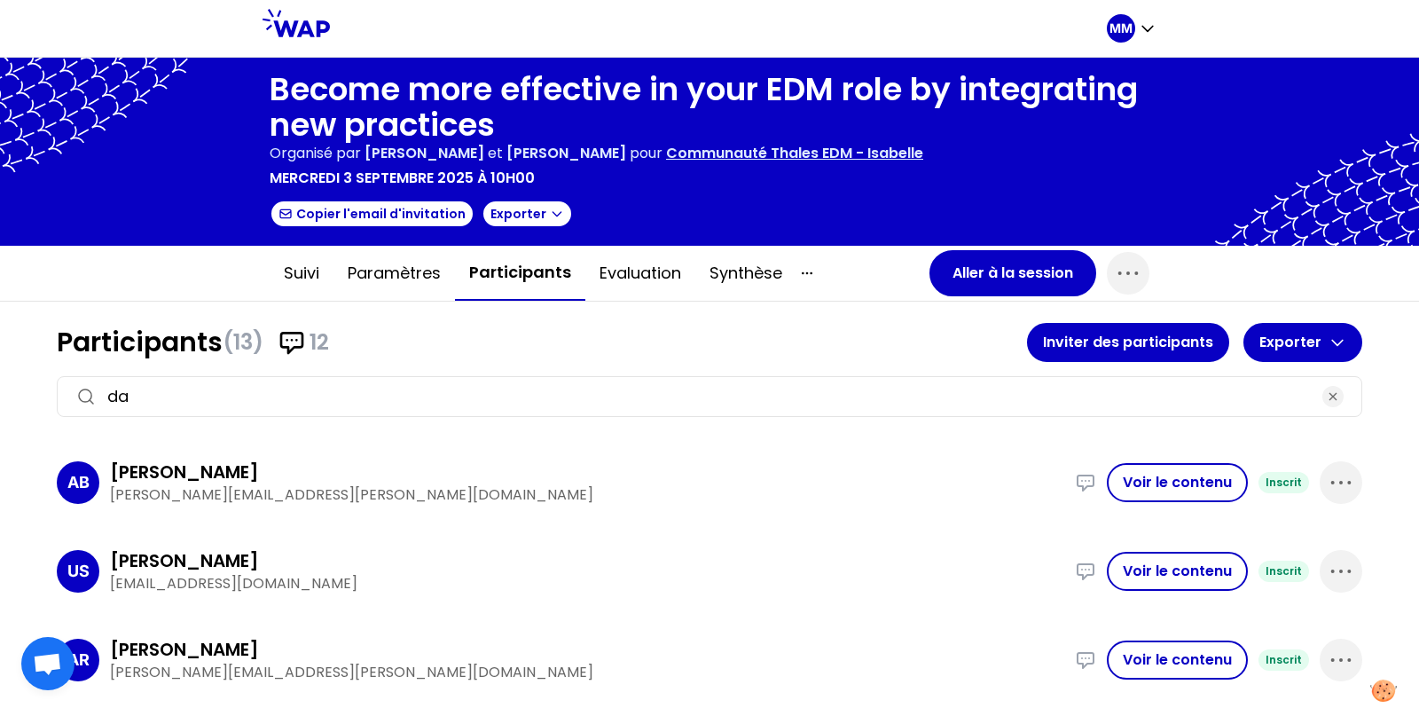
type input "dav"
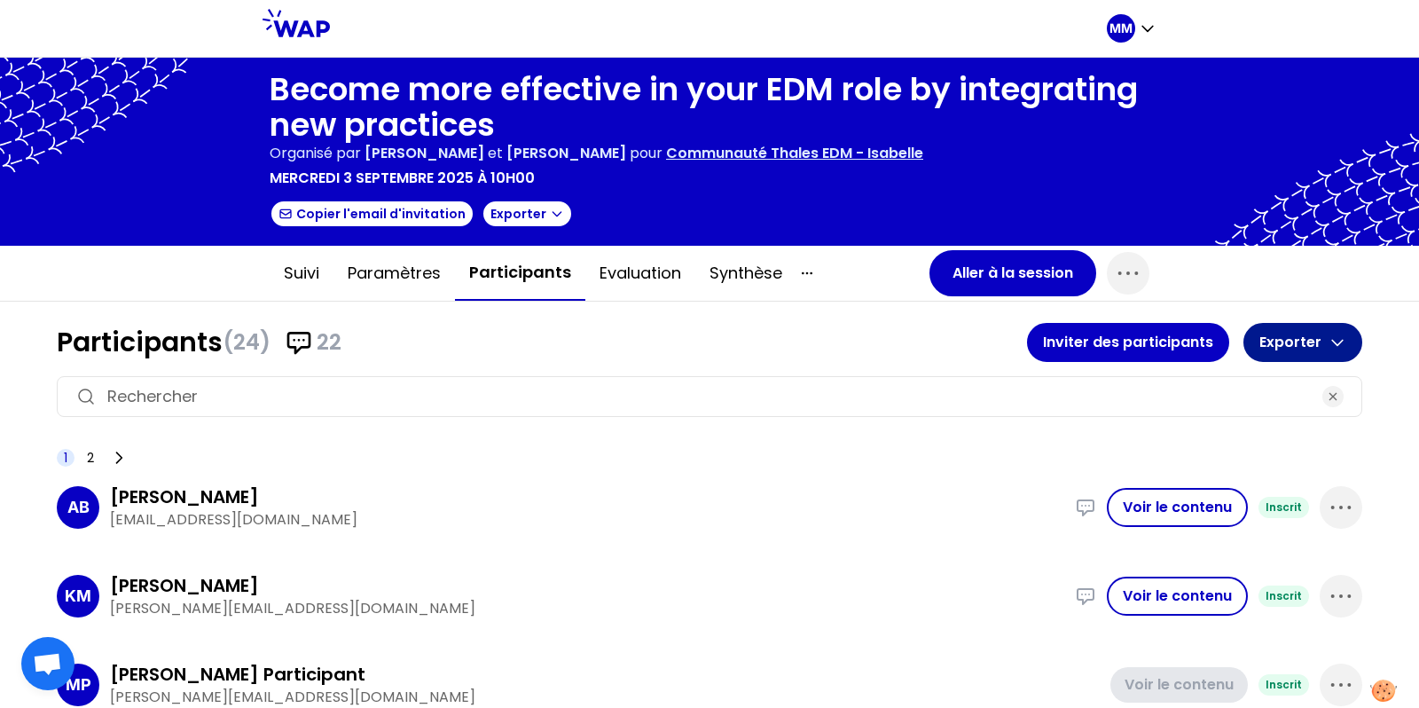
click at [1307, 344] on button "Exporter" at bounding box center [1303, 342] width 119 height 39
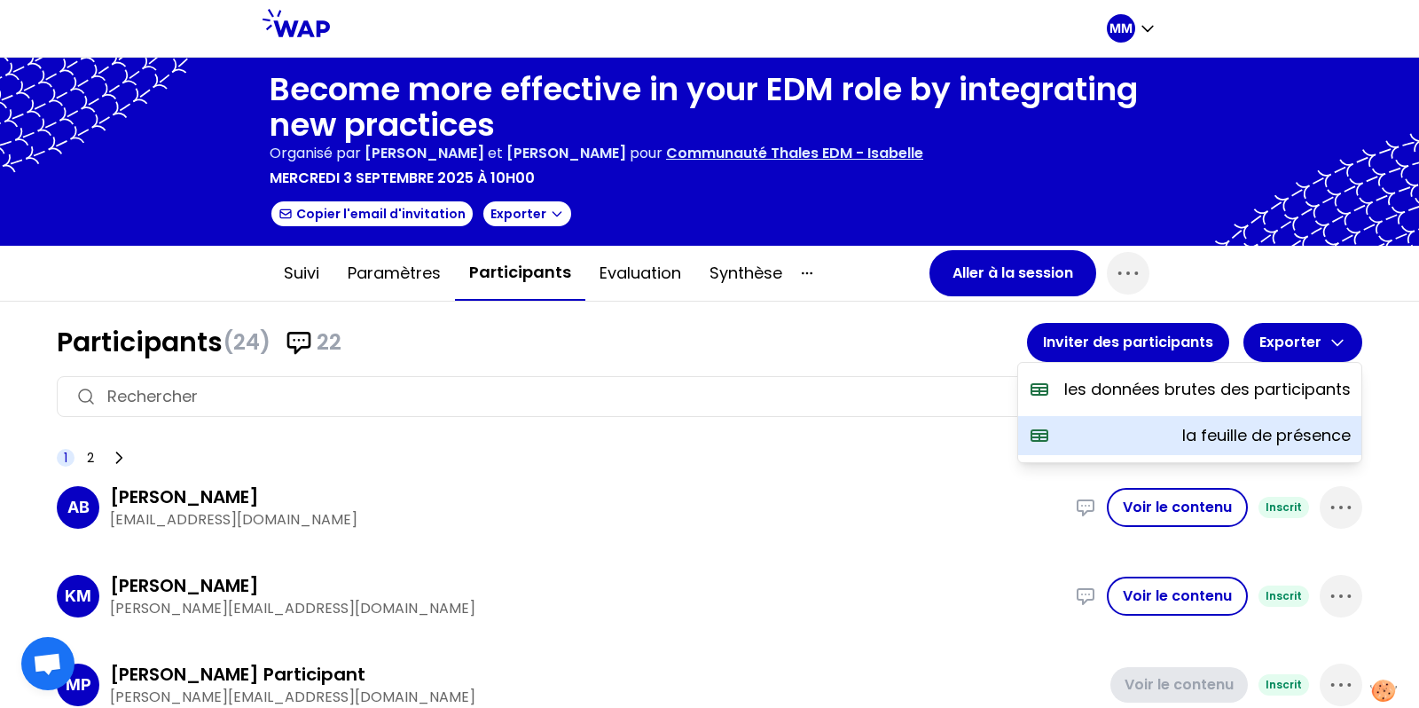
click at [1287, 436] on p "la feuille de présence" at bounding box center [1266, 435] width 169 height 25
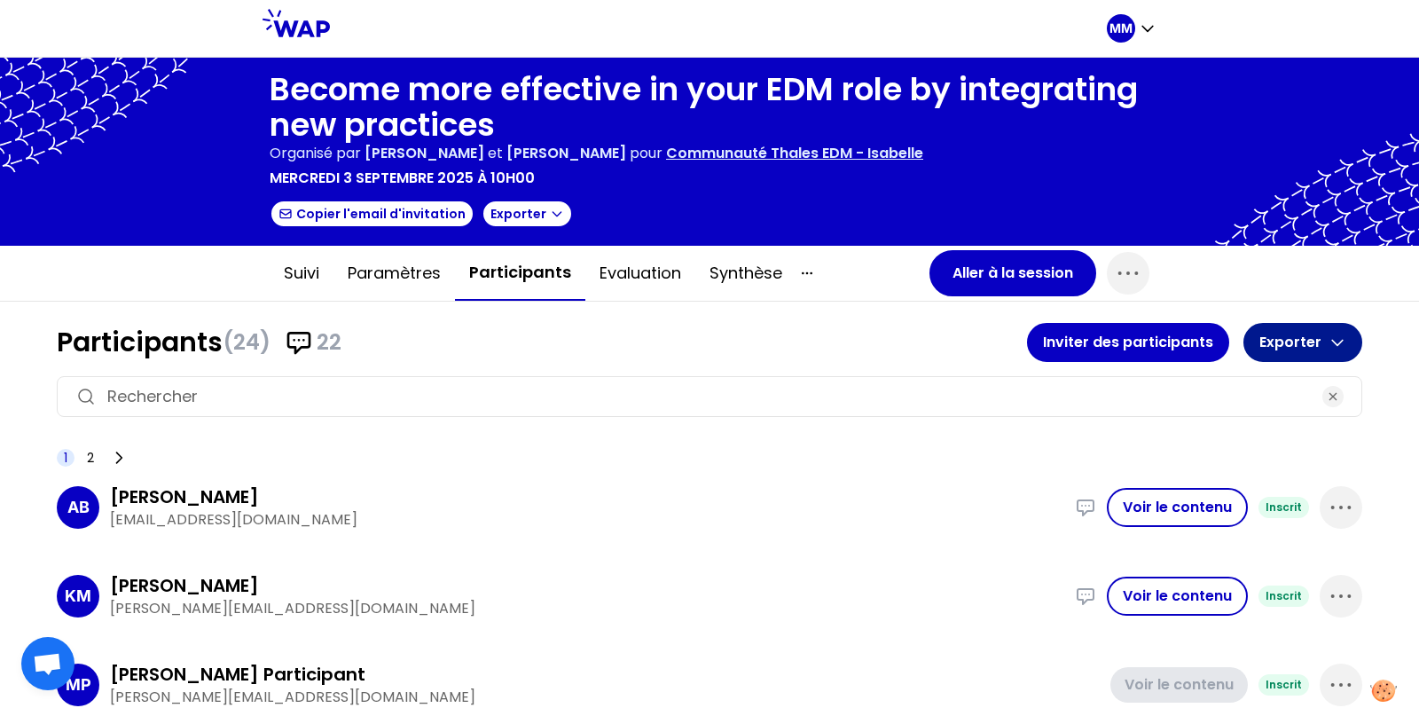
click at [1329, 336] on icon "button" at bounding box center [1338, 343] width 18 height 18
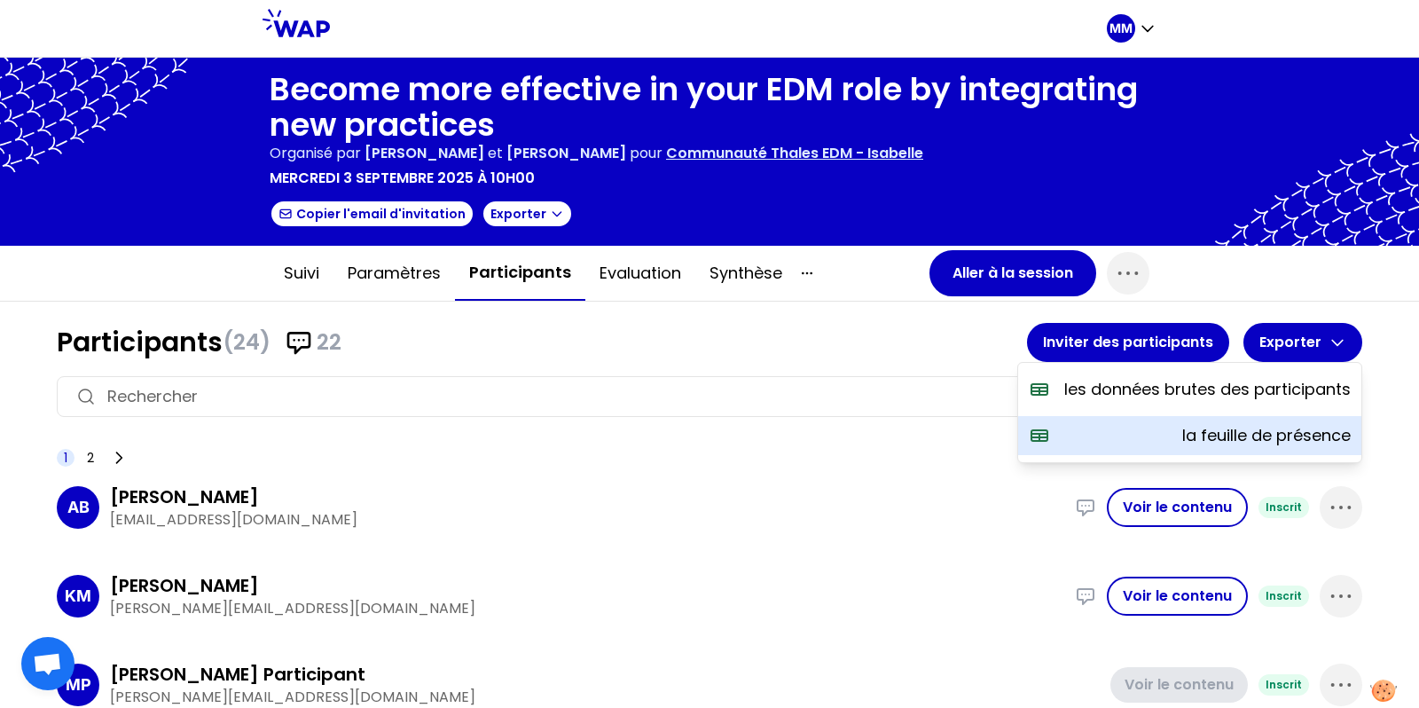
click at [1278, 441] on p "la feuille de présence" at bounding box center [1266, 435] width 169 height 25
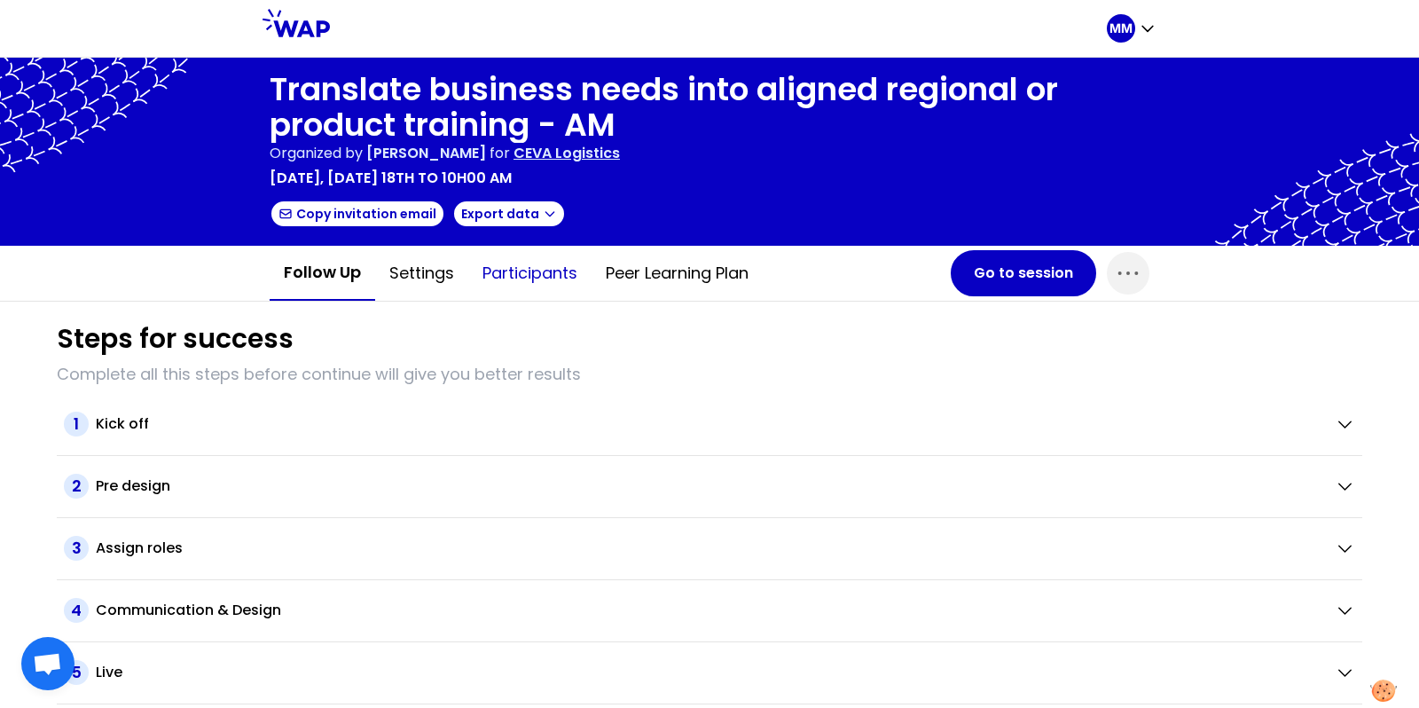
click at [540, 274] on button "Participants" at bounding box center [529, 273] width 123 height 53
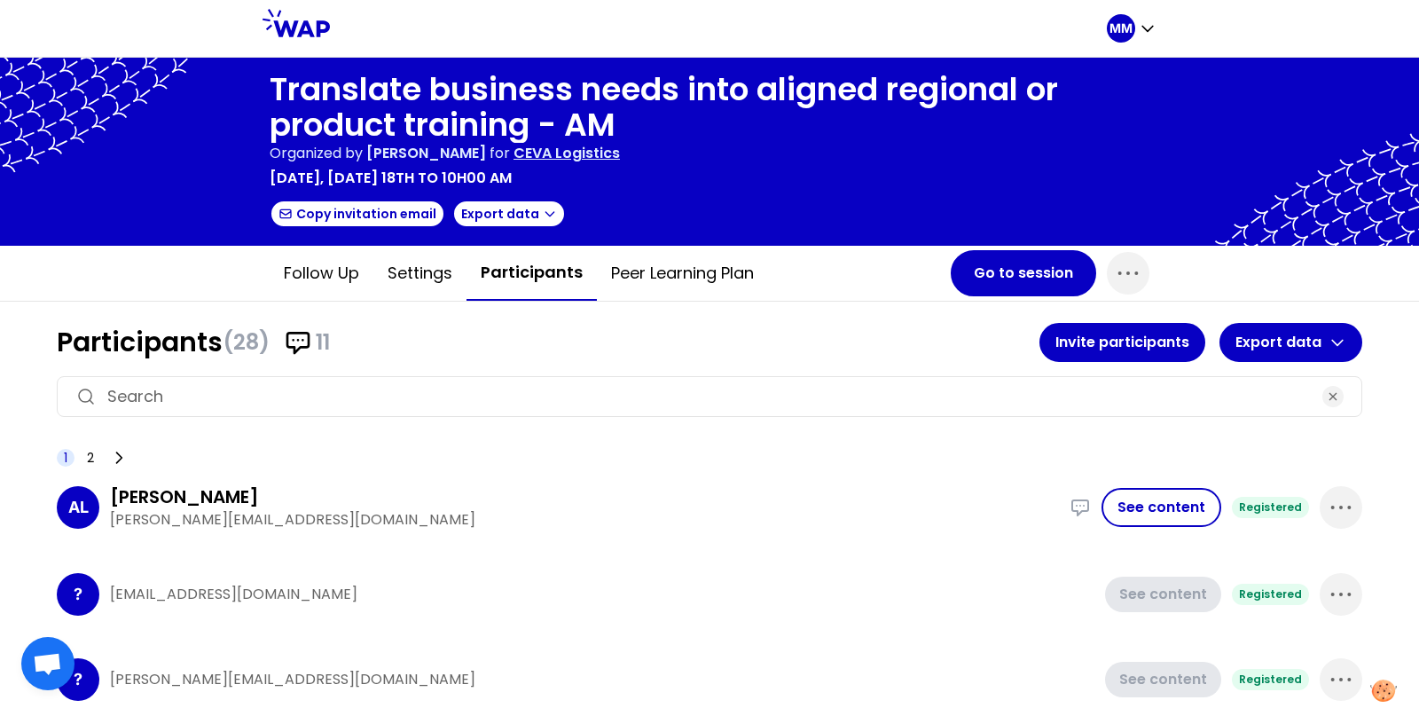
click at [586, 389] on input at bounding box center [709, 396] width 1205 height 25
paste input "https://wap.live/JLAUX2JXRAF9GTHH"
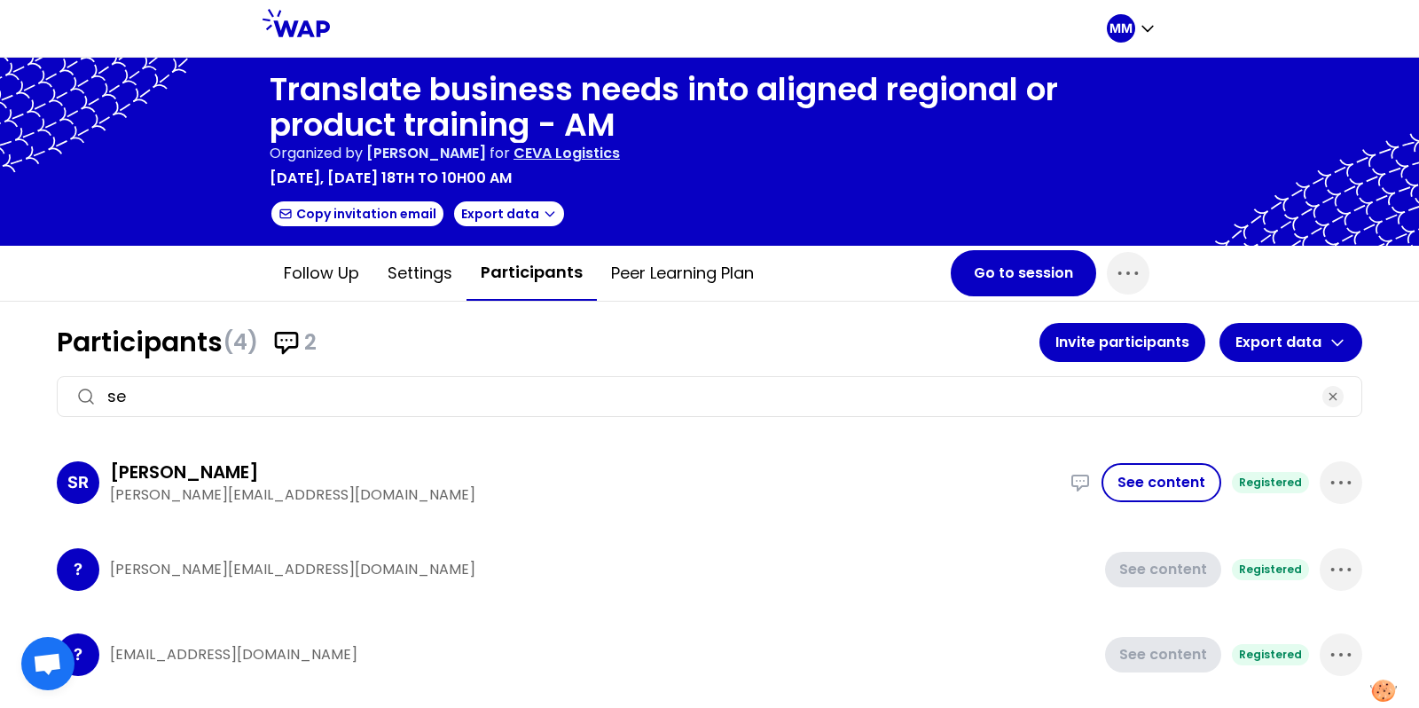
type input "seb"
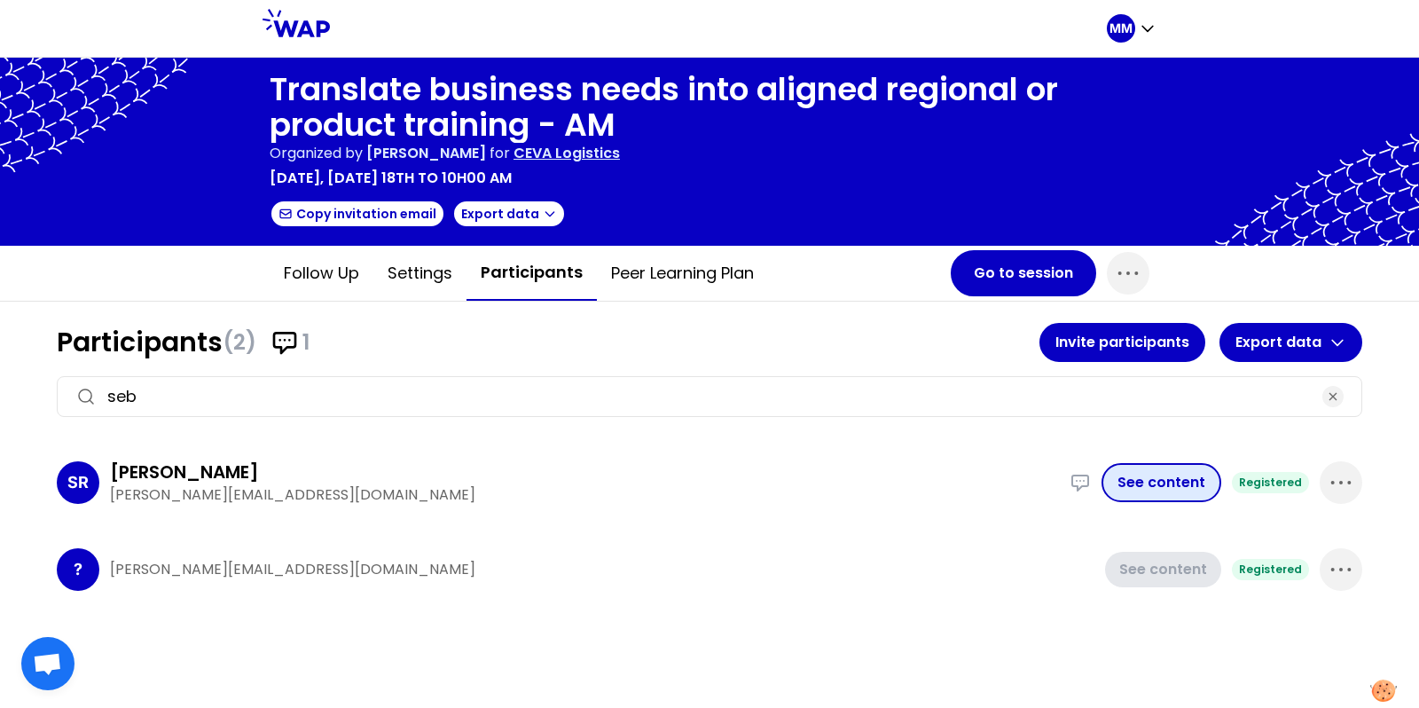
click at [1150, 480] on button "See content" at bounding box center [1162, 482] width 120 height 39
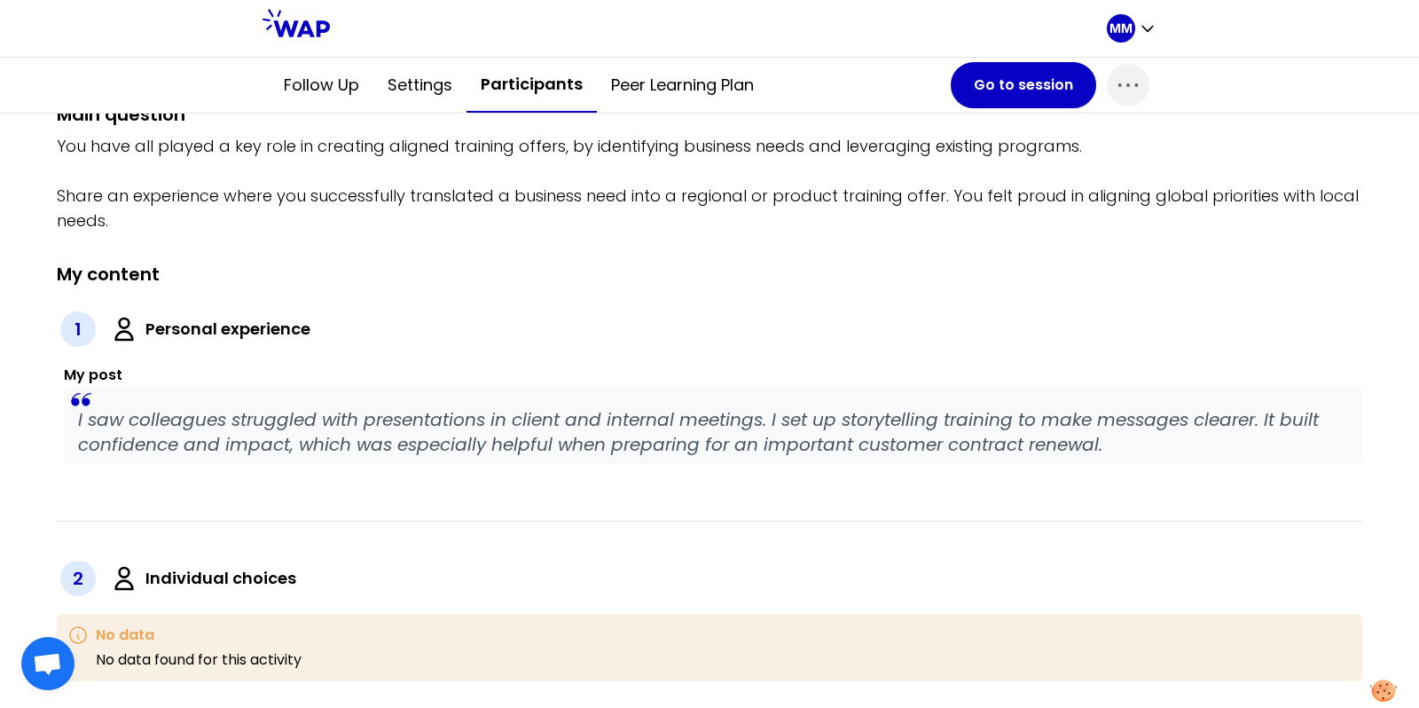
scroll to position [290, 0]
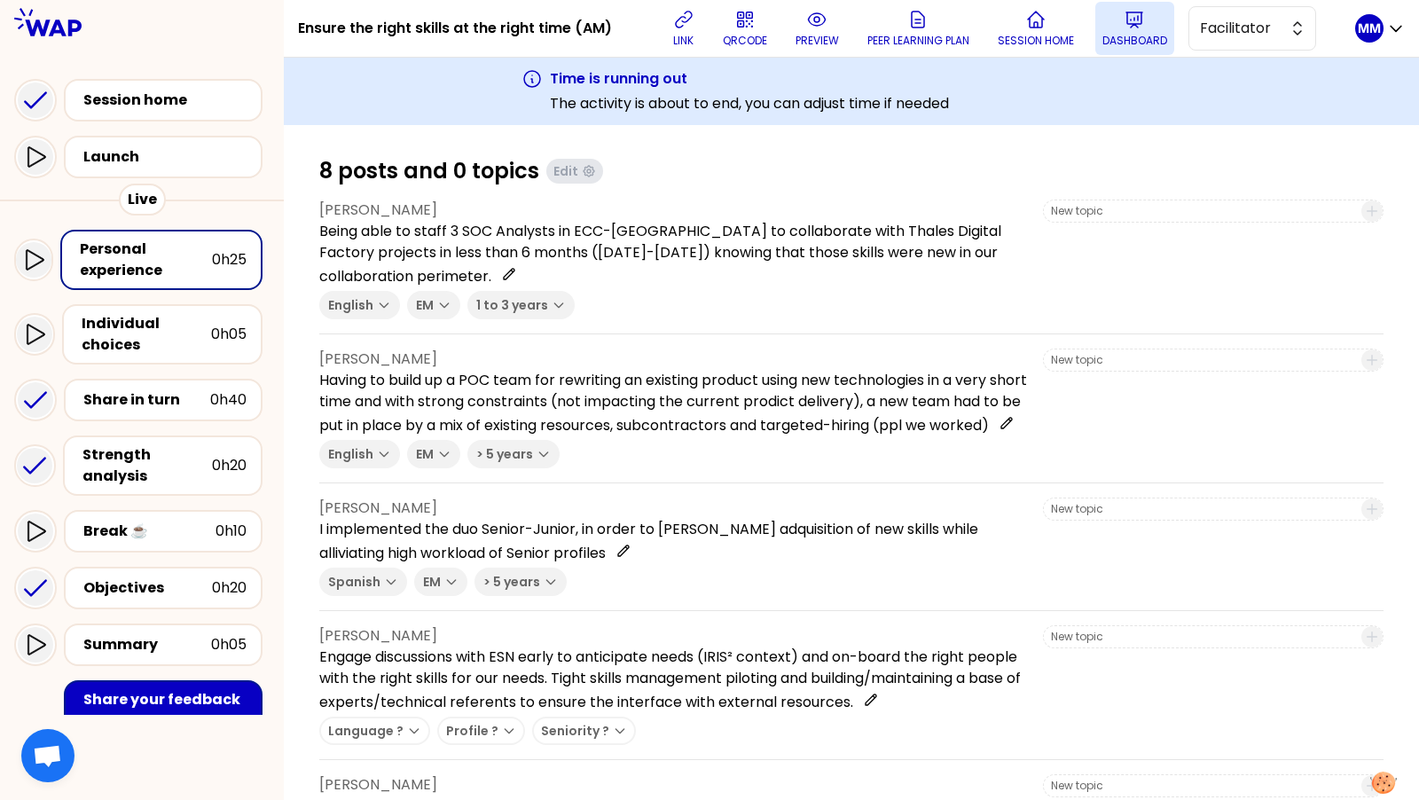
click at [1142, 35] on p "Dashboard" at bounding box center [1135, 41] width 65 height 14
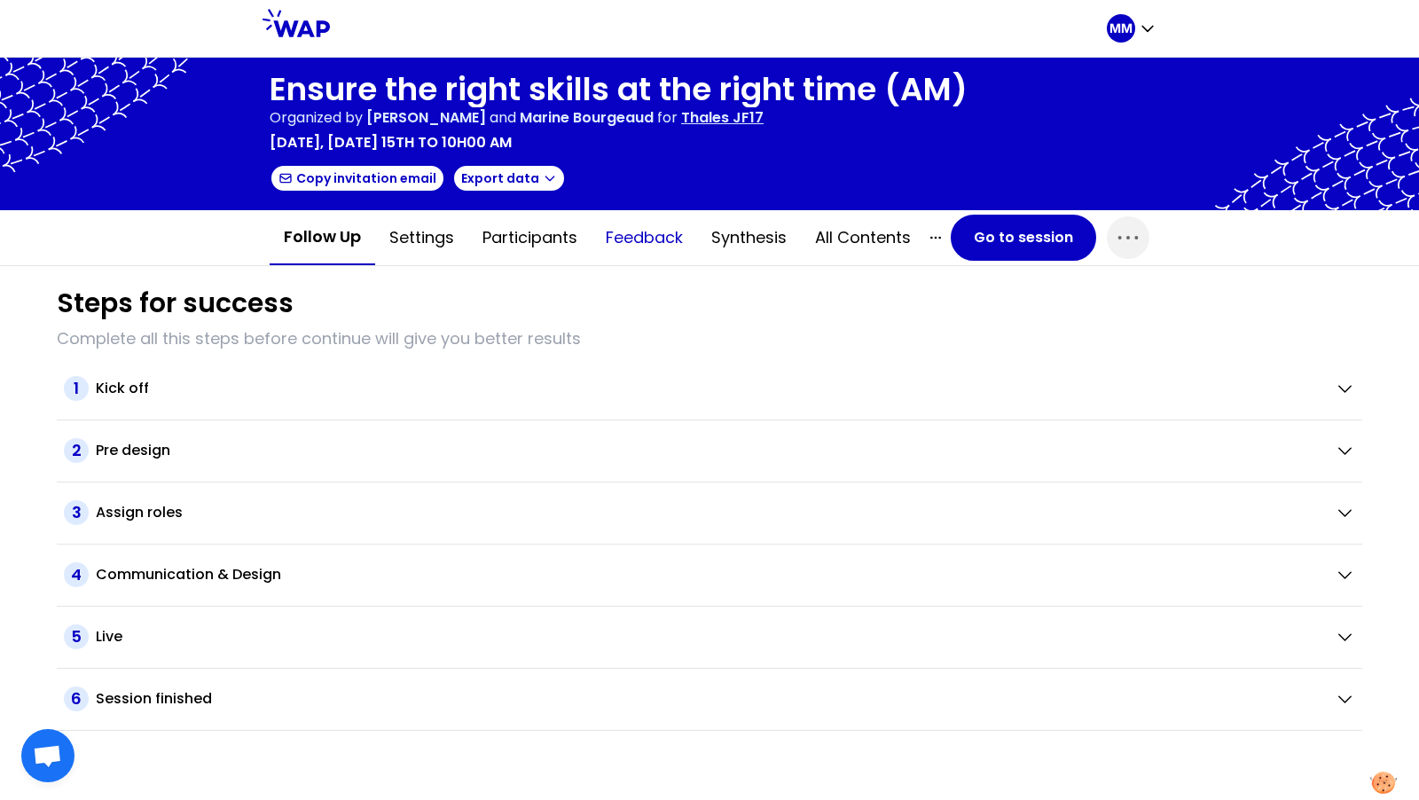
click at [668, 230] on button "Feedback" at bounding box center [645, 237] width 106 height 53
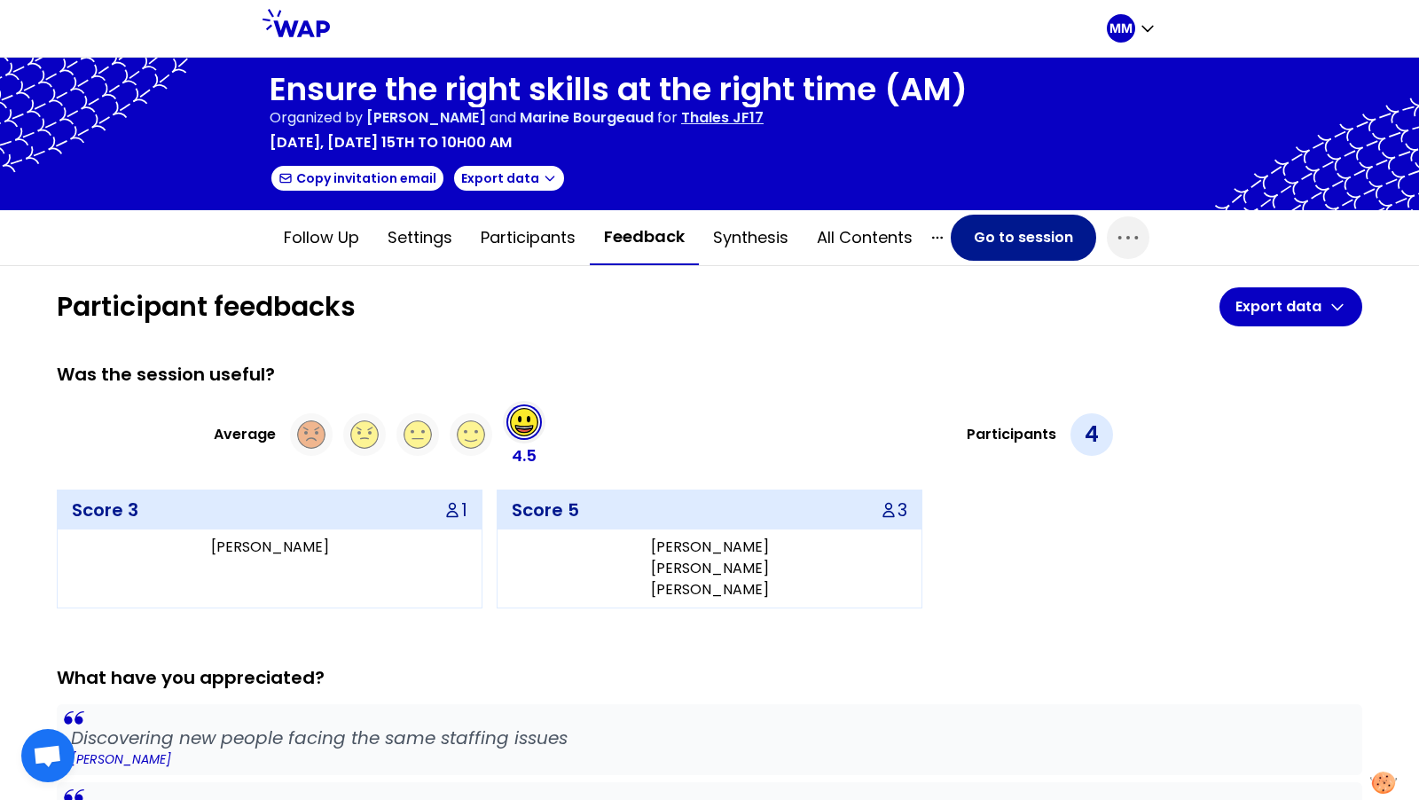
click at [1021, 251] on button "Go to session" at bounding box center [1023, 238] width 145 height 46
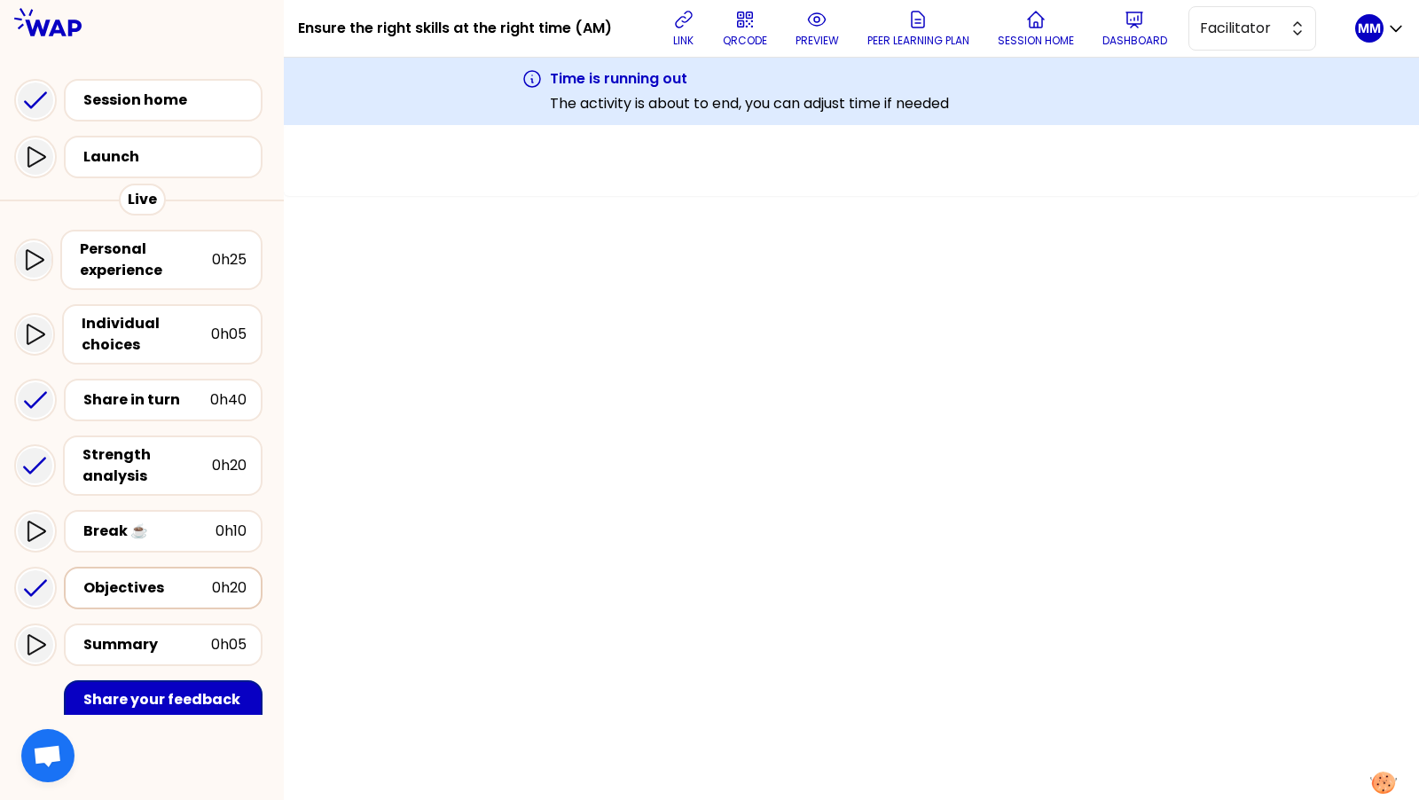
click at [161, 577] on div "Objectives" at bounding box center [147, 587] width 129 height 21
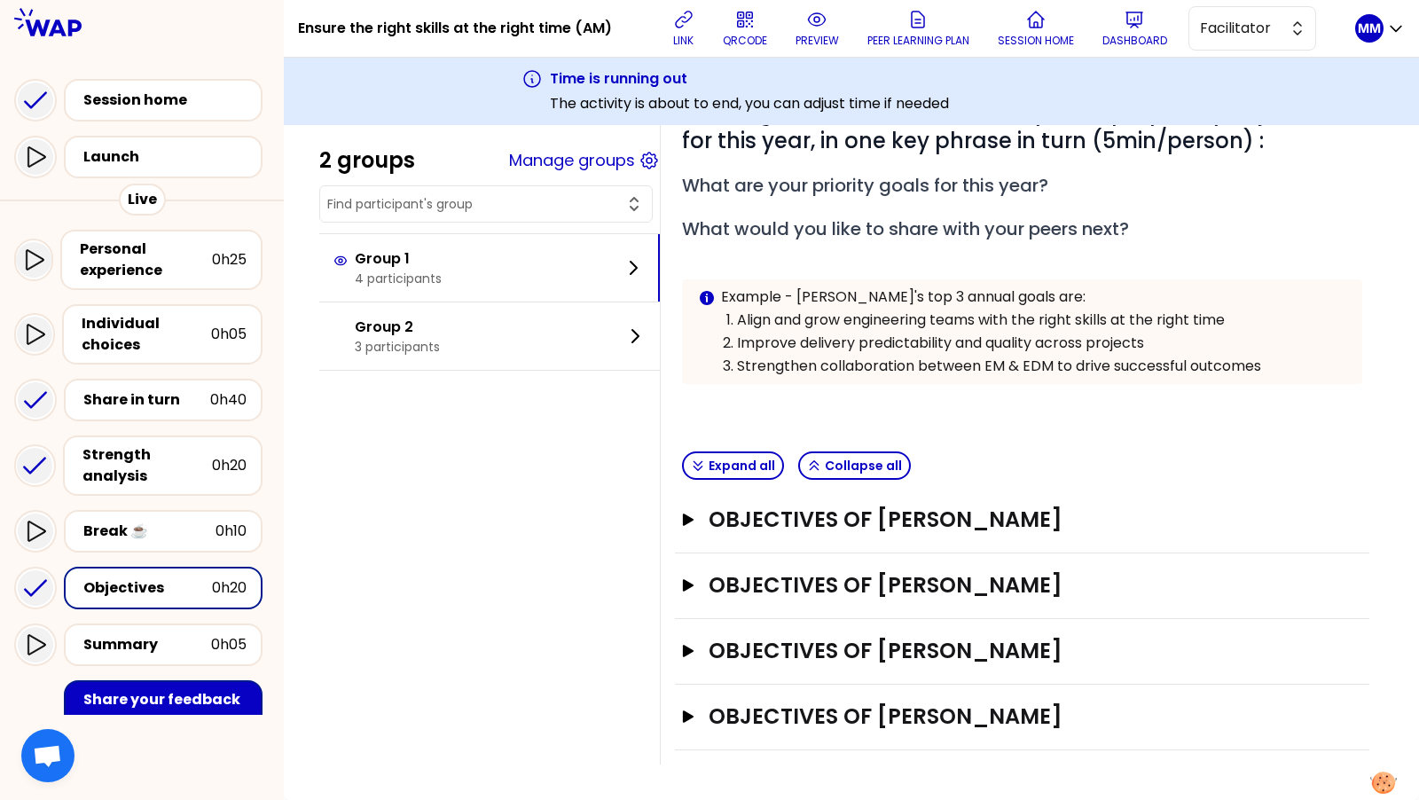
scroll to position [201, 0]
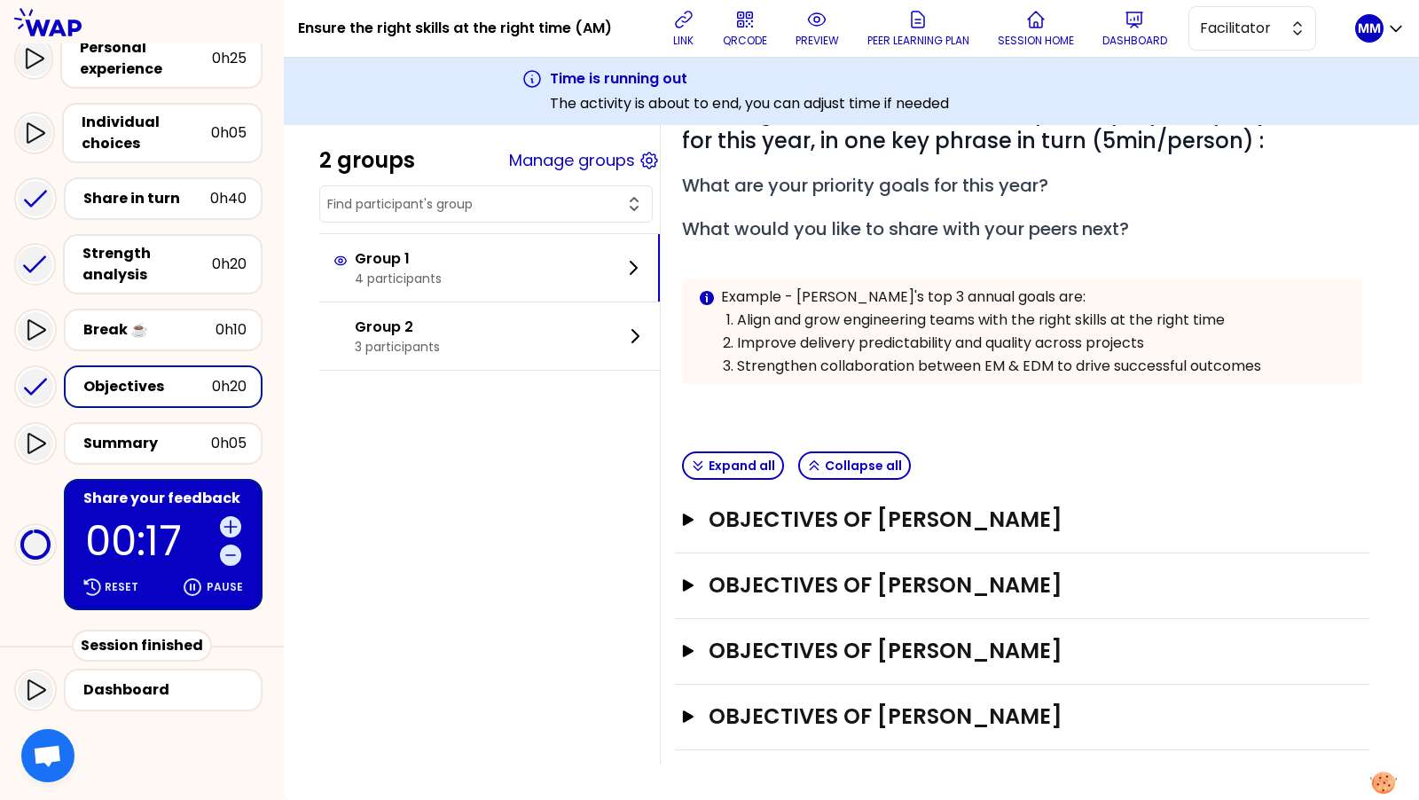
click at [152, 521] on p "00:17" at bounding box center [149, 541] width 128 height 41
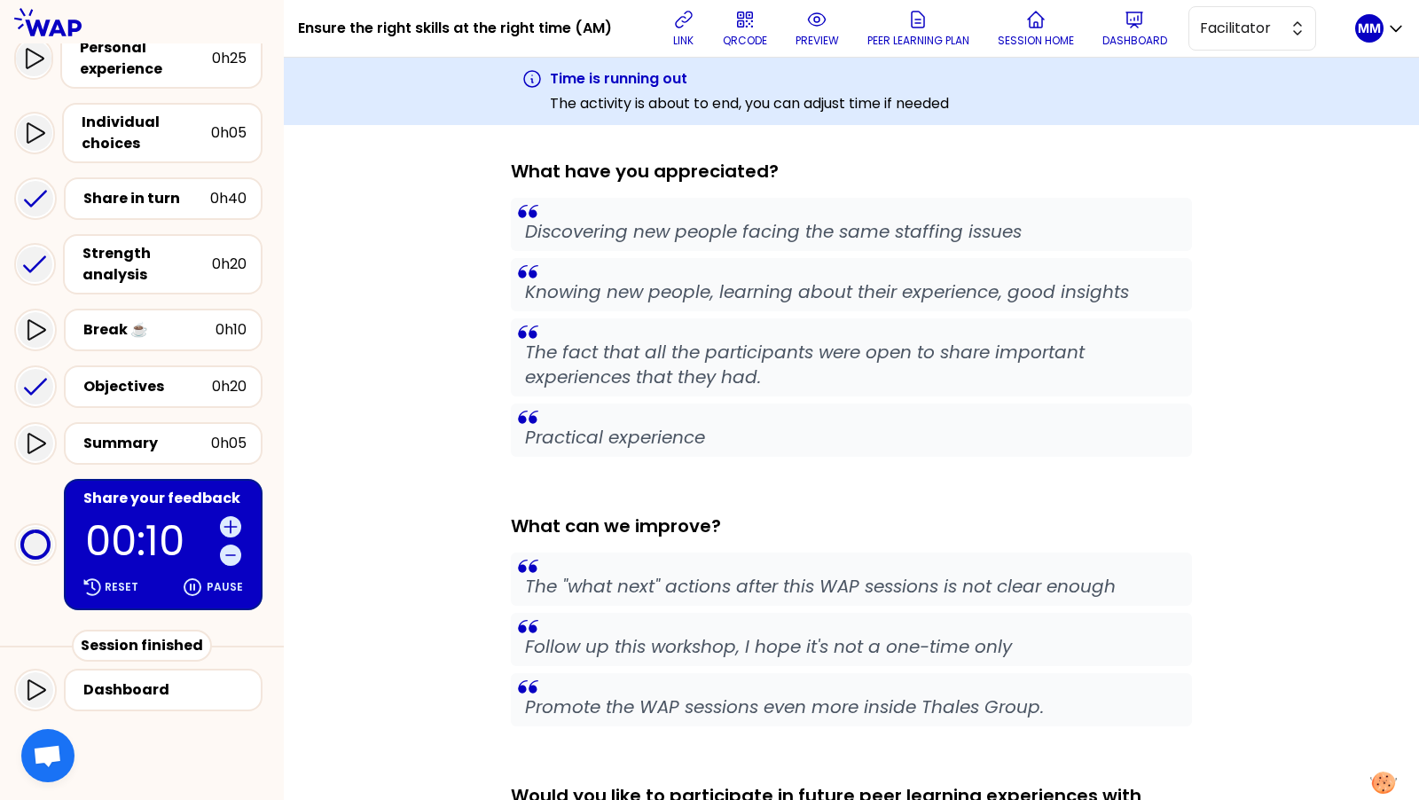
scroll to position [361, 0]
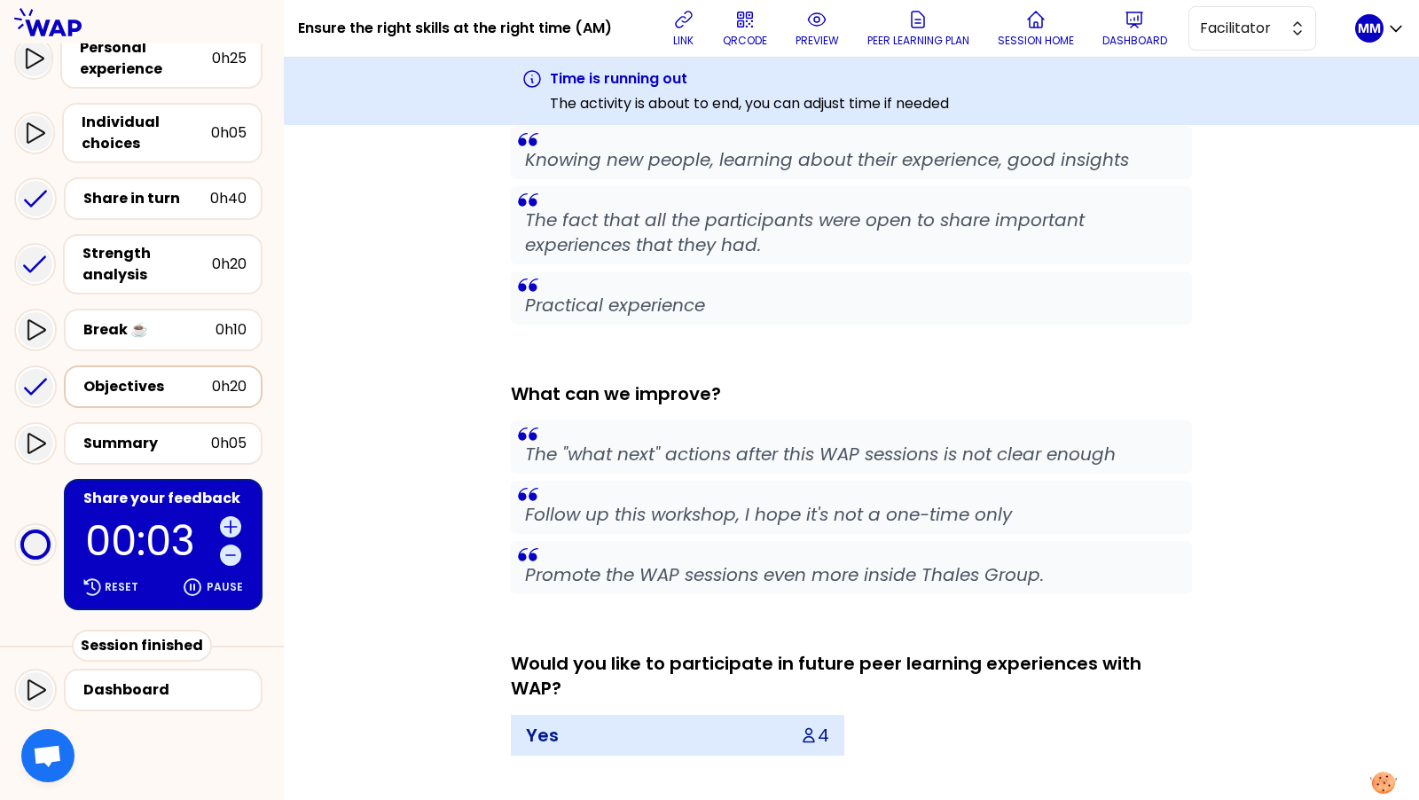
click at [144, 371] on div "Objectives 0h20" at bounding box center [163, 386] width 199 height 43
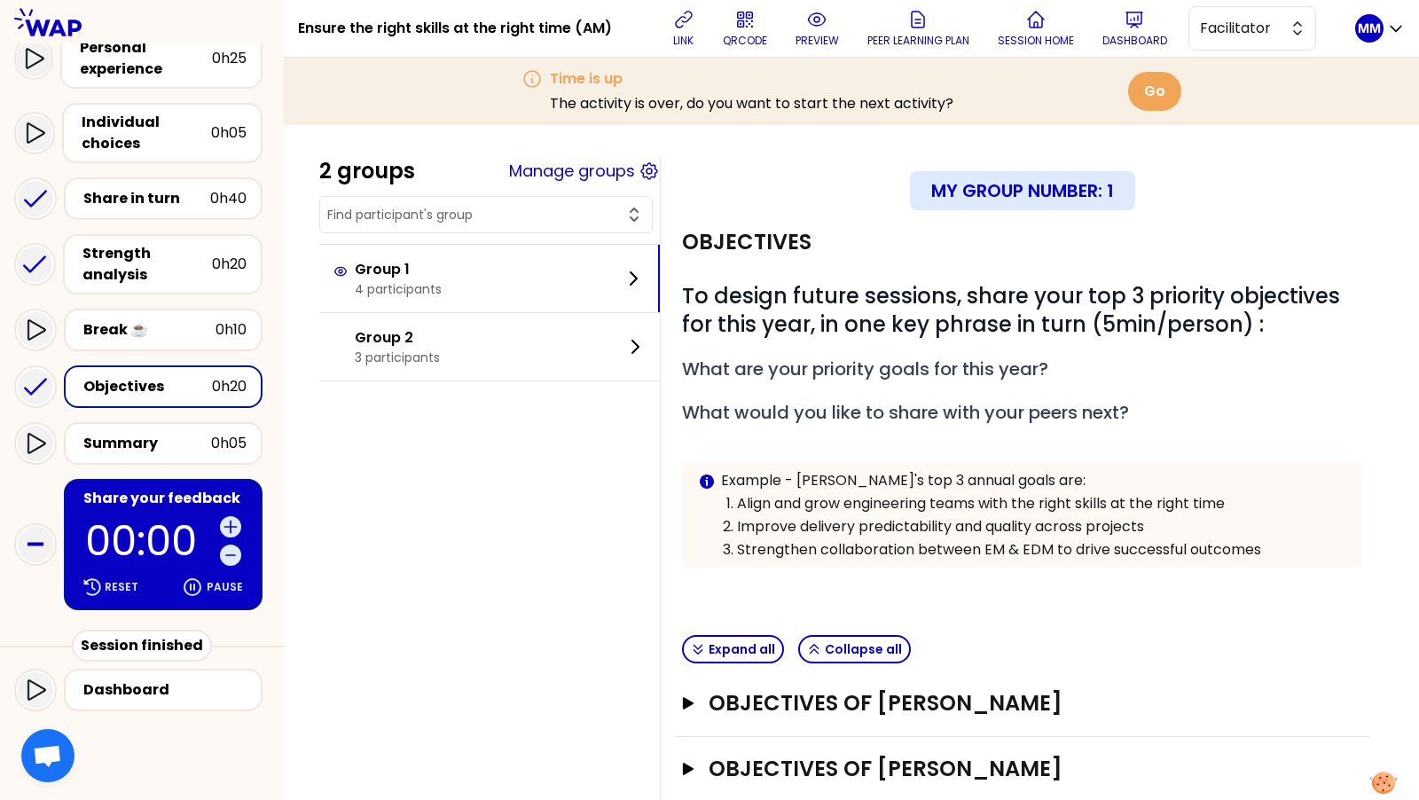
click at [153, 521] on p "00:00" at bounding box center [149, 541] width 128 height 41
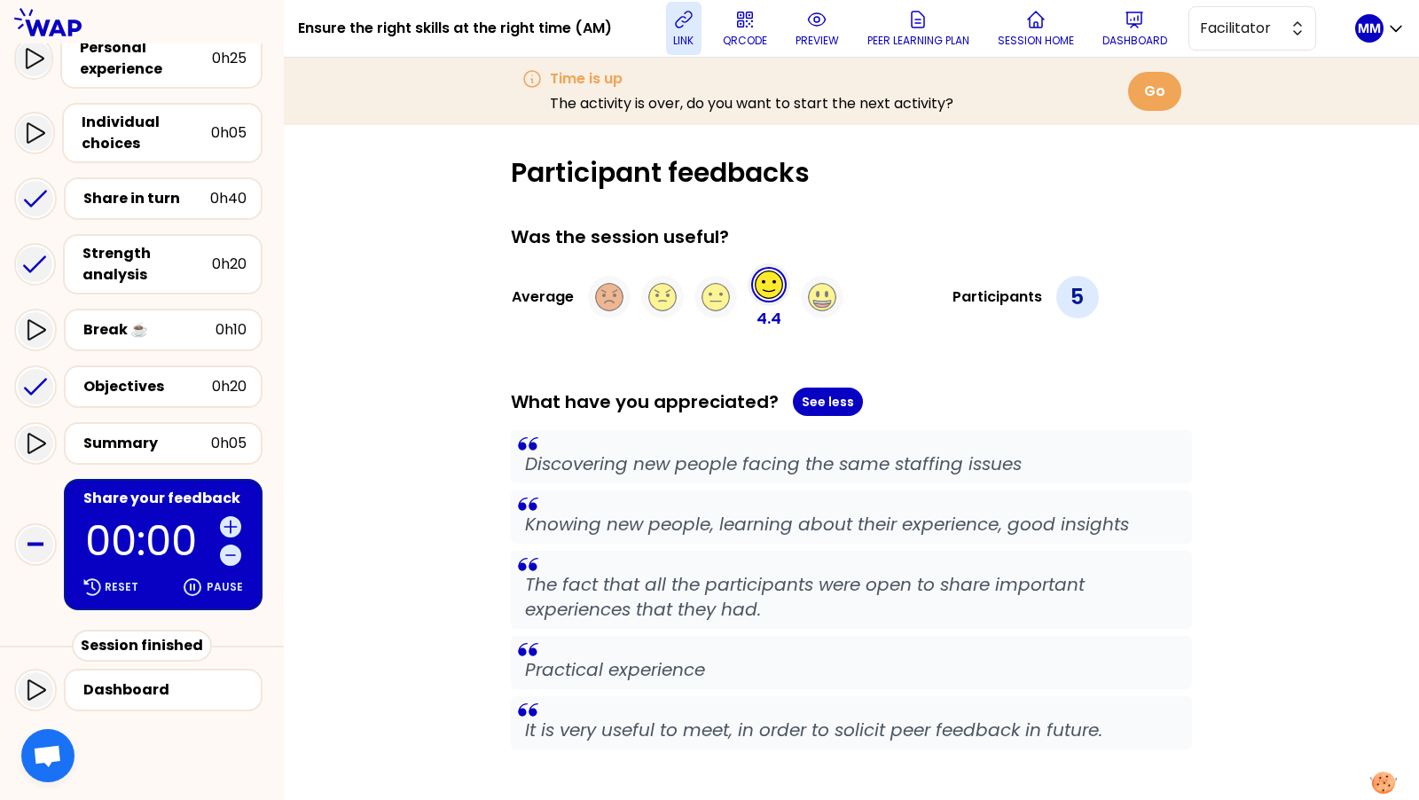
click at [684, 22] on icon at bounding box center [683, 19] width 21 height 21
click at [444, 445] on div "Participant feedbacks Was the session useful? Average 4.4 Participants 5 What h…" at bounding box center [851, 741] width 1065 height 1169
click at [1199, 425] on div "Participant feedbacks Was the session useful? Average 4.4 Participants 5 What h…" at bounding box center [851, 741] width 1065 height 1169
click at [1083, 373] on div "Was the session useful? Average 4.4 Participants 5 What have you appreciated? S…" at bounding box center [851, 775] width 681 height 1102
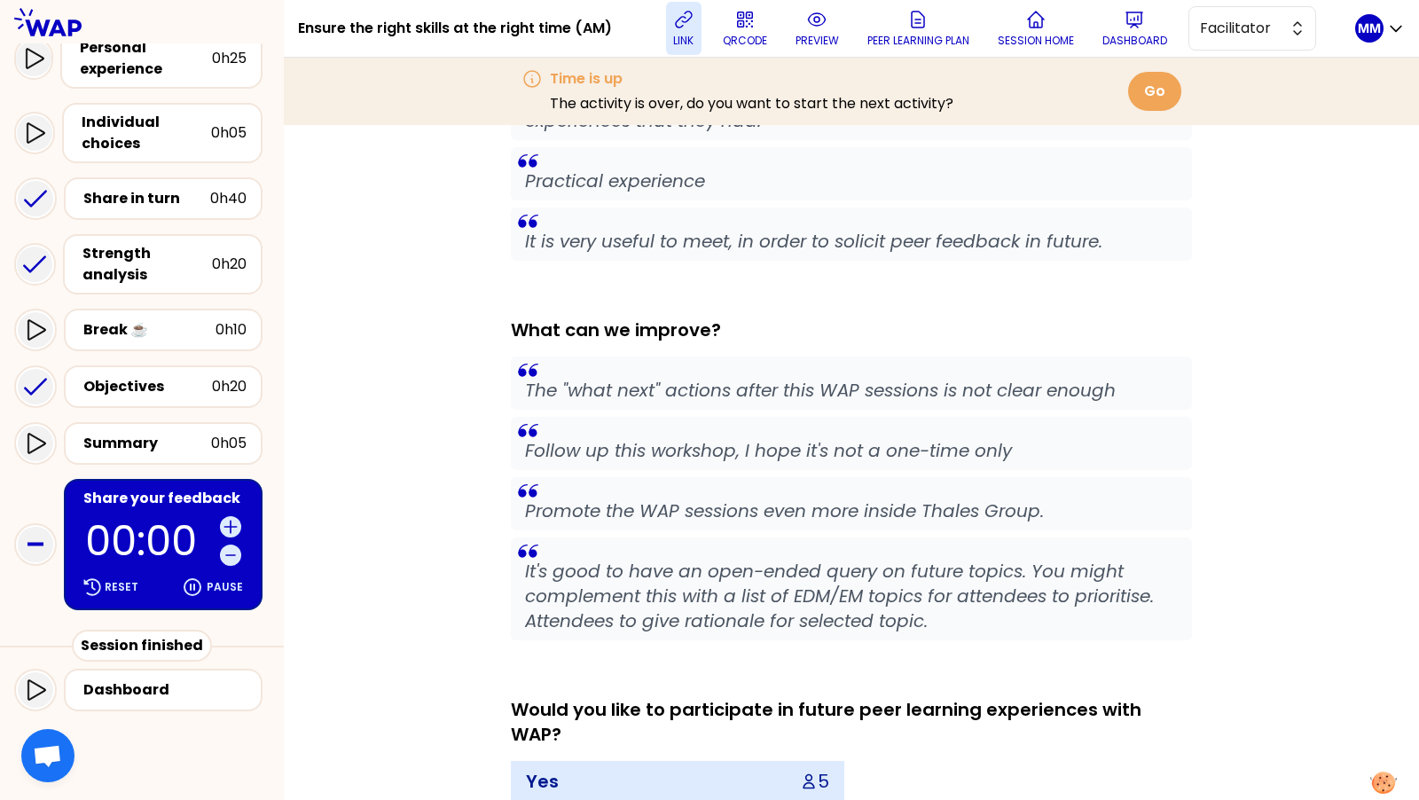
scroll to position [495, 0]
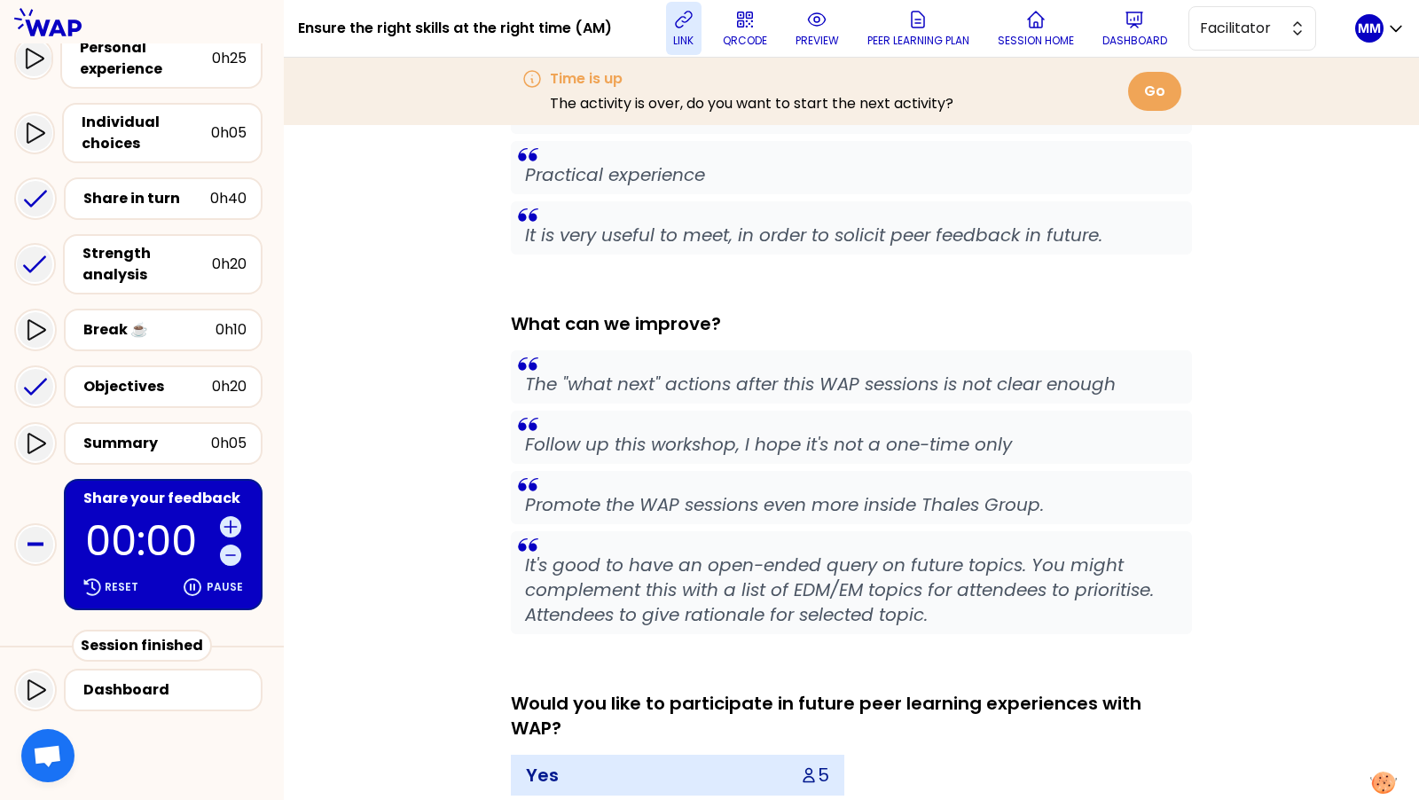
click at [453, 205] on div "Participant feedbacks Was the session useful? Average 4.4 Participants 5 What h…" at bounding box center [851, 246] width 1065 height 1169
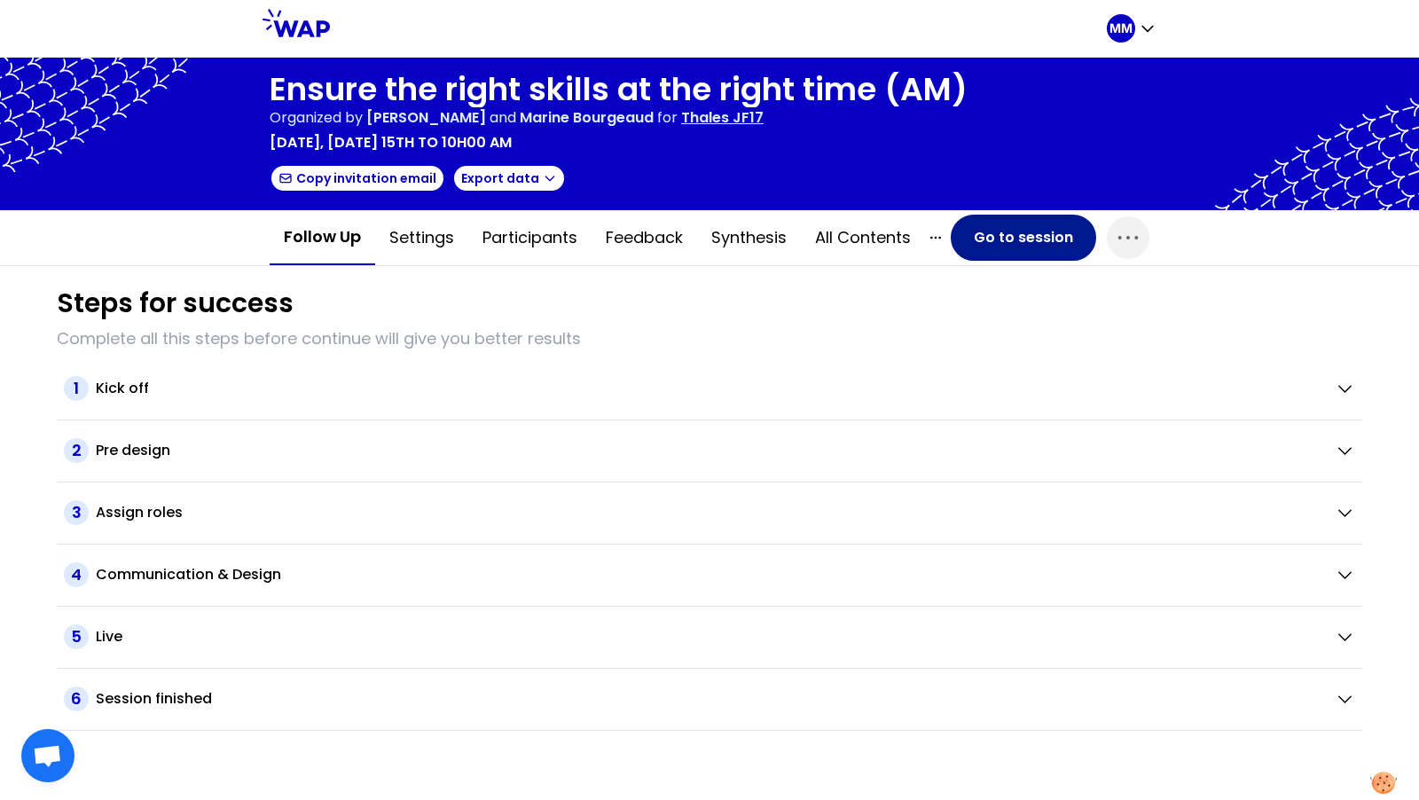
click at [1041, 246] on button "Go to session" at bounding box center [1023, 238] width 145 height 46
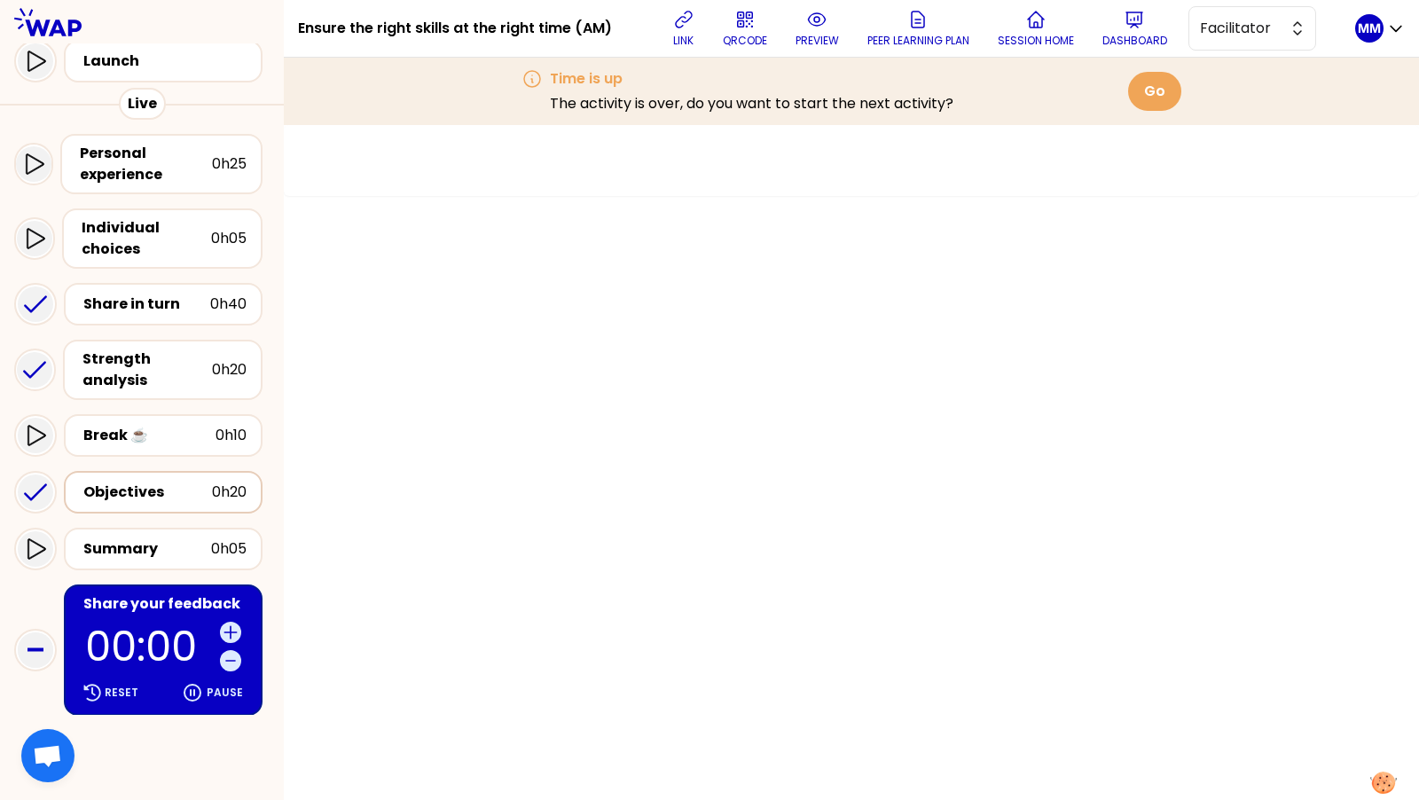
scroll to position [201, 0]
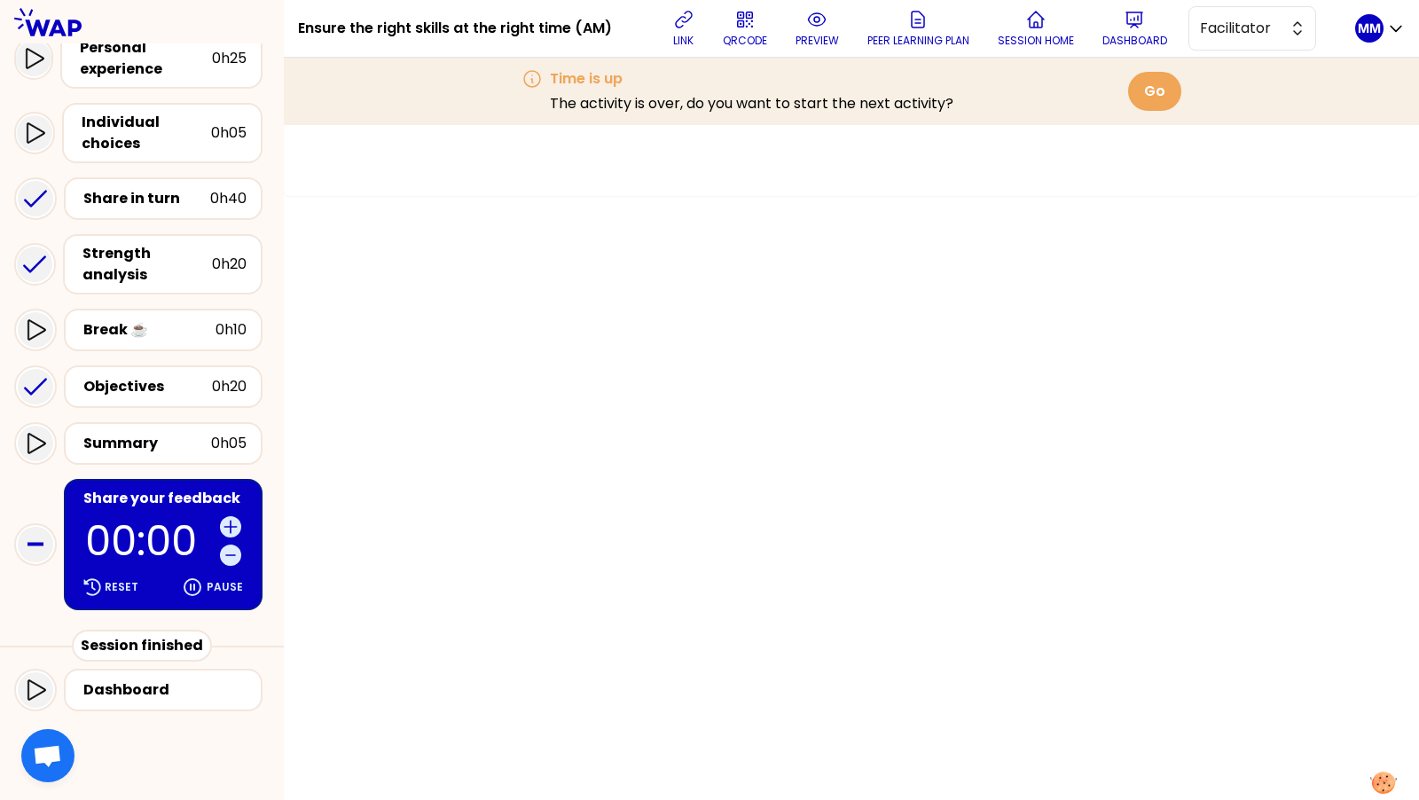
click at [139, 521] on p "00:00" at bounding box center [149, 541] width 128 height 41
